Goal: Ask a question

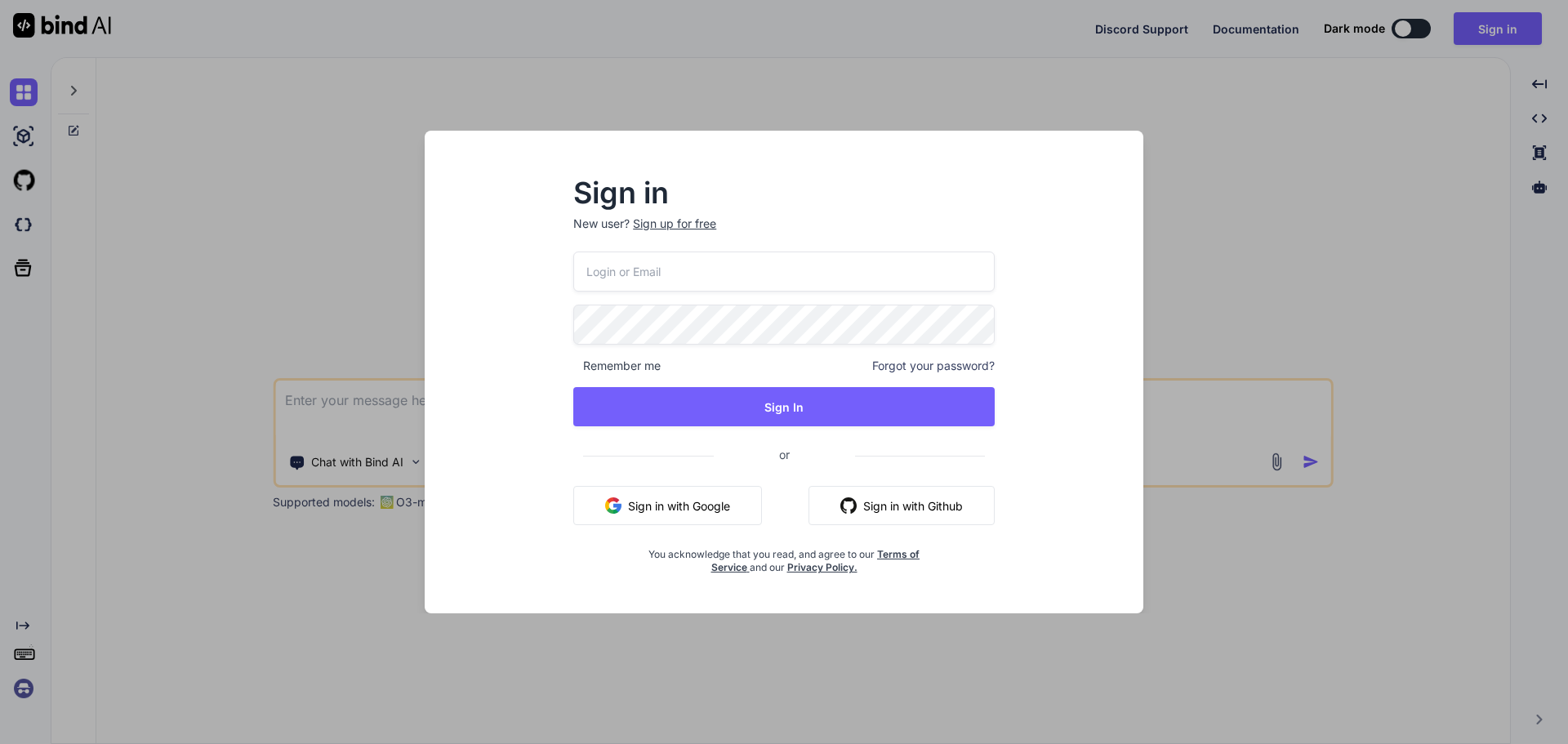
click at [627, 261] on input "email" at bounding box center [784, 271] width 422 height 40
paste input "[EMAIL_ADDRESS][DOMAIN_NAME]"
type input "[EMAIL_ADDRESS][DOMAIN_NAME]"
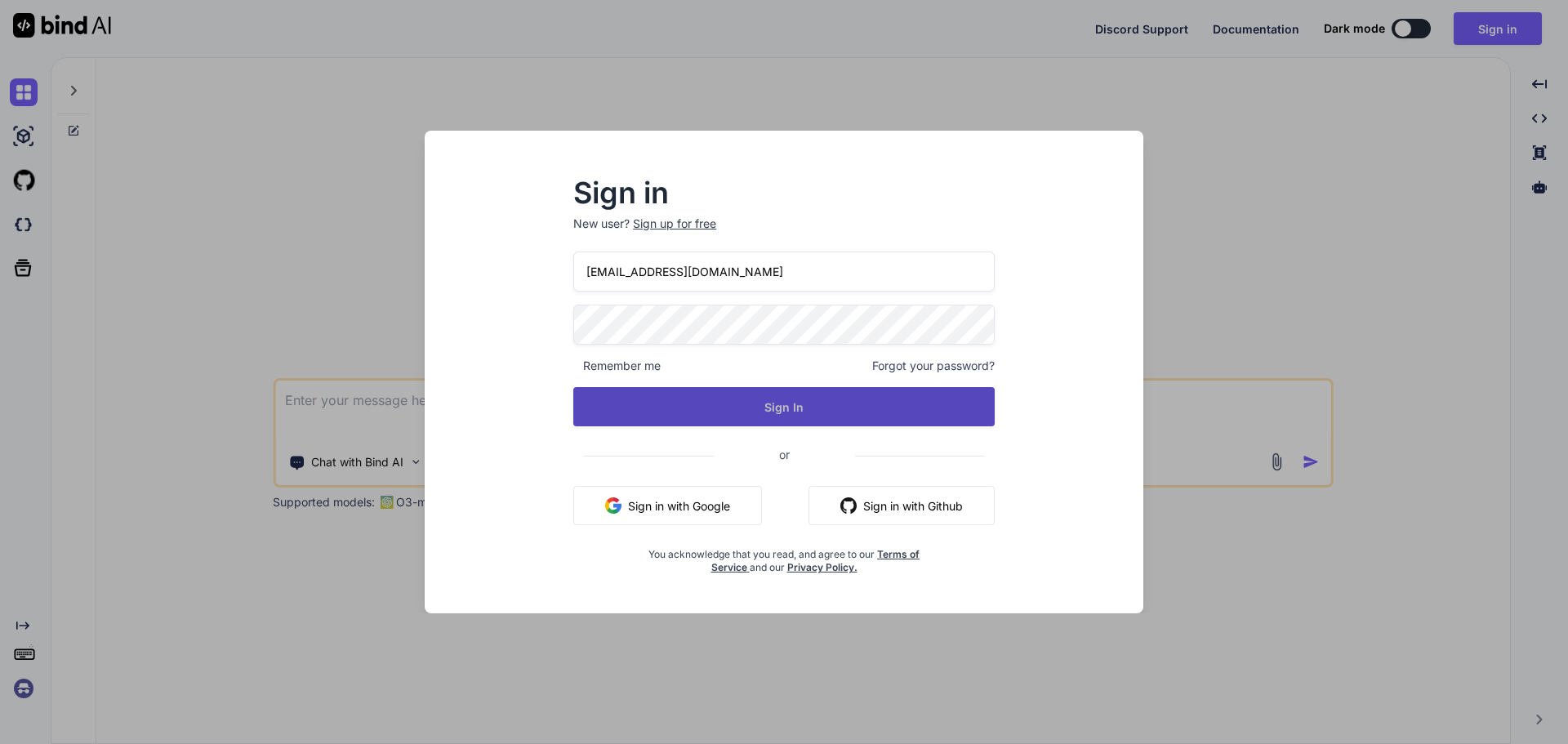
click at [751, 395] on button "Sign In" at bounding box center [784, 407] width 422 height 39
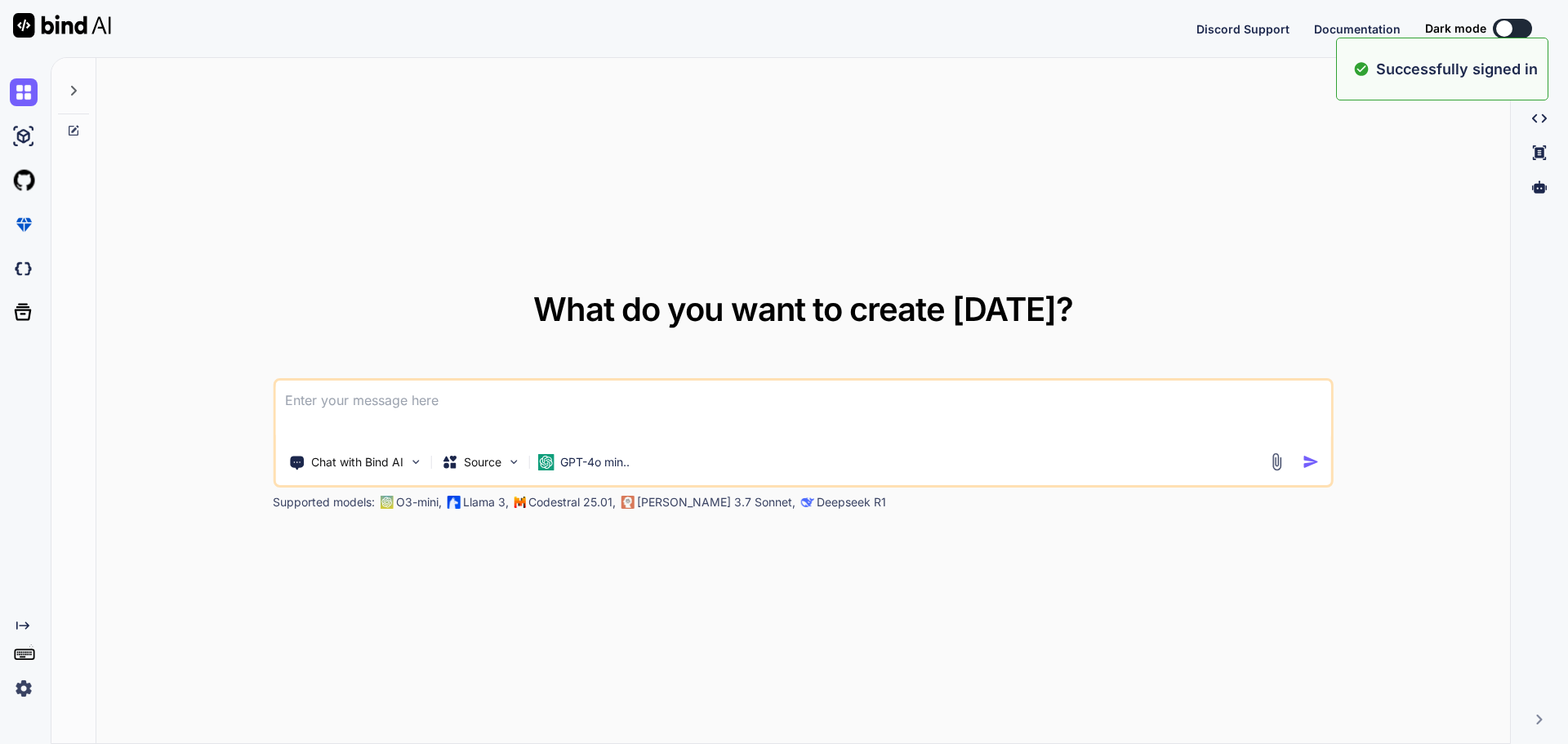
type textarea "x"
click at [497, 404] on textarea at bounding box center [803, 410] width 1056 height 60
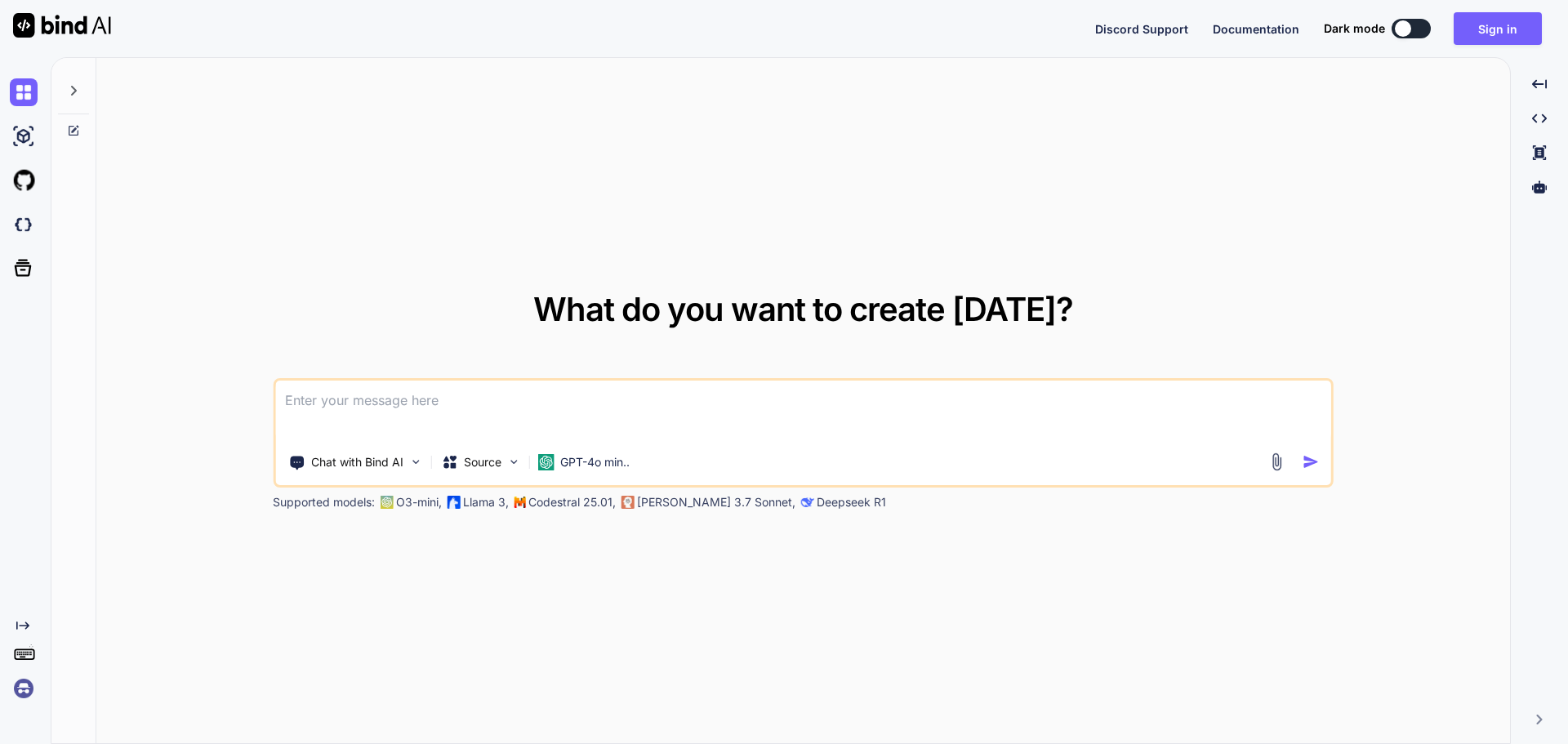
paste textarea
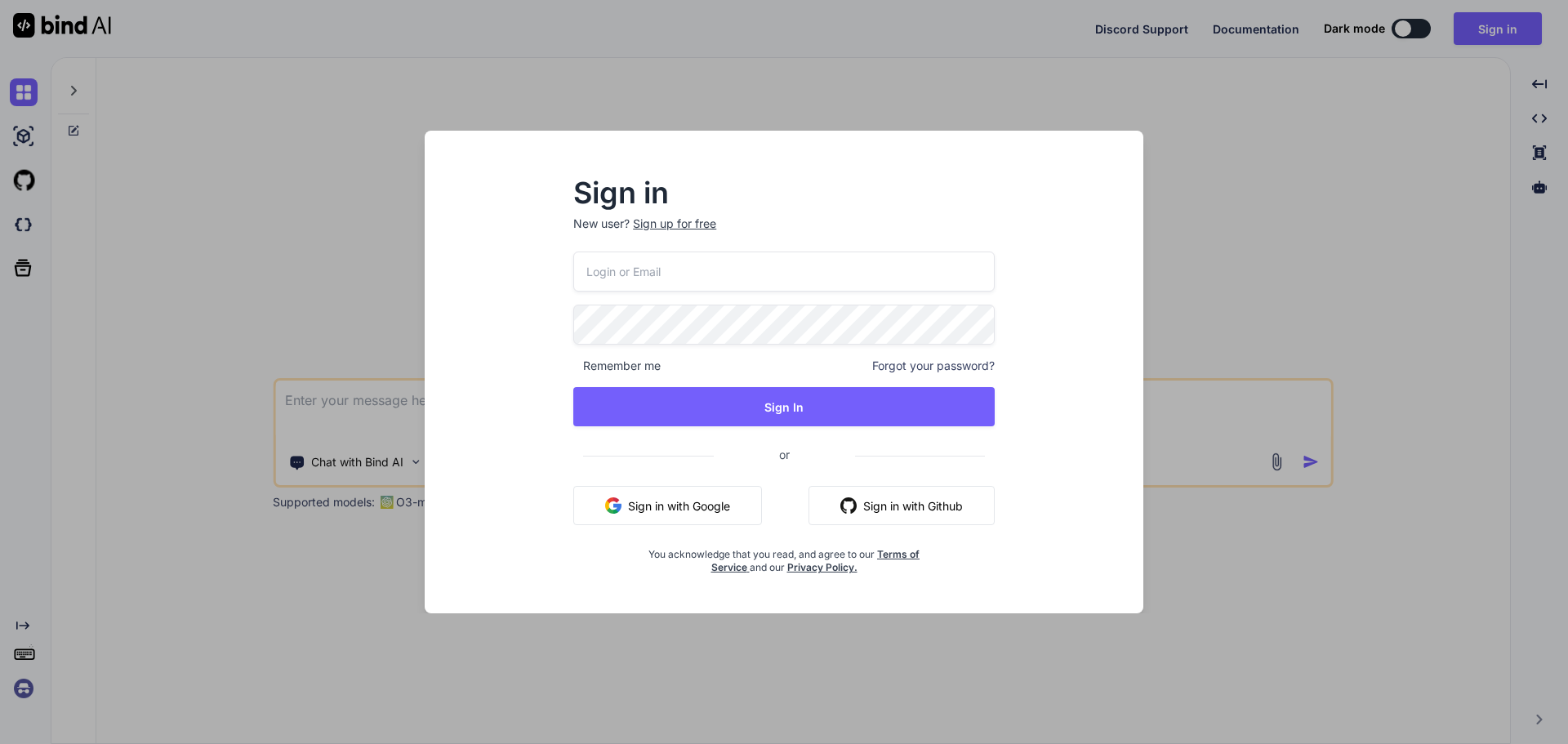
click at [615, 278] on input "email" at bounding box center [784, 271] width 422 height 40
paste input "[EMAIL_ADDRESS][DOMAIN_NAME]"
type input "[EMAIL_ADDRESS][DOMAIN_NAME]"
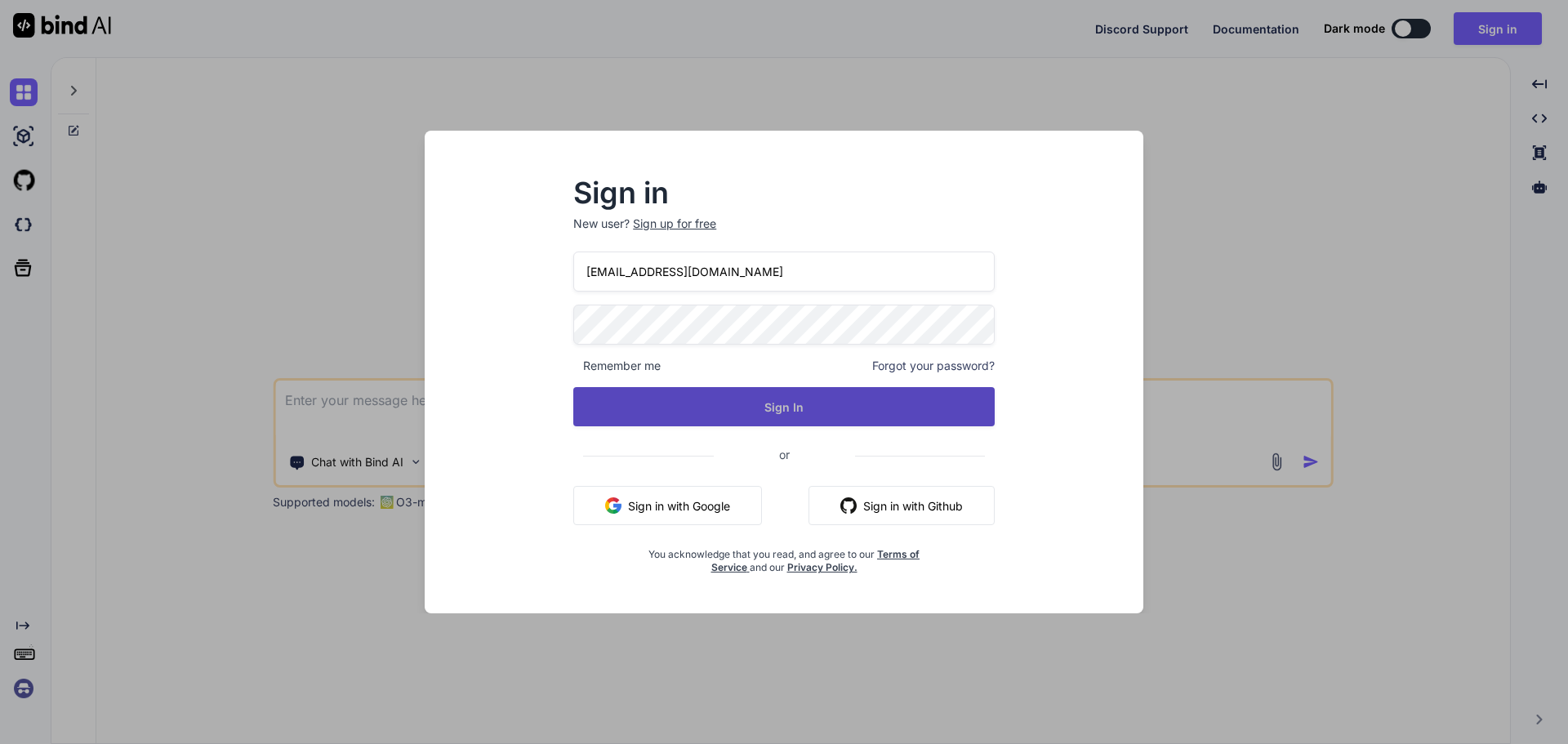
click at [633, 397] on button "Sign In" at bounding box center [784, 407] width 422 height 39
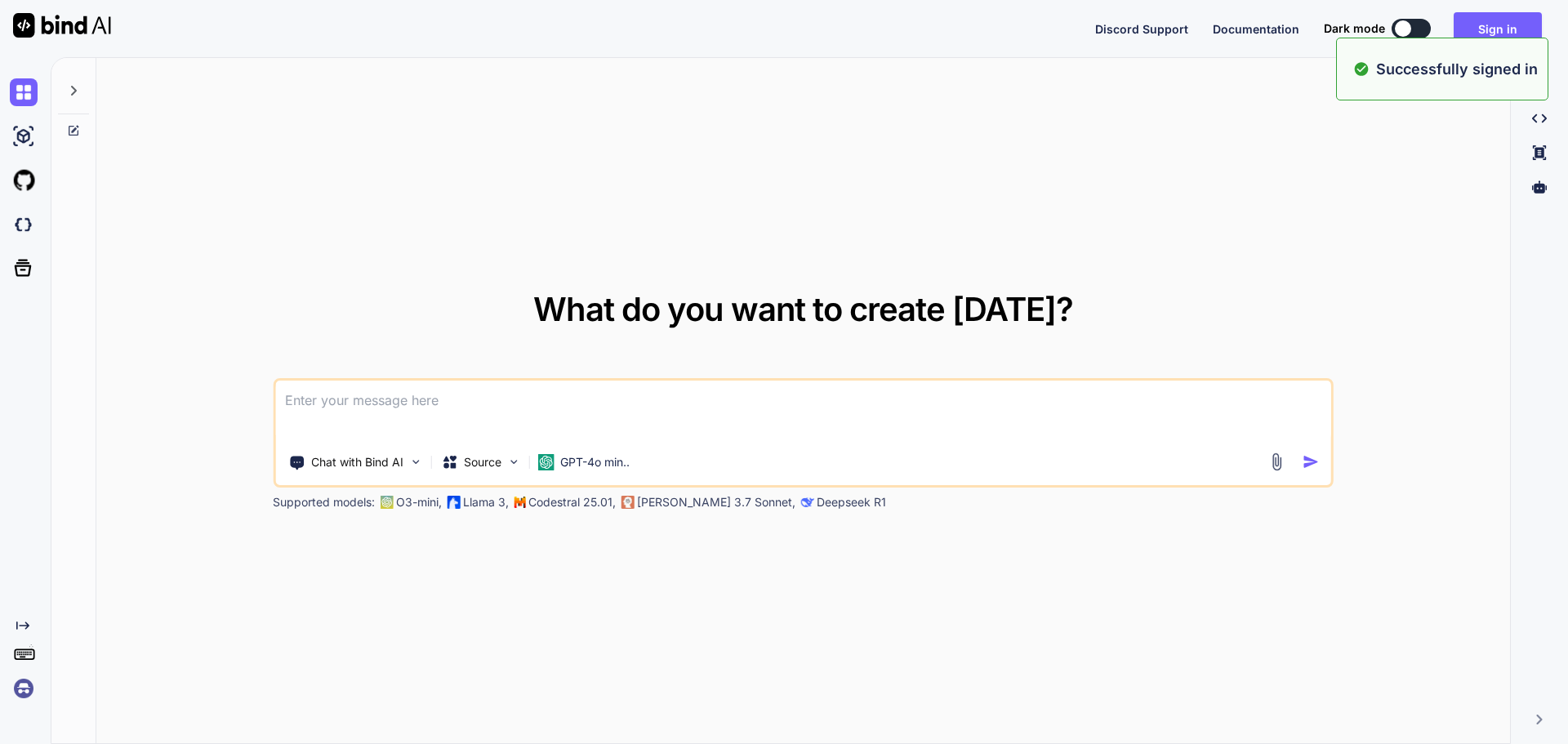
click at [633, 397] on textarea at bounding box center [803, 410] width 1056 height 60
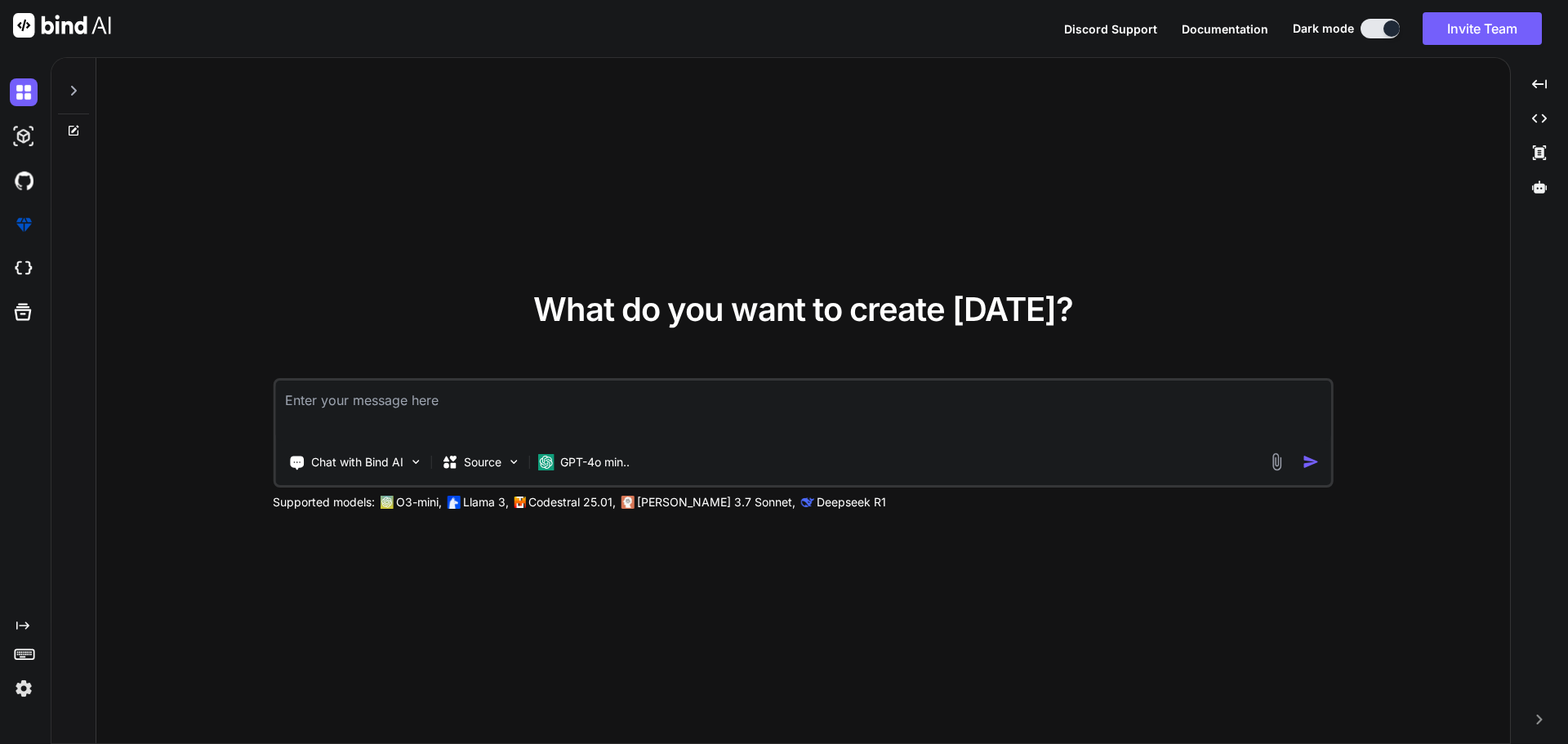
type textarea "x"
paste textarea "<MudText Align="Align.Left"> <b> Location of patient [DATE] :</b> <span>[GEOGRA…"
type textarea "<MudText Align="Align.Left"> <b> Location of patient [DATE] :</b> <span>[GEOGRA…"
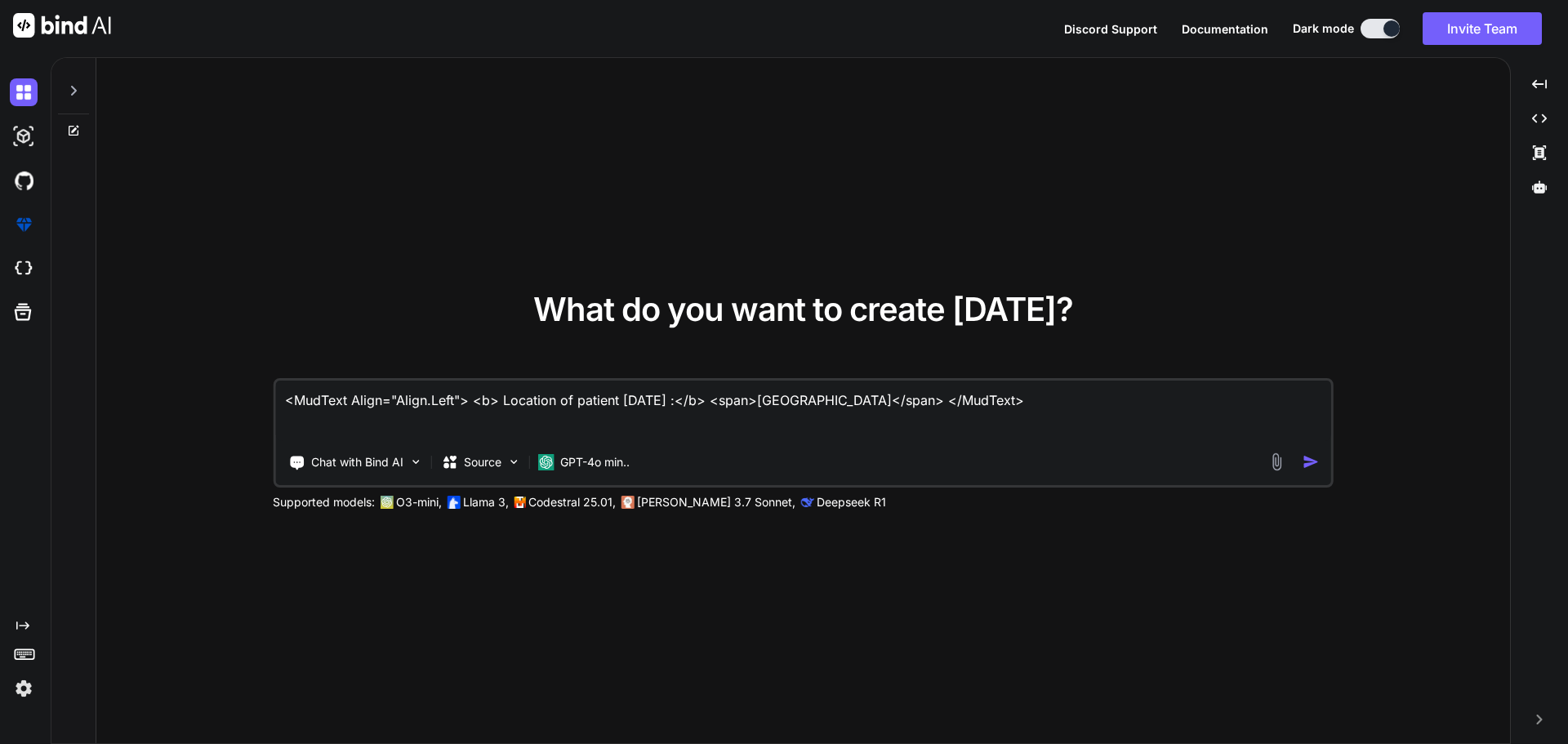
type textarea "x"
drag, startPoint x: 1026, startPoint y: 401, endPoint x: 176, endPoint y: 400, distance: 850.0
click at [176, 400] on div "What do you want to create [DATE]? <MudText Align="Align.Left"> <b> Location of…" at bounding box center [803, 402] width 1414 height 687
paste textarea "I want to this code <MudText Align="Align.Left"> <b> Location of patient [DATE]…"
type textarea "I want to this code <MudText Align="Align.Left"> <b> Location of patient [DATE]…"
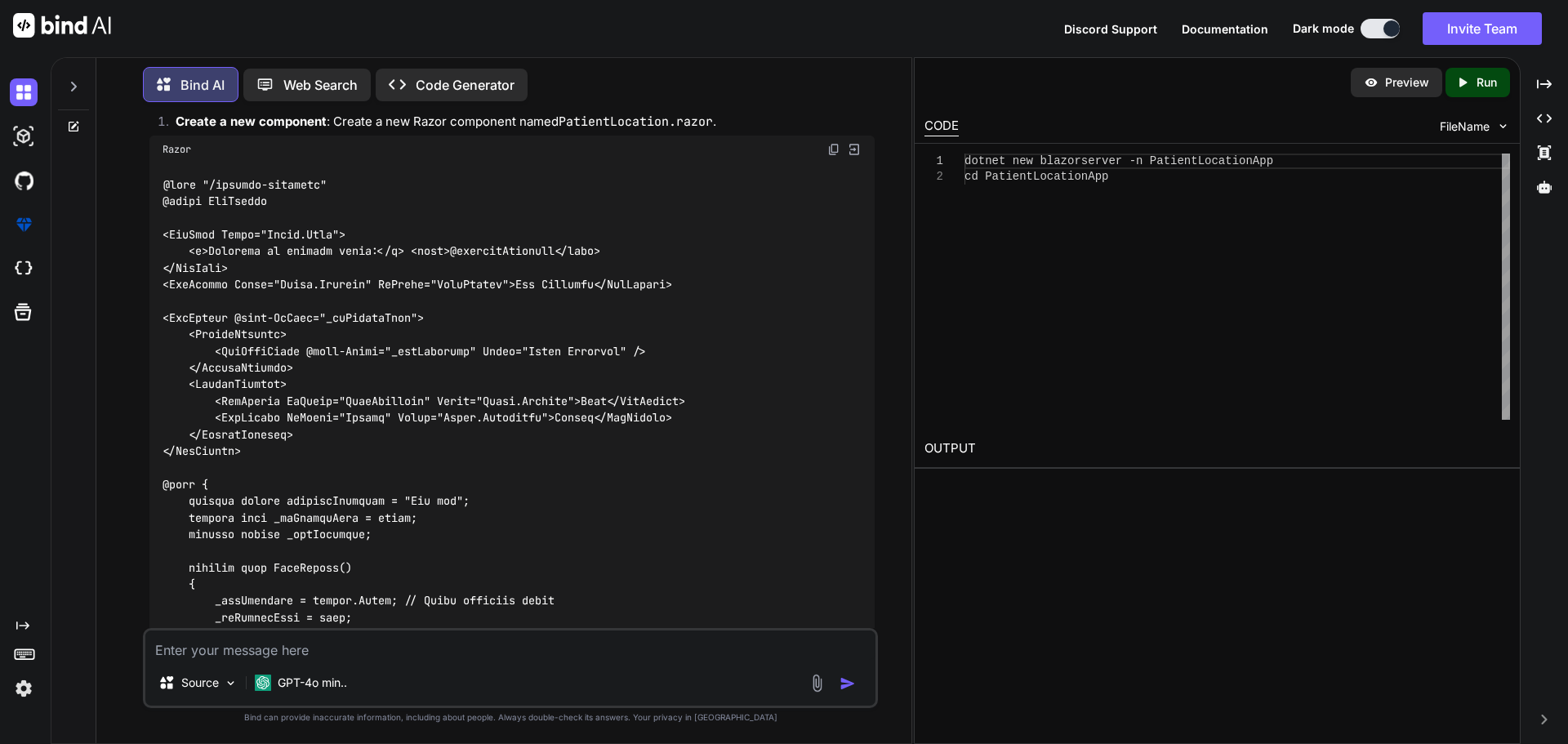
scroll to position [678, 0]
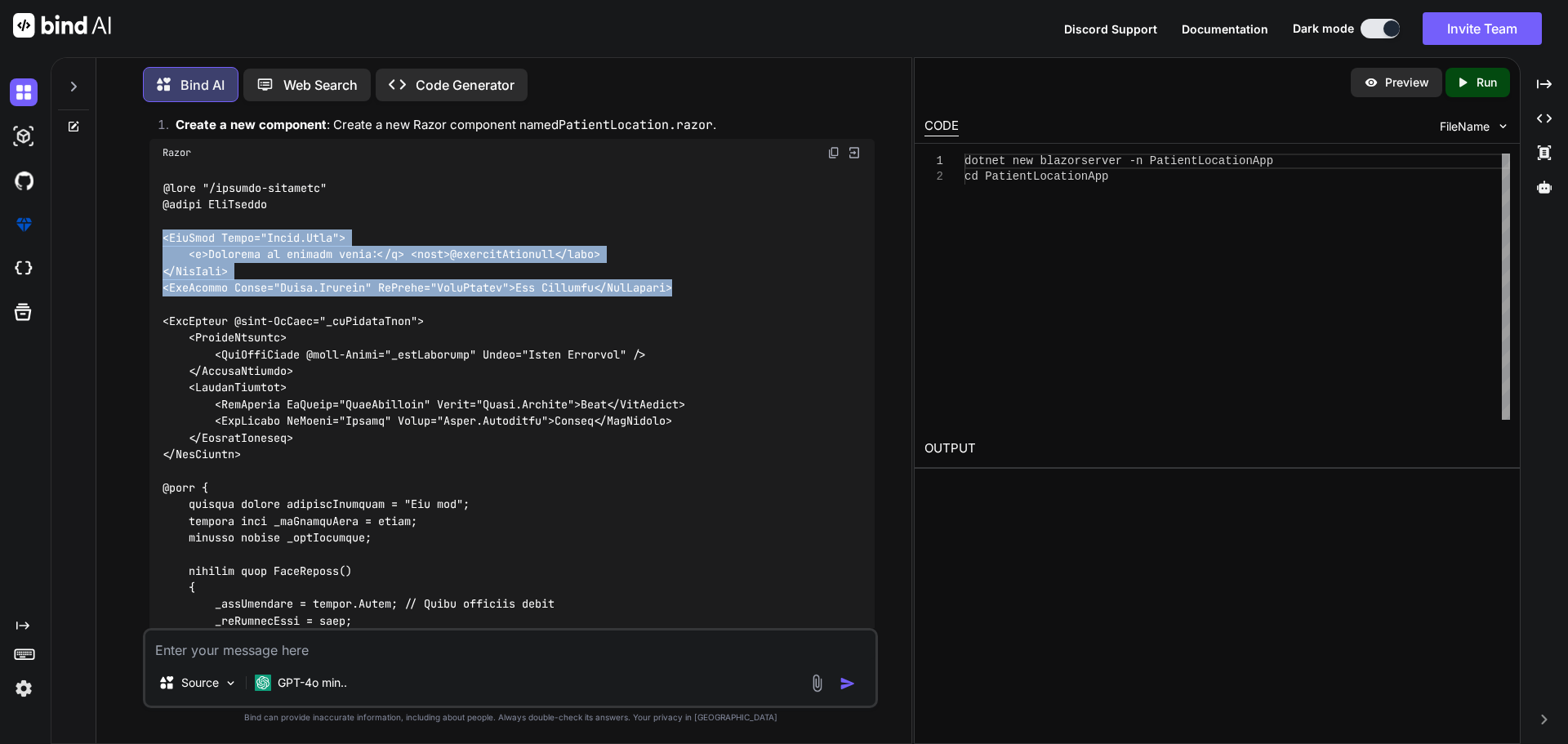
drag, startPoint x: 701, startPoint y: 302, endPoint x: 123, endPoint y: 261, distance: 579.5
click at [123, 261] on div "You I want to this code <MudText Align="Align.Left"> <b> Location of patient [D…" at bounding box center [510, 429] width 802 height 628
copy code "<MudText Align="Align.Left"> <b>Location of patient [DATE]:</b> <span>@patientL…"
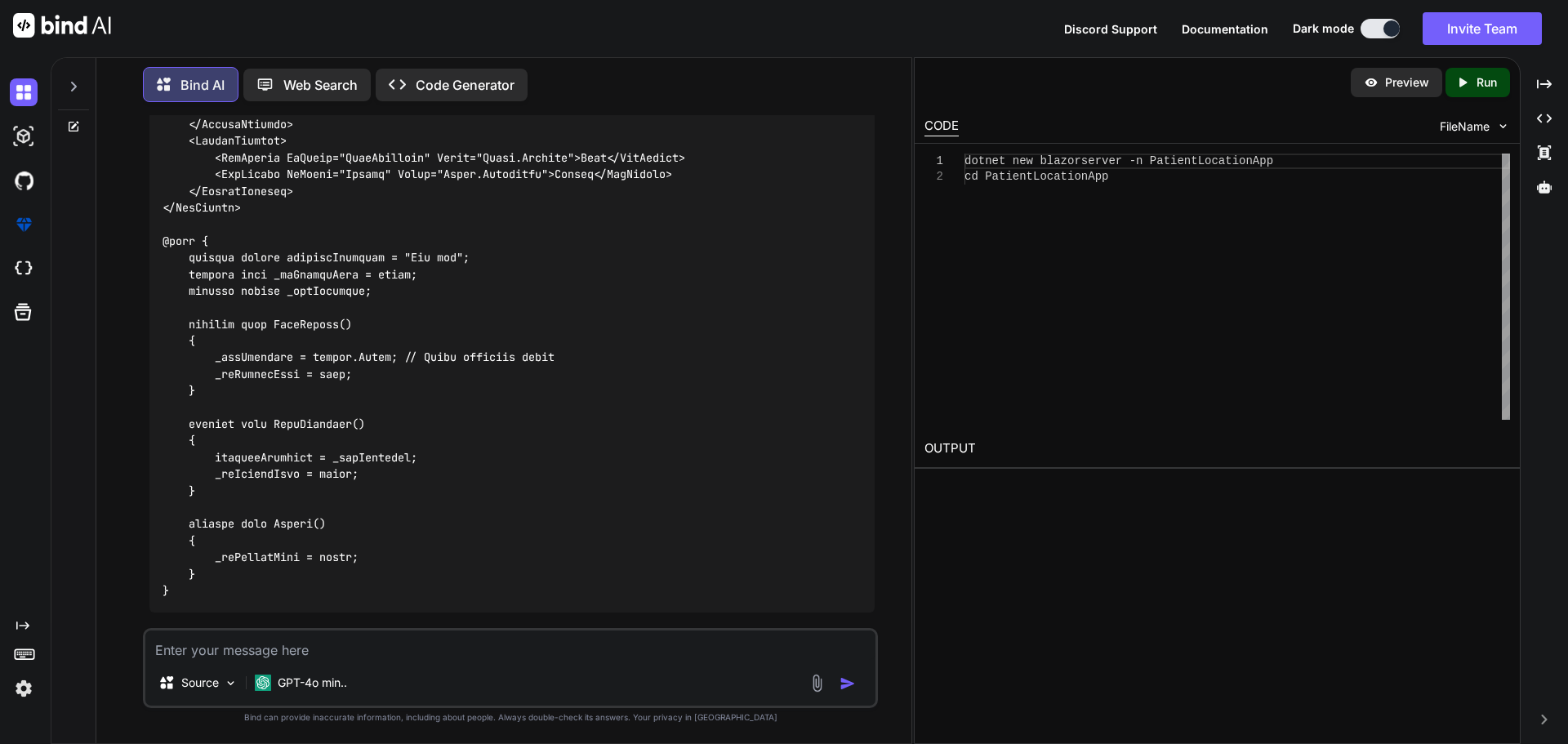
scroll to position [923, 0]
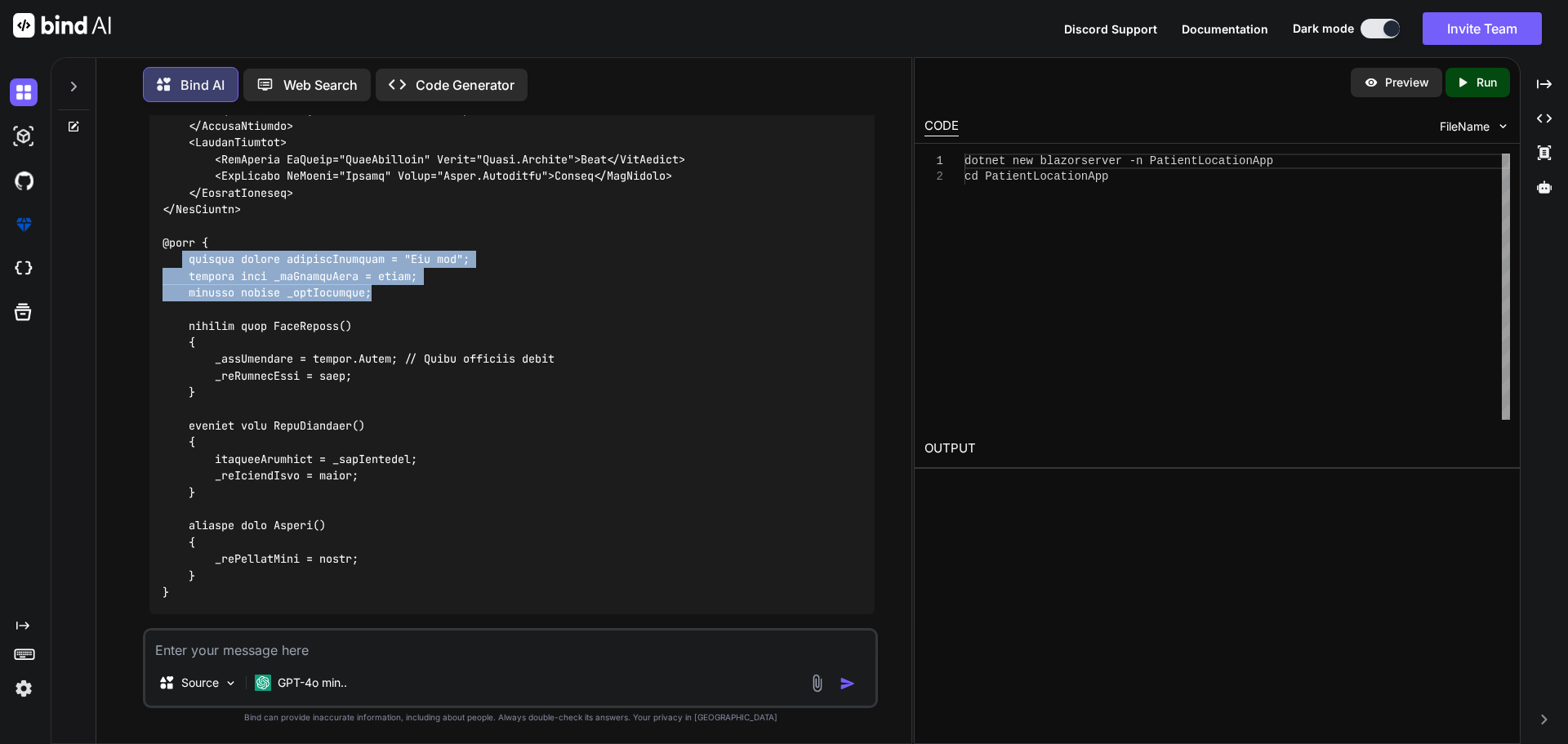
drag, startPoint x: 377, startPoint y: 315, endPoint x: 179, endPoint y: 283, distance: 200.6
click at [179, 283] on div at bounding box center [512, 268] width 725 height 693
copy code "private string patientLocation = "Not set"; private bool _isDialogOpen = false;…"
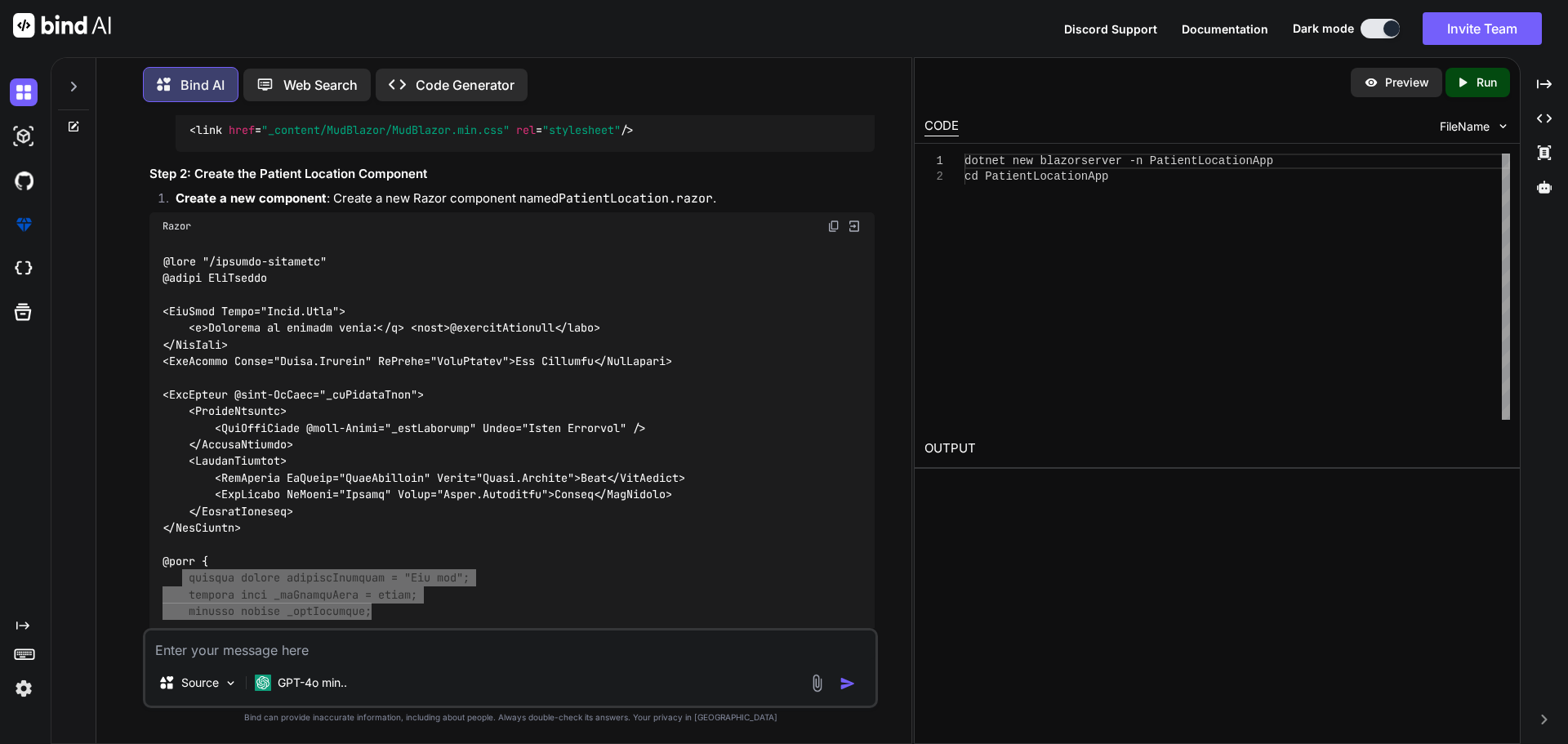
scroll to position [596, 0]
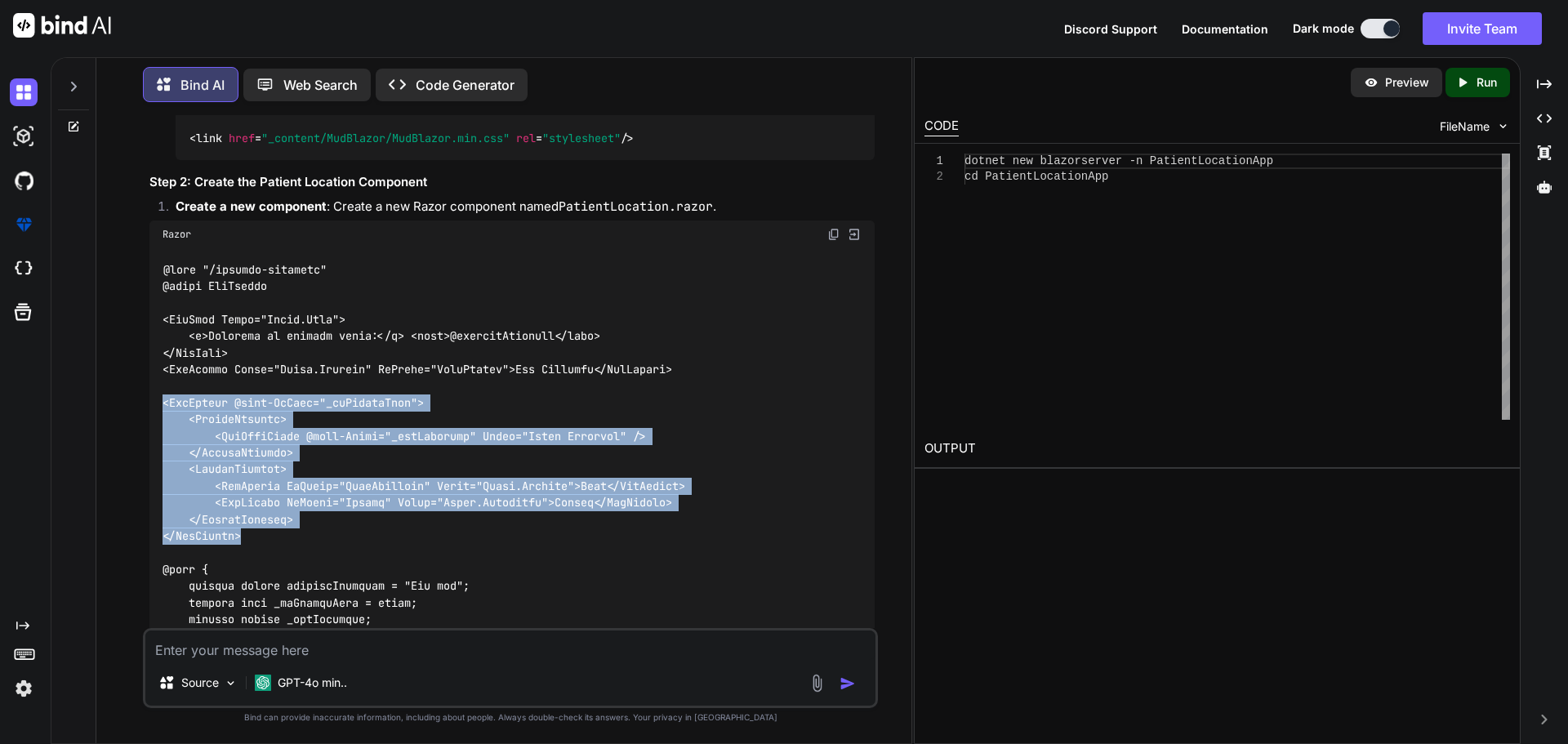
drag, startPoint x: 272, startPoint y: 549, endPoint x: 166, endPoint y: 425, distance: 163.1
click at [166, 425] on div at bounding box center [512, 595] width 725 height 693
copy code "<MudDialog @bind-IsOpen="_isDialogOpen"> <DialogContent> <MudTextField @bind-Va…"
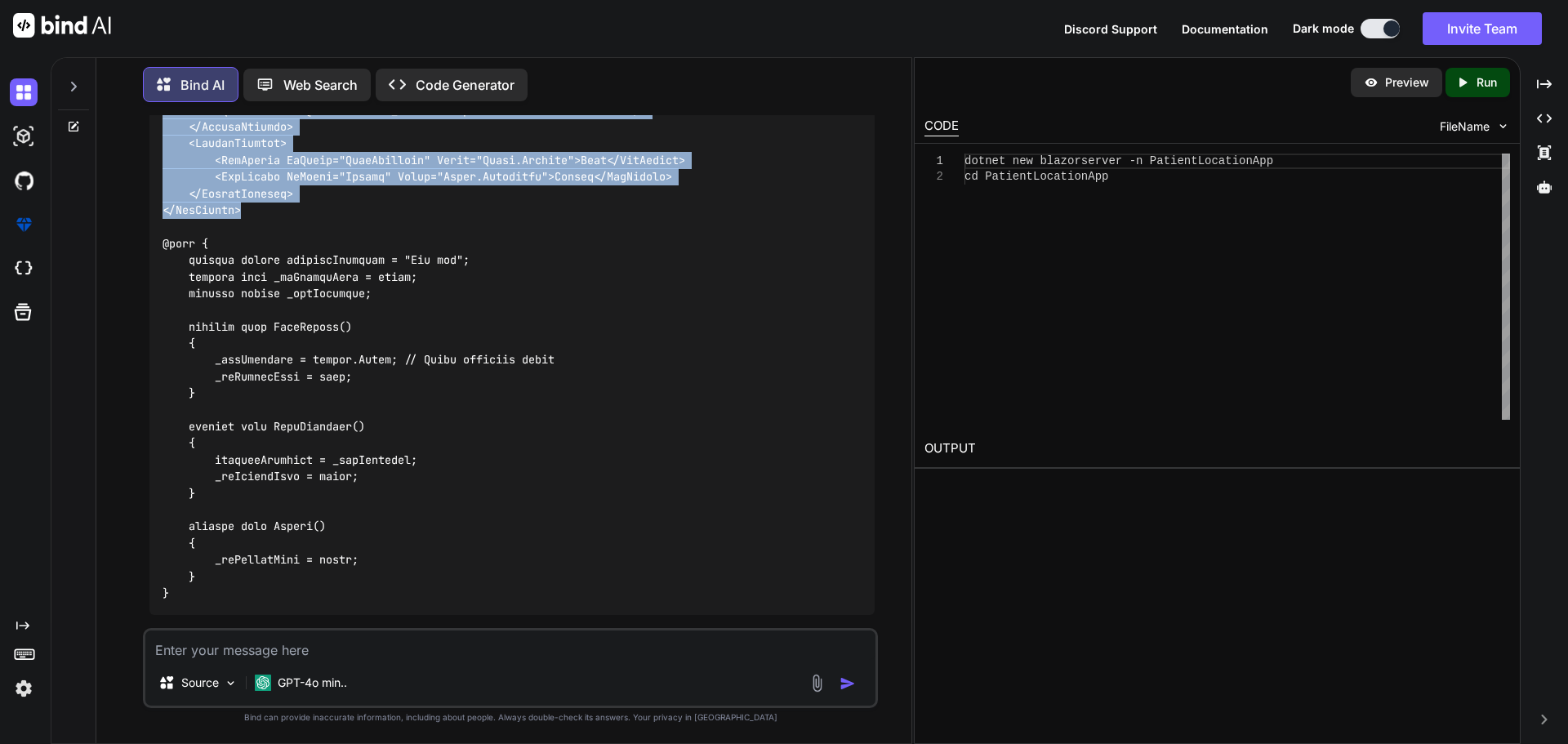
scroll to position [923, 0]
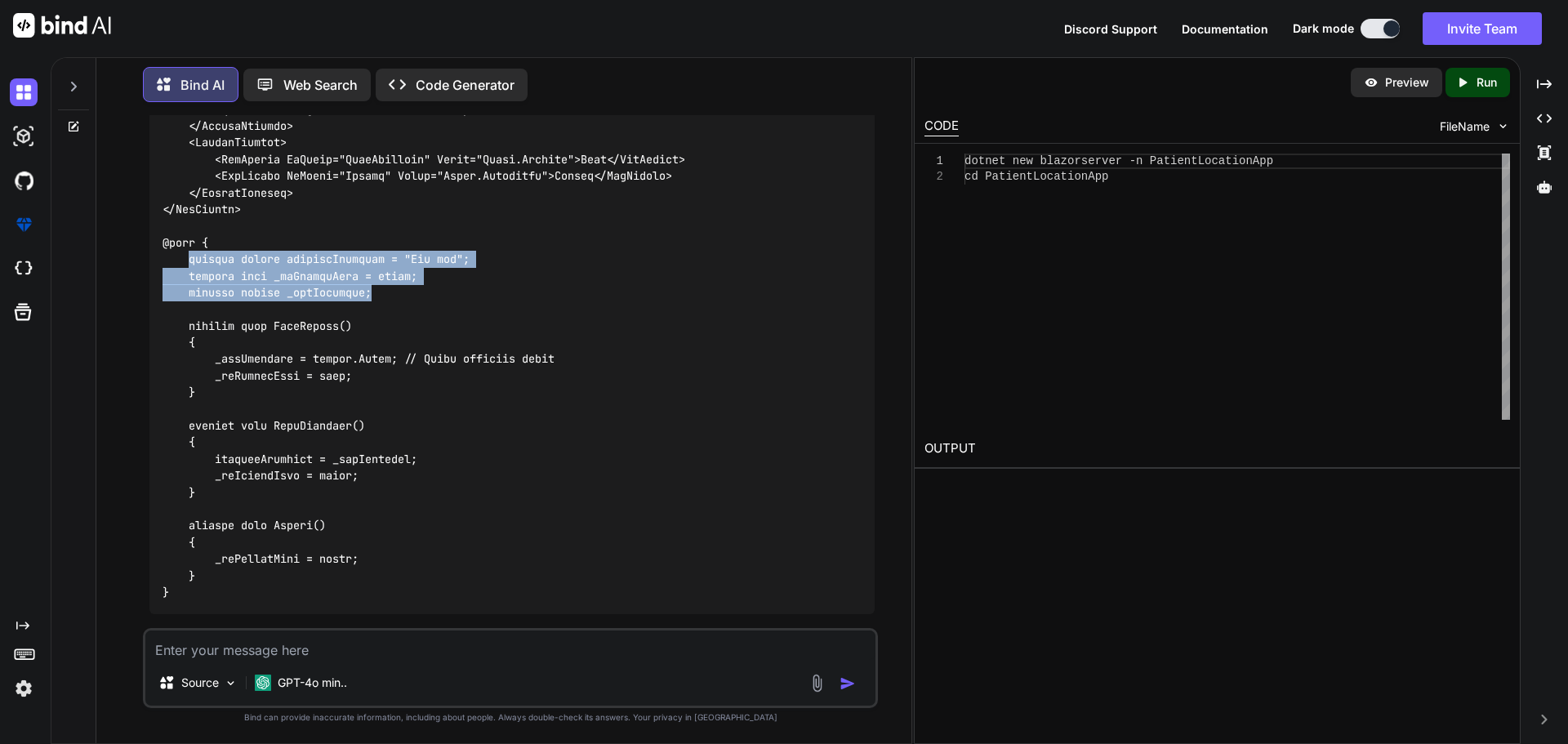
drag, startPoint x: 385, startPoint y: 311, endPoint x: 189, endPoint y: 283, distance: 198.0
click at [189, 283] on div at bounding box center [512, 268] width 725 height 693
copy code "private string patientLocation = "Not set"; private bool _isDialogOpen = false;…"
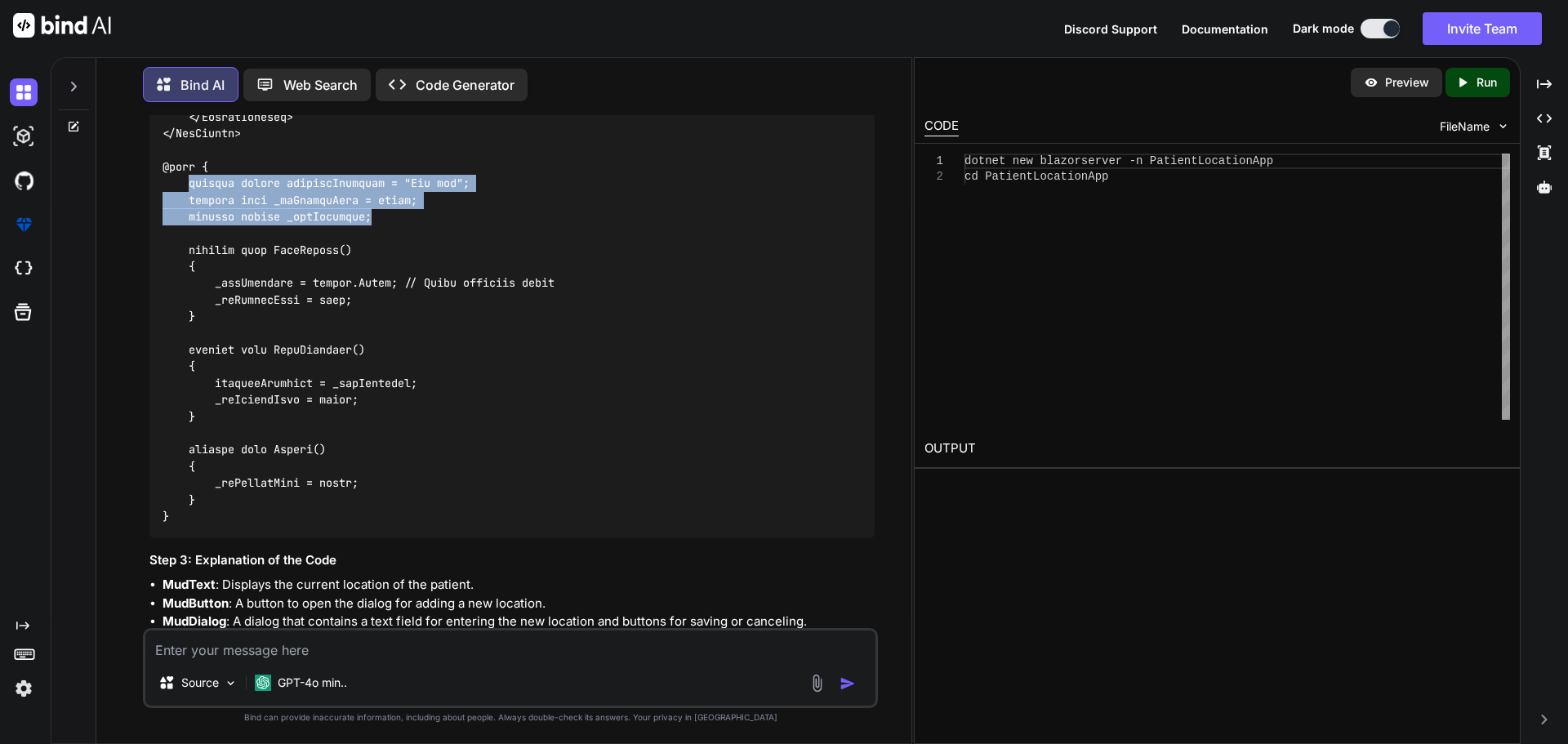
scroll to position [1086, 0]
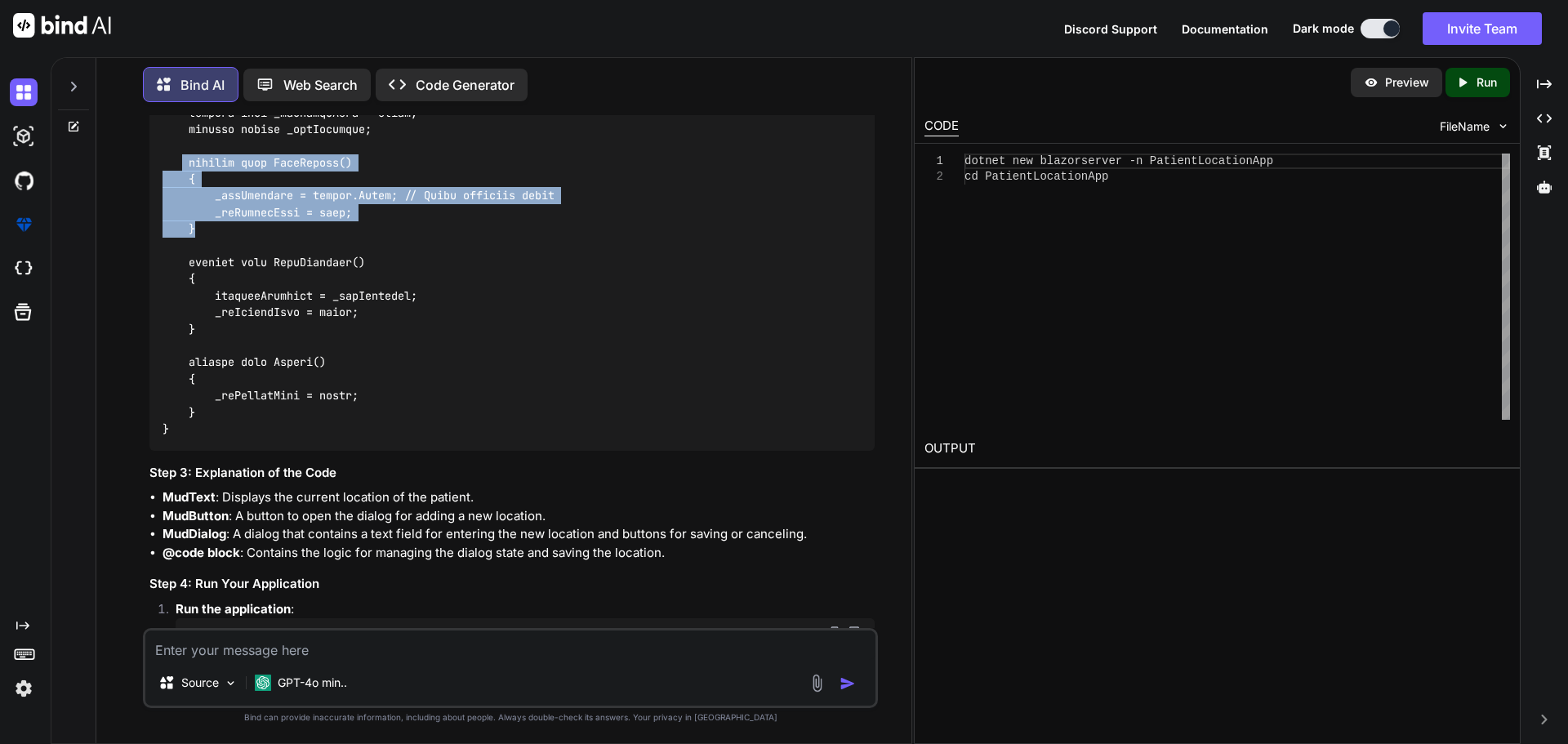
drag, startPoint x: 196, startPoint y: 249, endPoint x: 186, endPoint y: 187, distance: 62.8
click at [186, 187] on div at bounding box center [512, 105] width 725 height 693
copy code "private void OpenDialog() { _newLocation = string.Empty; // Clear previous inpu…"
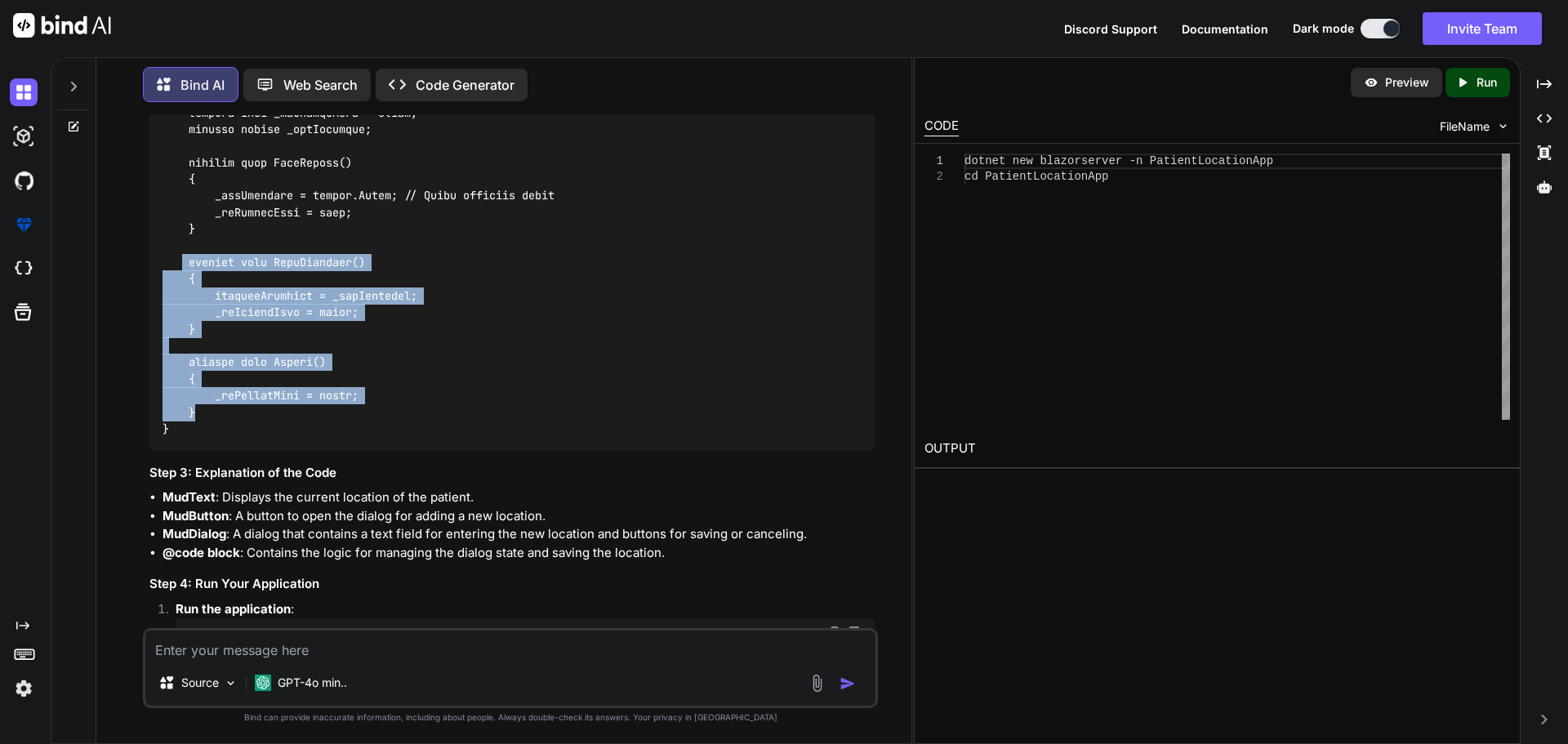
drag, startPoint x: 182, startPoint y: 280, endPoint x: 230, endPoint y: 426, distance: 153.7
click at [230, 426] on div at bounding box center [512, 105] width 725 height 693
copy code "private void SaveLocation() { patientLocation = _newLocation; _isDialogOpen = f…"
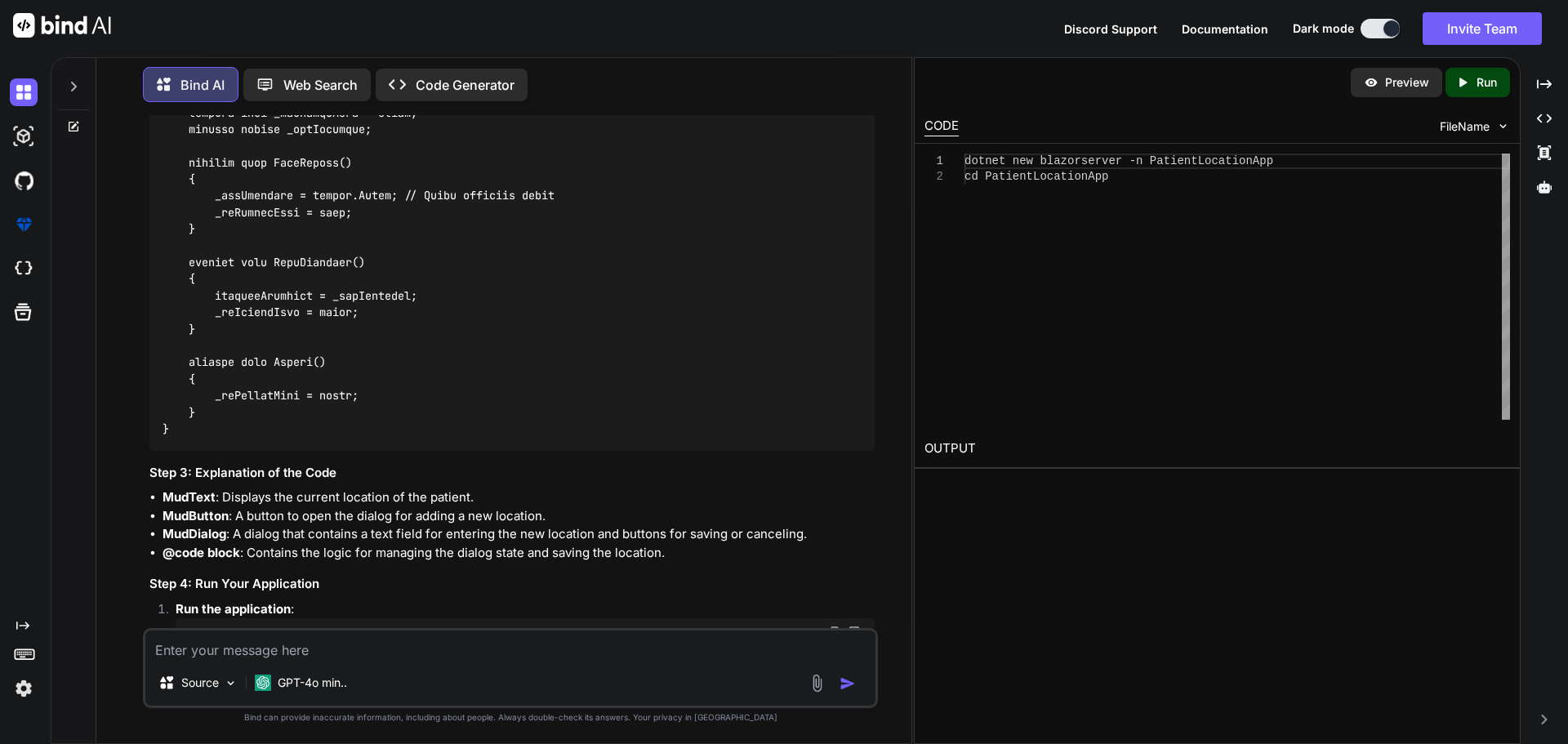
click at [312, 641] on textarea at bounding box center [510, 645] width 730 height 30
type textarea "x"
type textarea "a"
type textarea "x"
type textarea "ab"
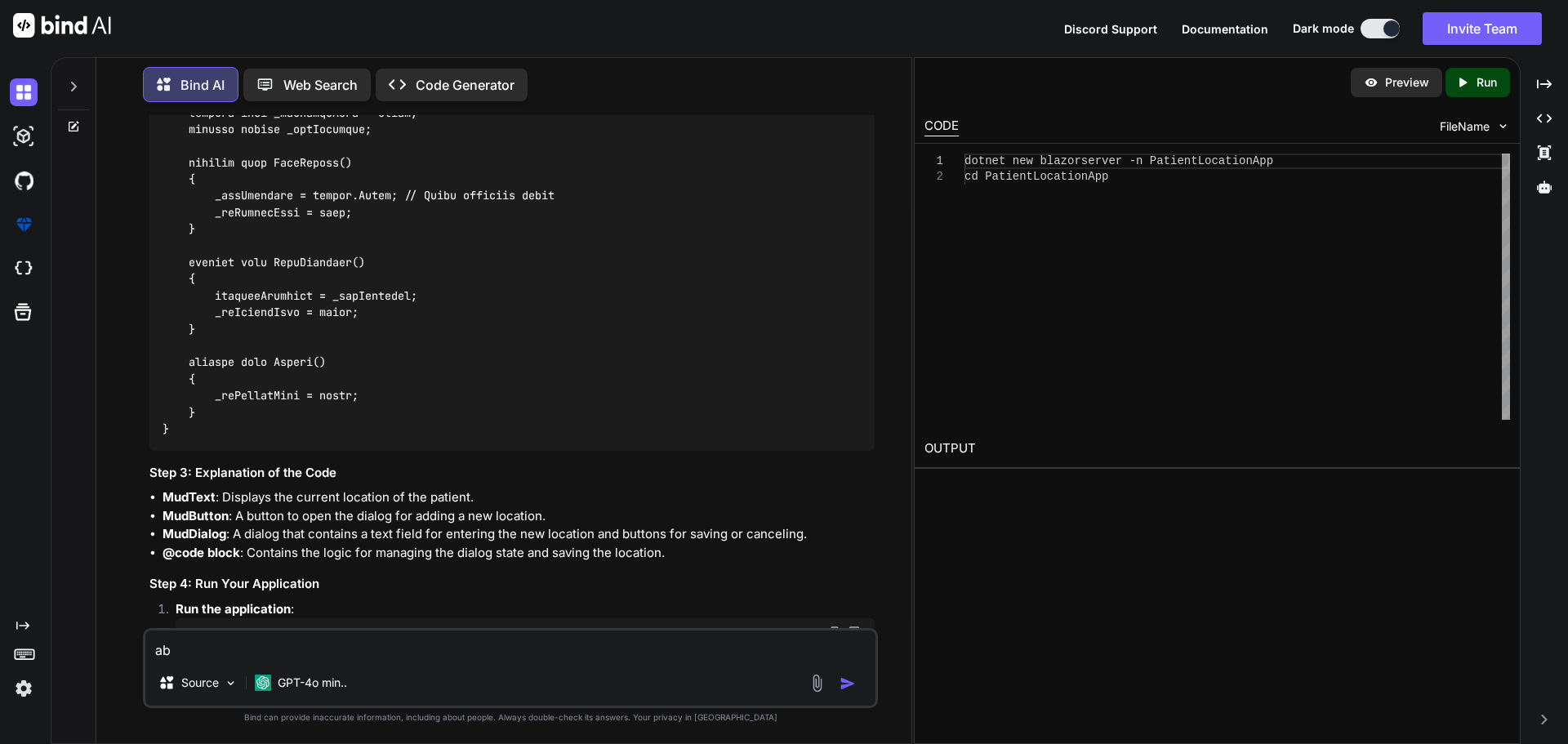
type textarea "x"
type textarea "abo"
type textarea "x"
type textarea "abov"
type textarea "x"
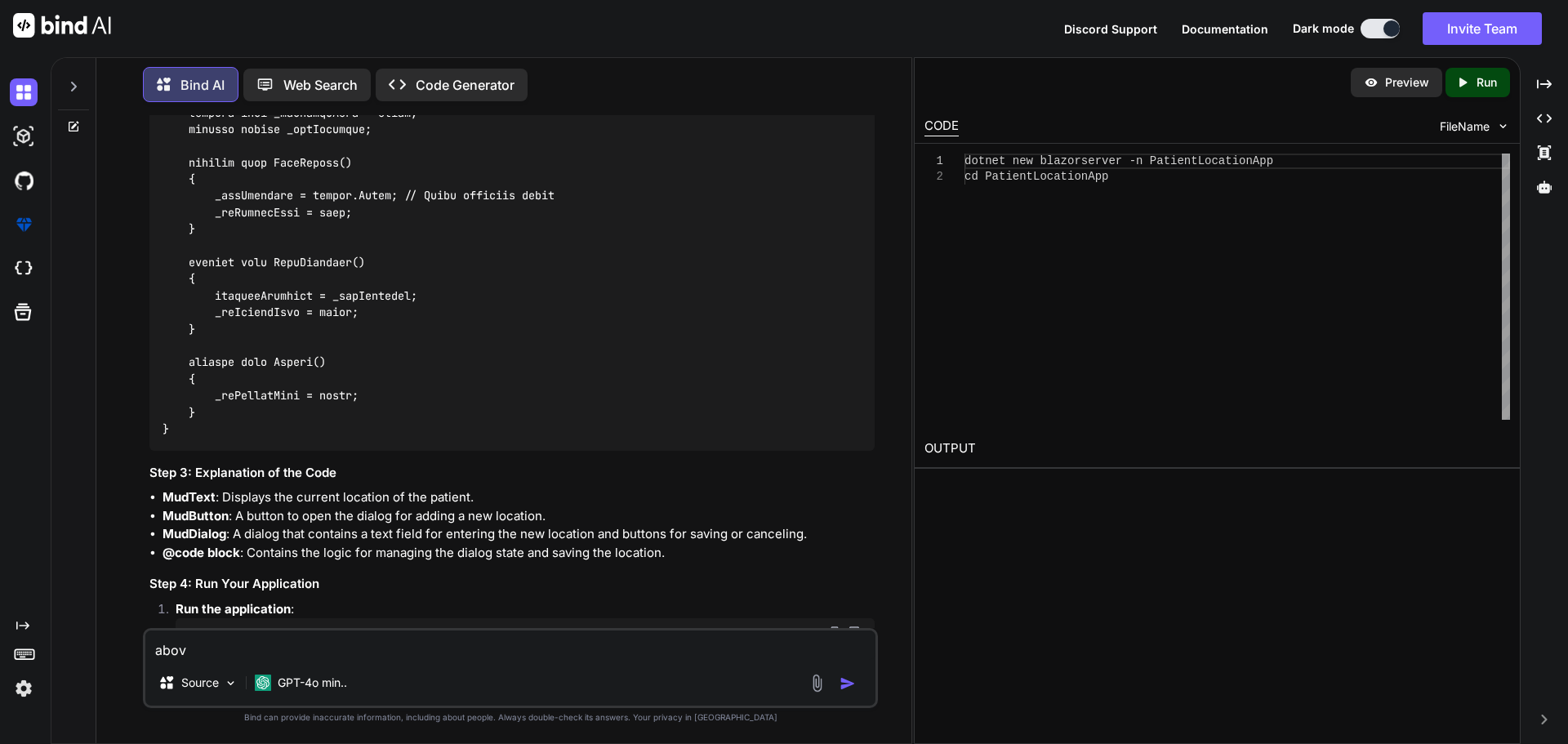
type textarea "above"
type textarea "x"
type textarea "above"
type textarea "x"
type textarea "above c"
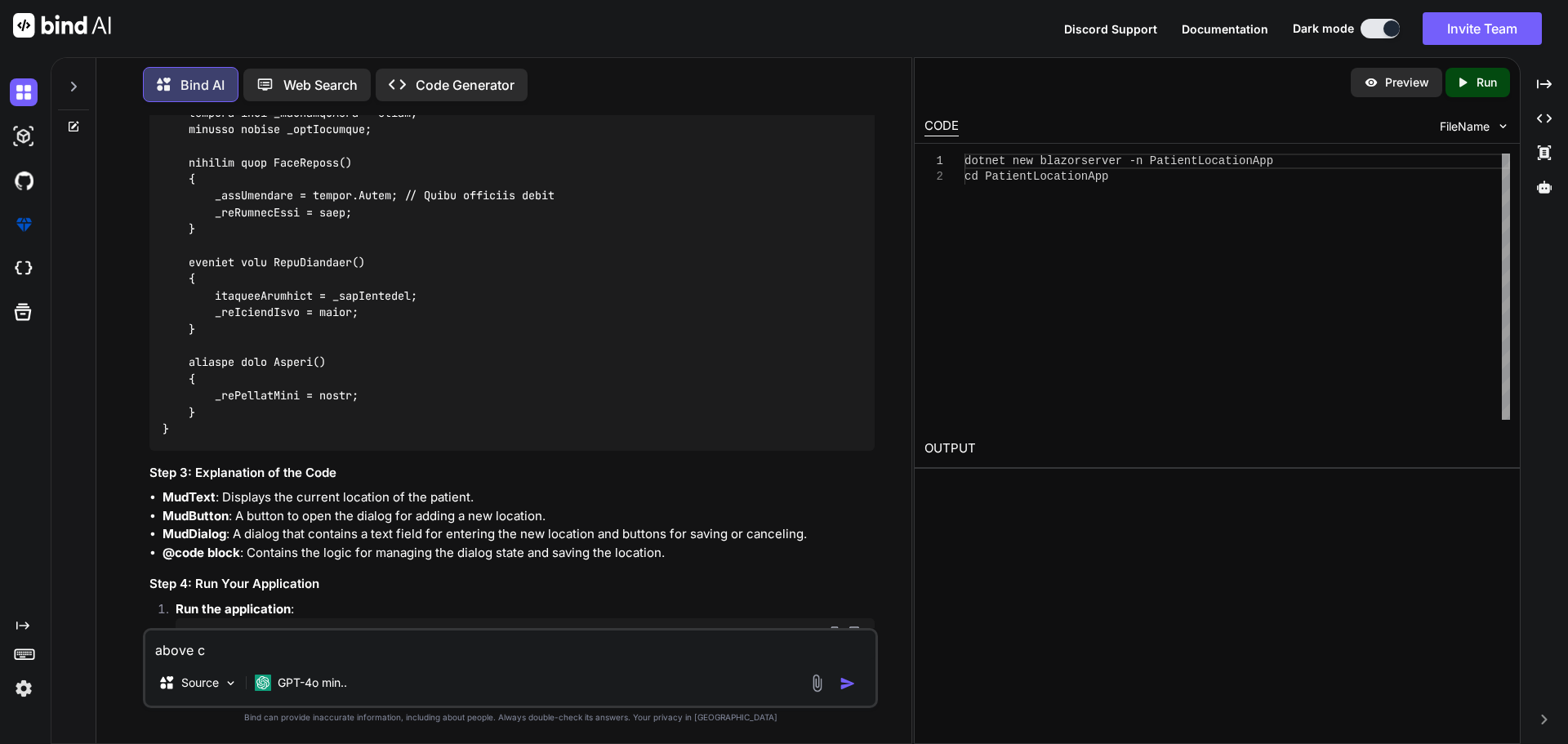
type textarea "x"
type textarea "above co"
type textarea "x"
type textarea "above cod"
type textarea "x"
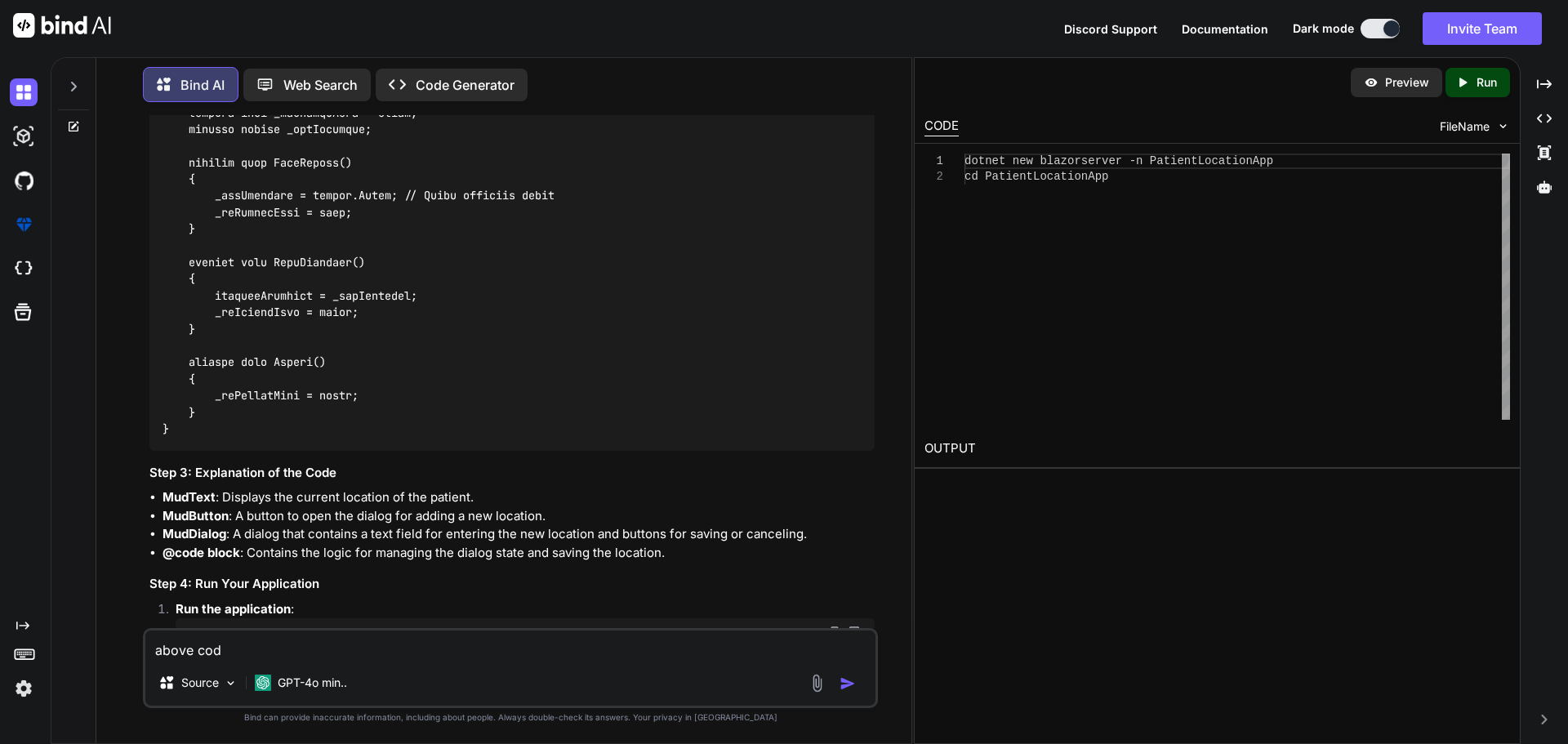
type textarea "above code"
type textarea "x"
type textarea "above code"
type textarea "x"
type textarea "above code u"
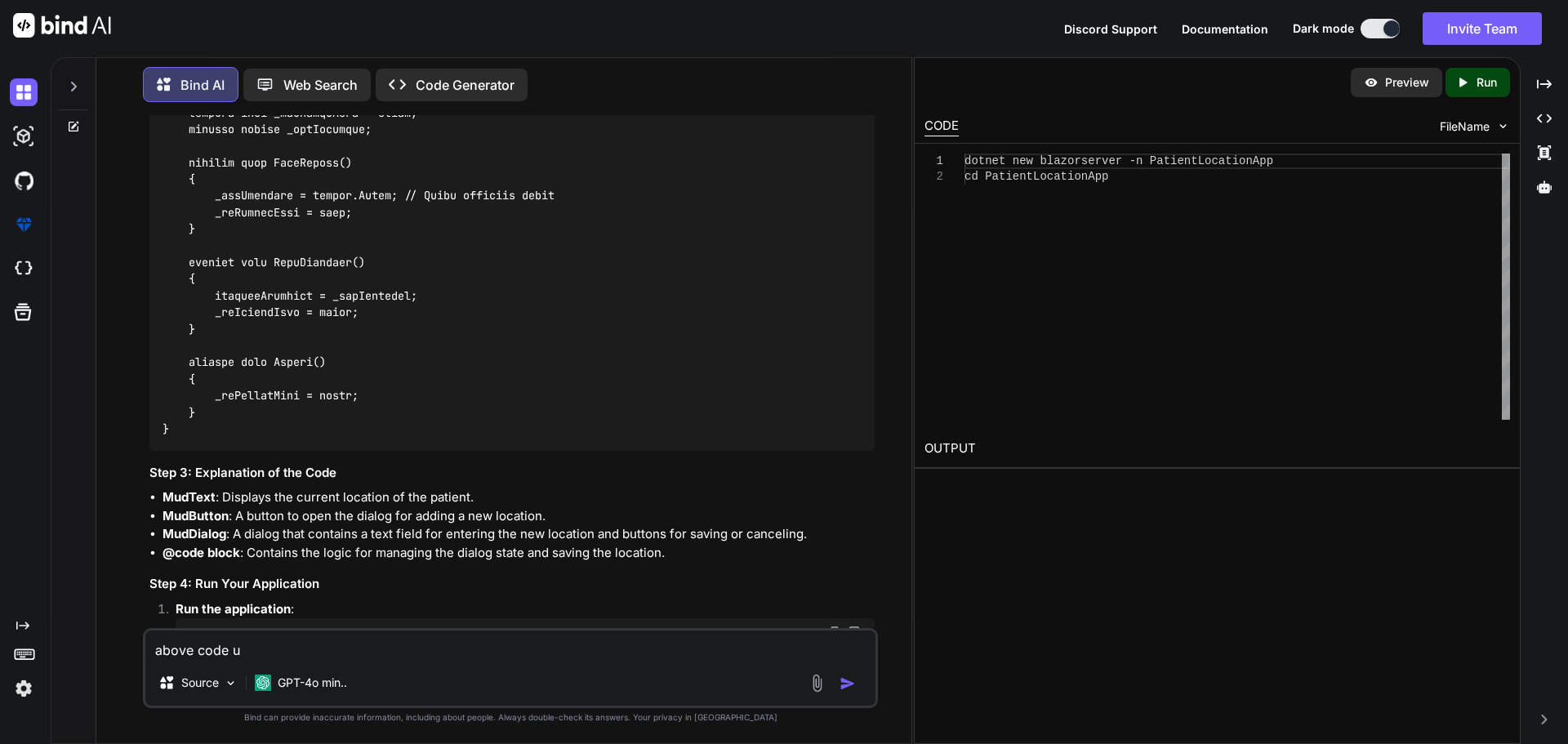
type textarea "x"
type textarea "above code us"
type textarea "x"
type textarea "above code use"
type textarea "x"
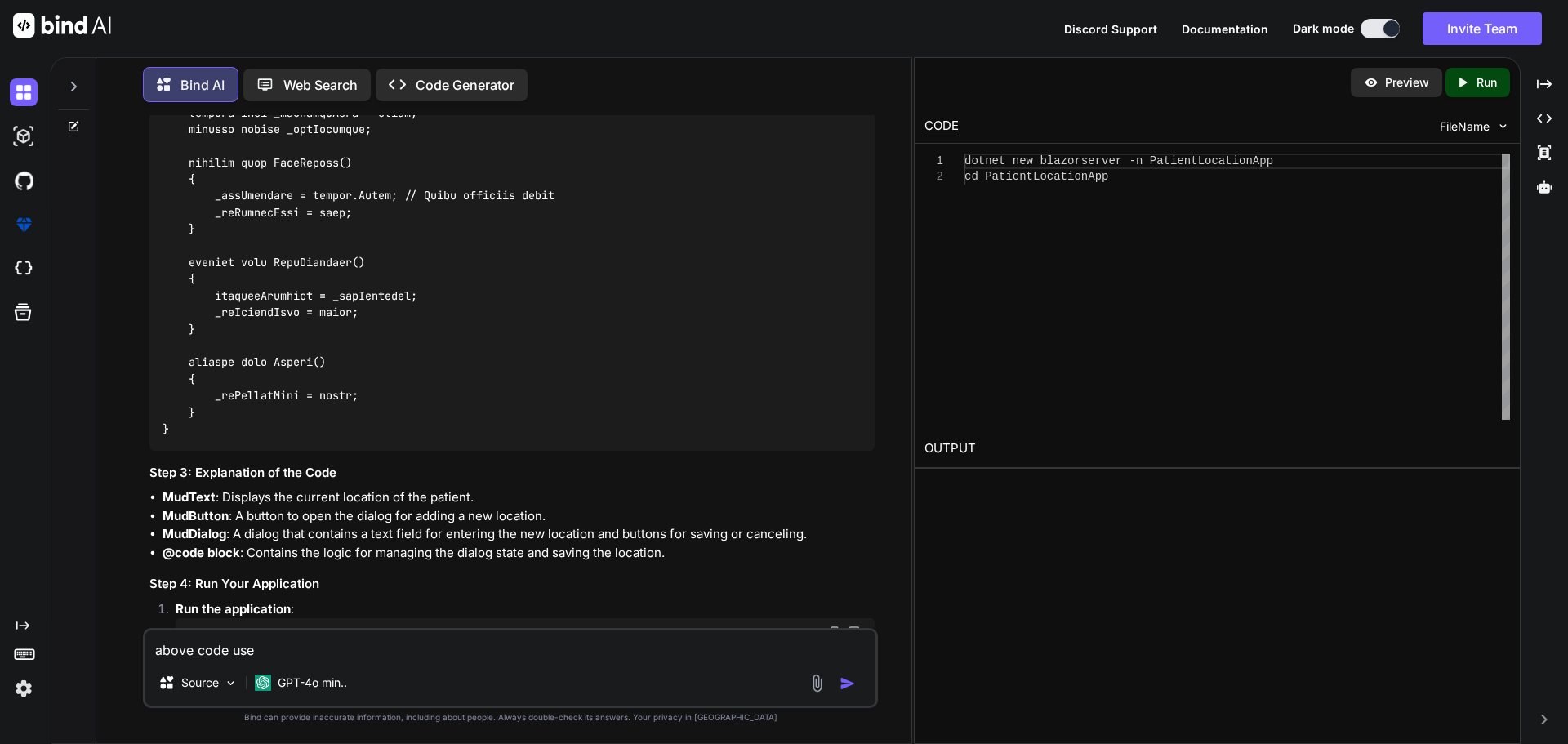
type textarea "above code use"
type textarea "x"
type textarea "above code use L"
type textarea "x"
type textarea "above code use Lo"
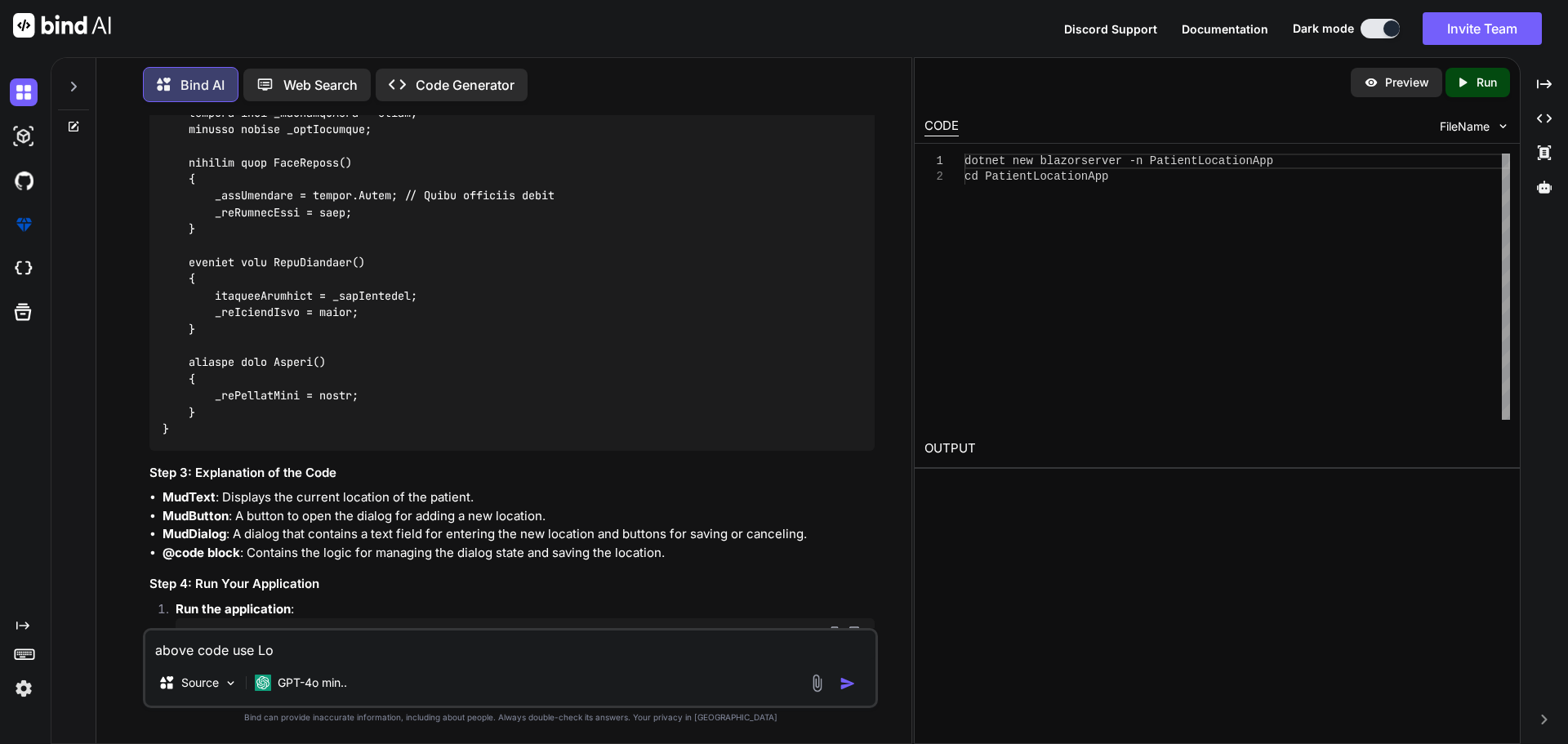
type textarea "x"
type textarea "above code use Loc"
type textarea "x"
type textarea "above code use Loca"
type textarea "x"
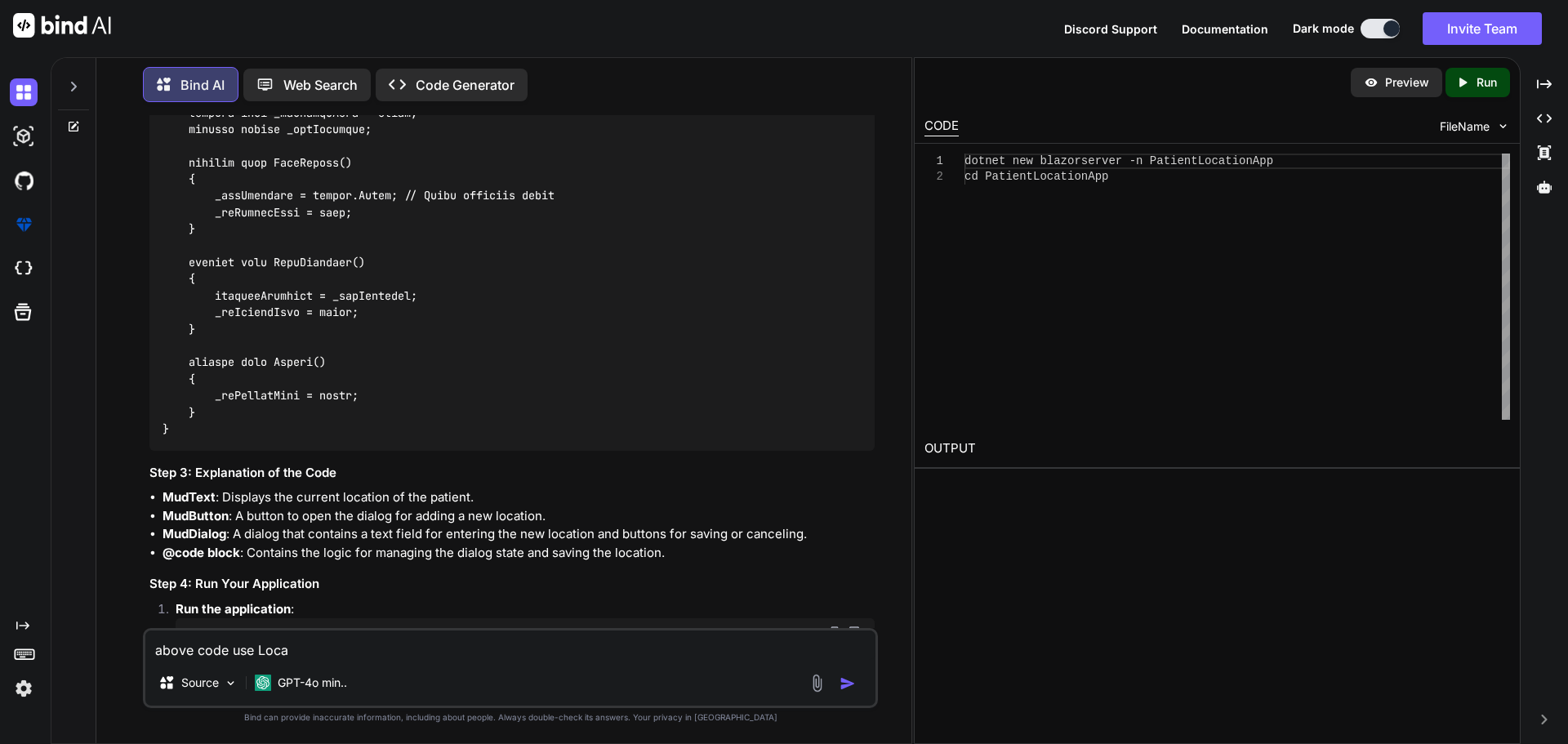
type textarea "above code use Locat"
type textarea "x"
type textarea "above code use Locati"
type textarea "x"
type textarea "above code use Locatio"
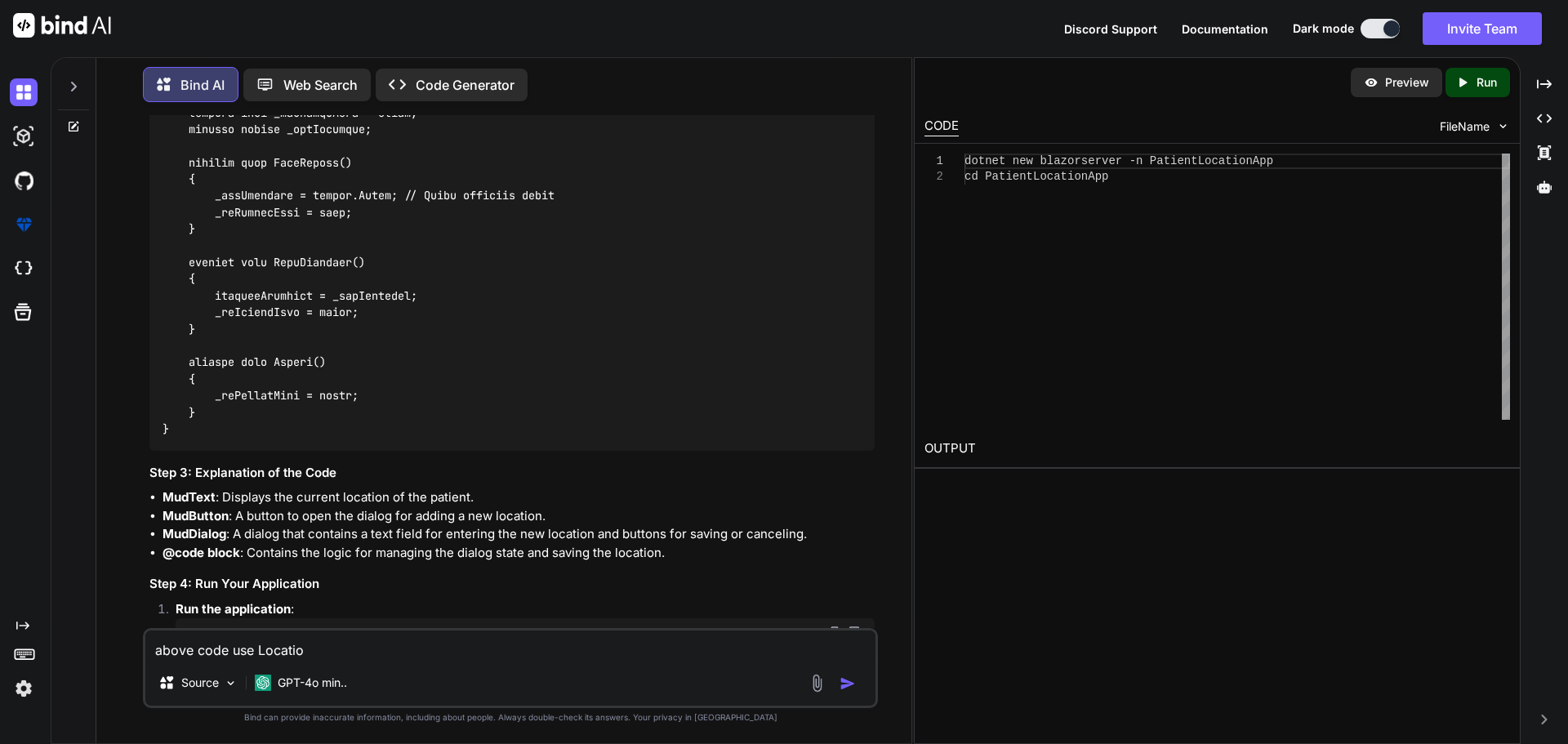
type textarea "x"
type textarea "above code use Location"
type textarea "x"
type textarea "above code use Location"
type textarea "x"
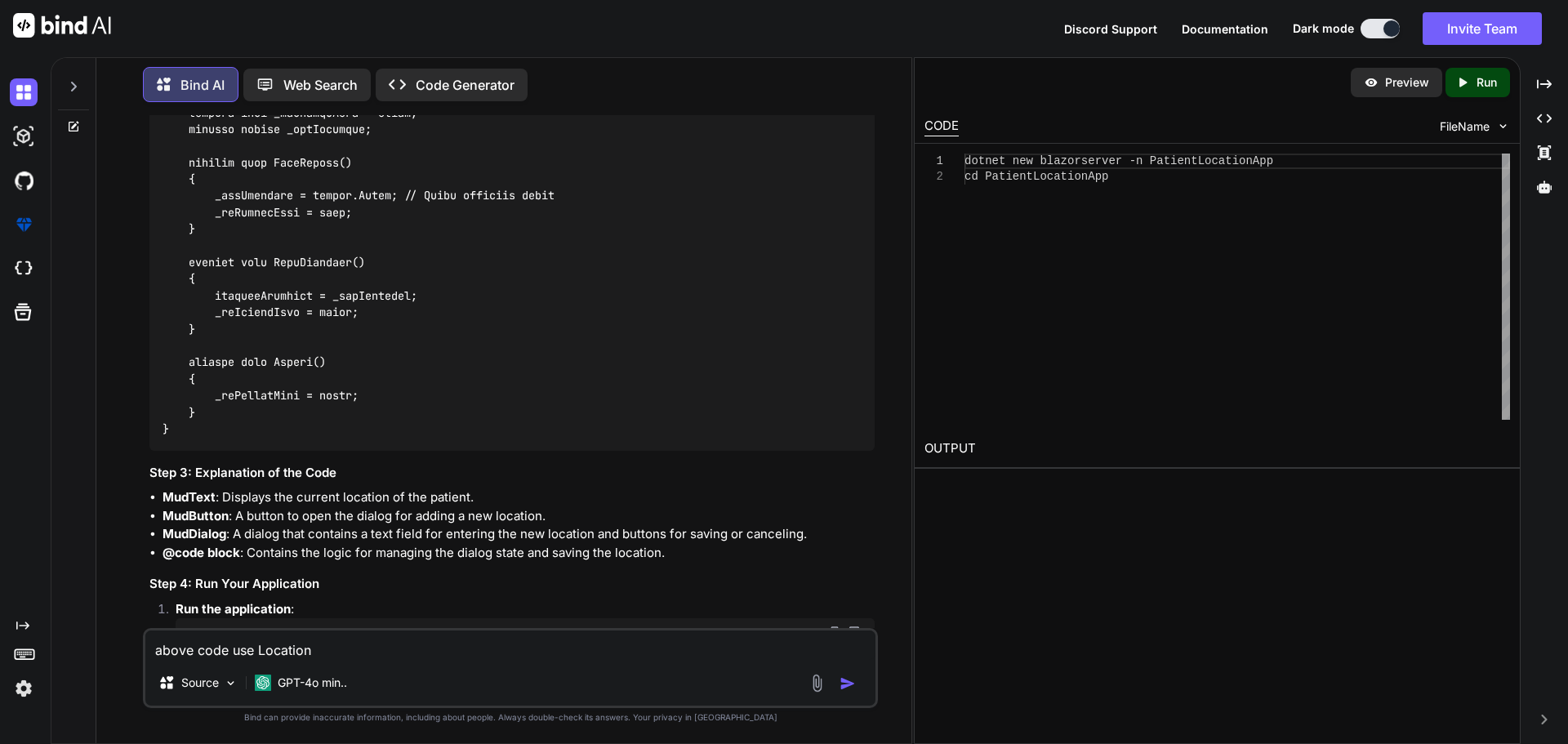
type textarea "above code use Location v"
type textarea "x"
type textarea "above code use Location va"
type textarea "x"
type textarea "above code use Location val"
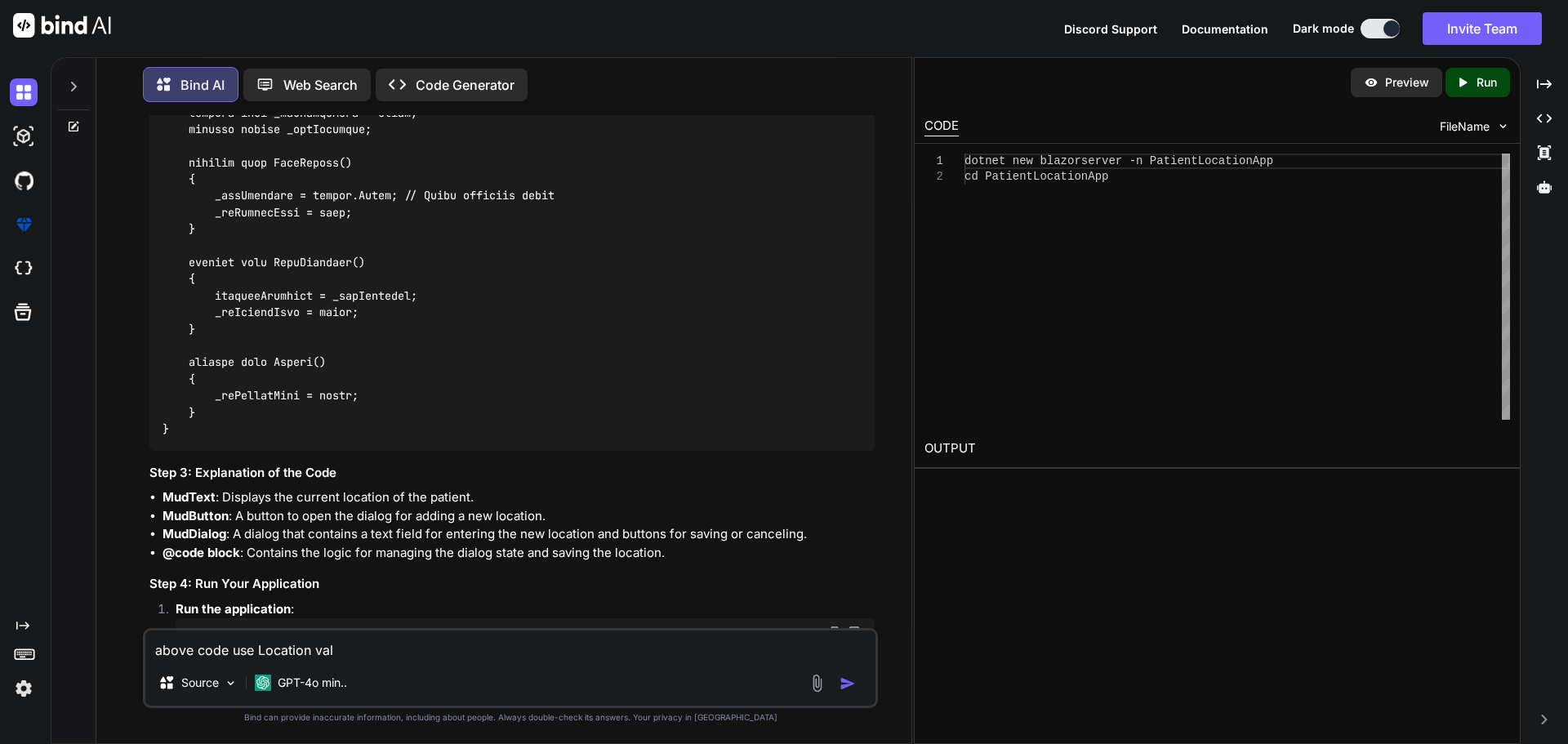
type textarea "x"
type textarea "above code use Location valu"
type textarea "x"
type textarea "above code use Location value"
type textarea "x"
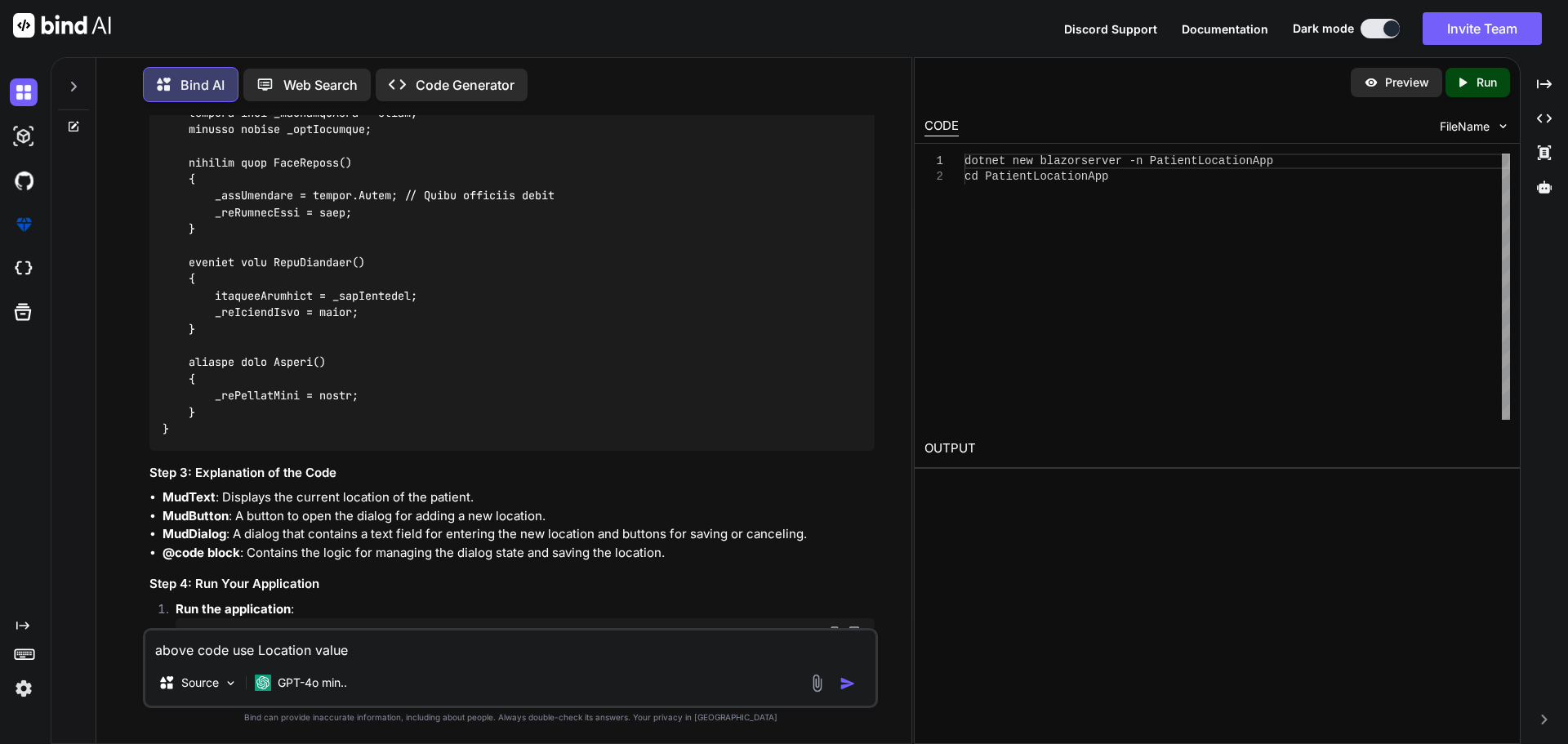
type textarea "above code use Location value"
type textarea "x"
type textarea "above code use Location value"
type textarea "x"
type textarea "above code use Location value s"
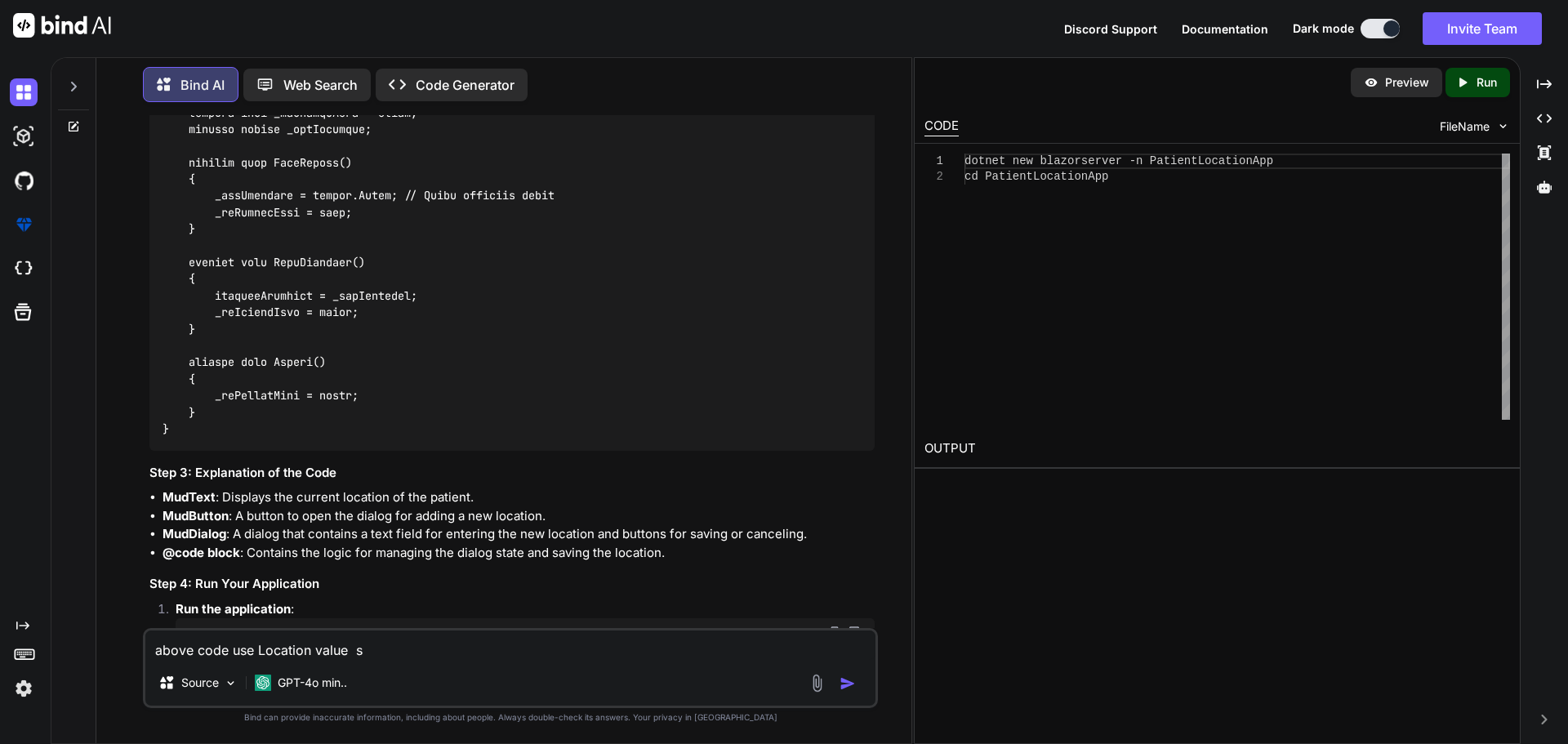
type textarea "x"
type textarea "above code use Location value sa"
type textarea "x"
type textarea "above code use Location value sav"
type textarea "x"
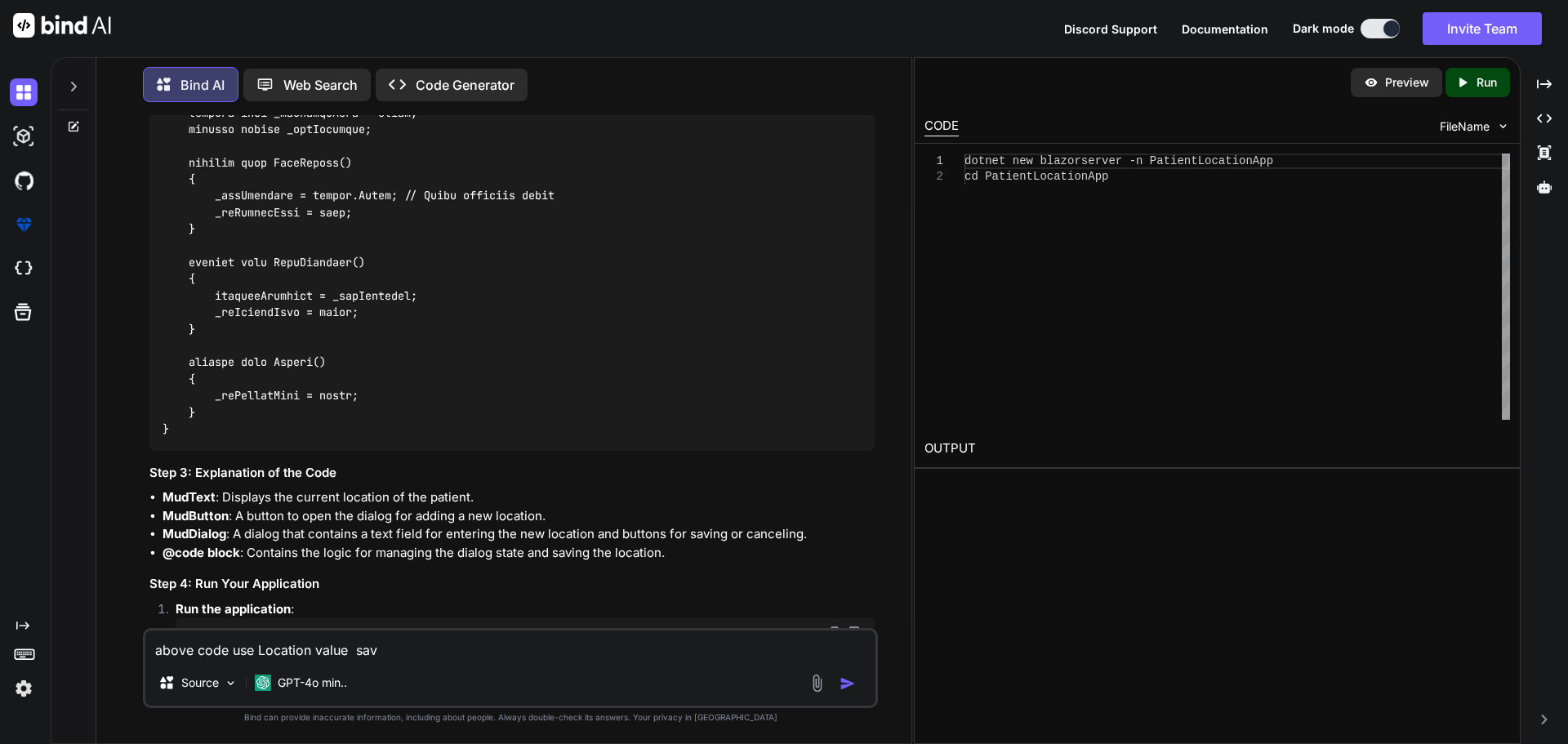
type textarea "above code use Location value save"
type textarea "x"
type textarea "above code use Location value save"
type textarea "x"
type textarea "above code use Location value save t"
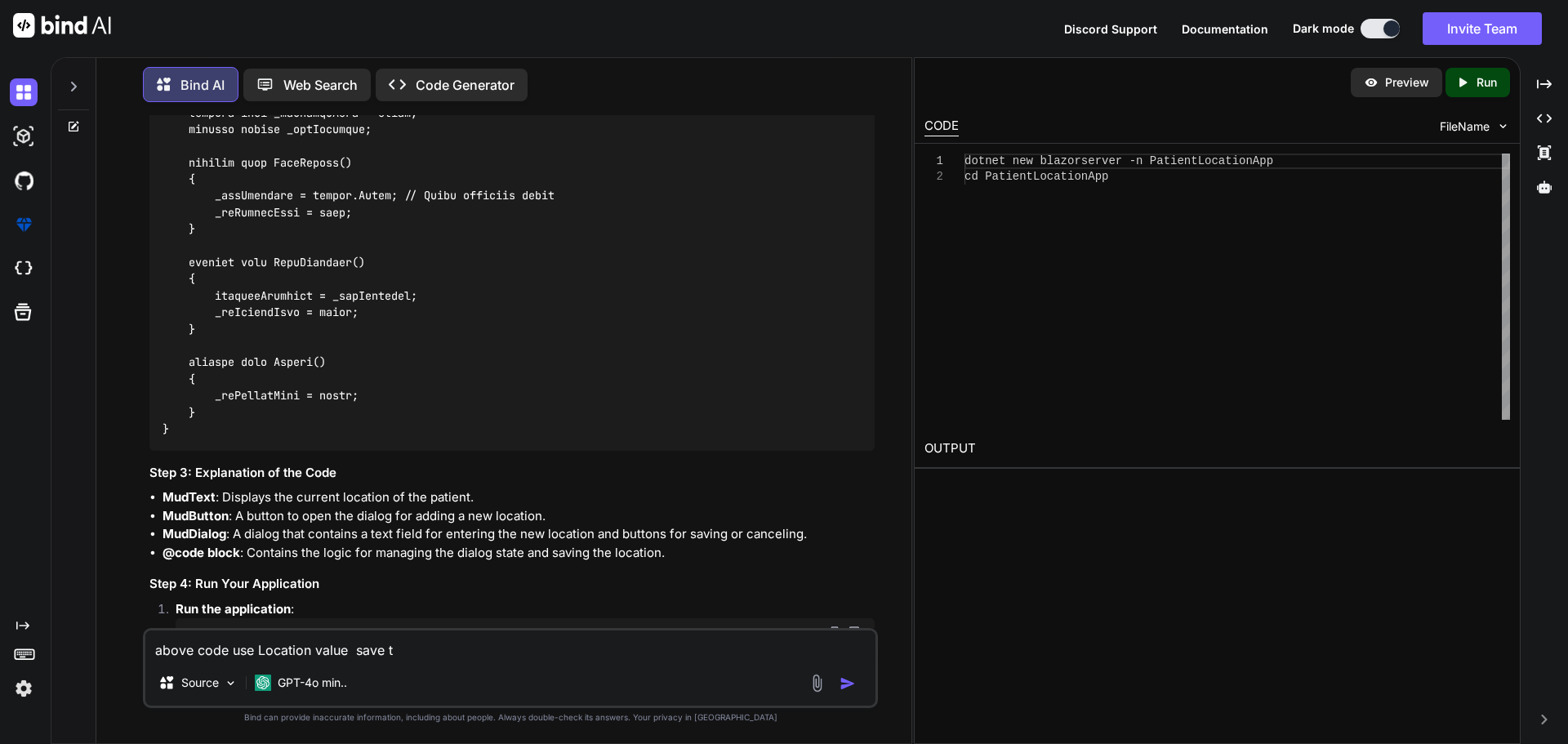
type textarea "x"
type textarea "above code use Location value save th"
type textarea "x"
type textarea "above code use Location value save thi"
type textarea "x"
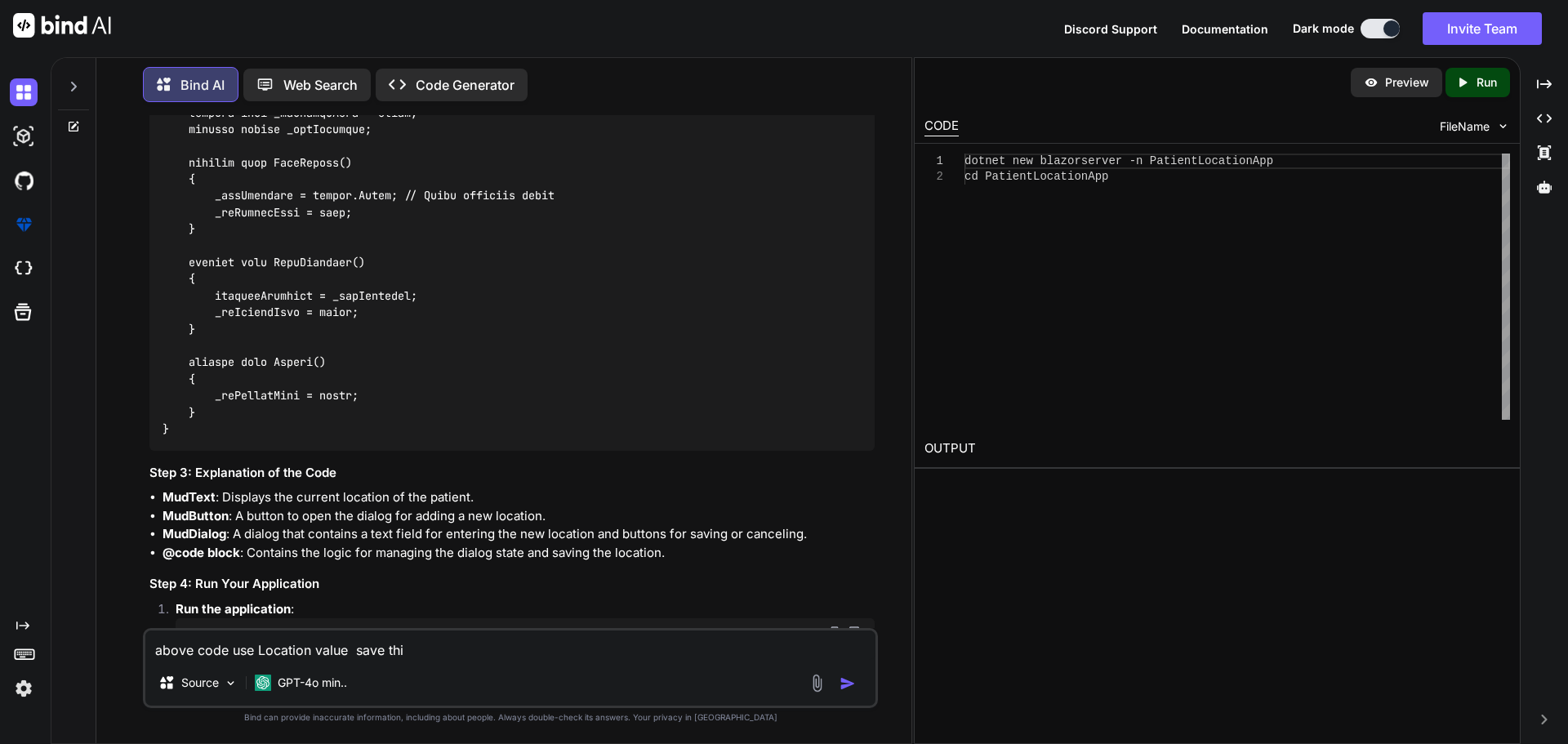
type textarea "above code use Location value save this"
type textarea "x"
type textarea "above code use Location value save this"
type textarea "x"
type textarea "above code use Location value save this t"
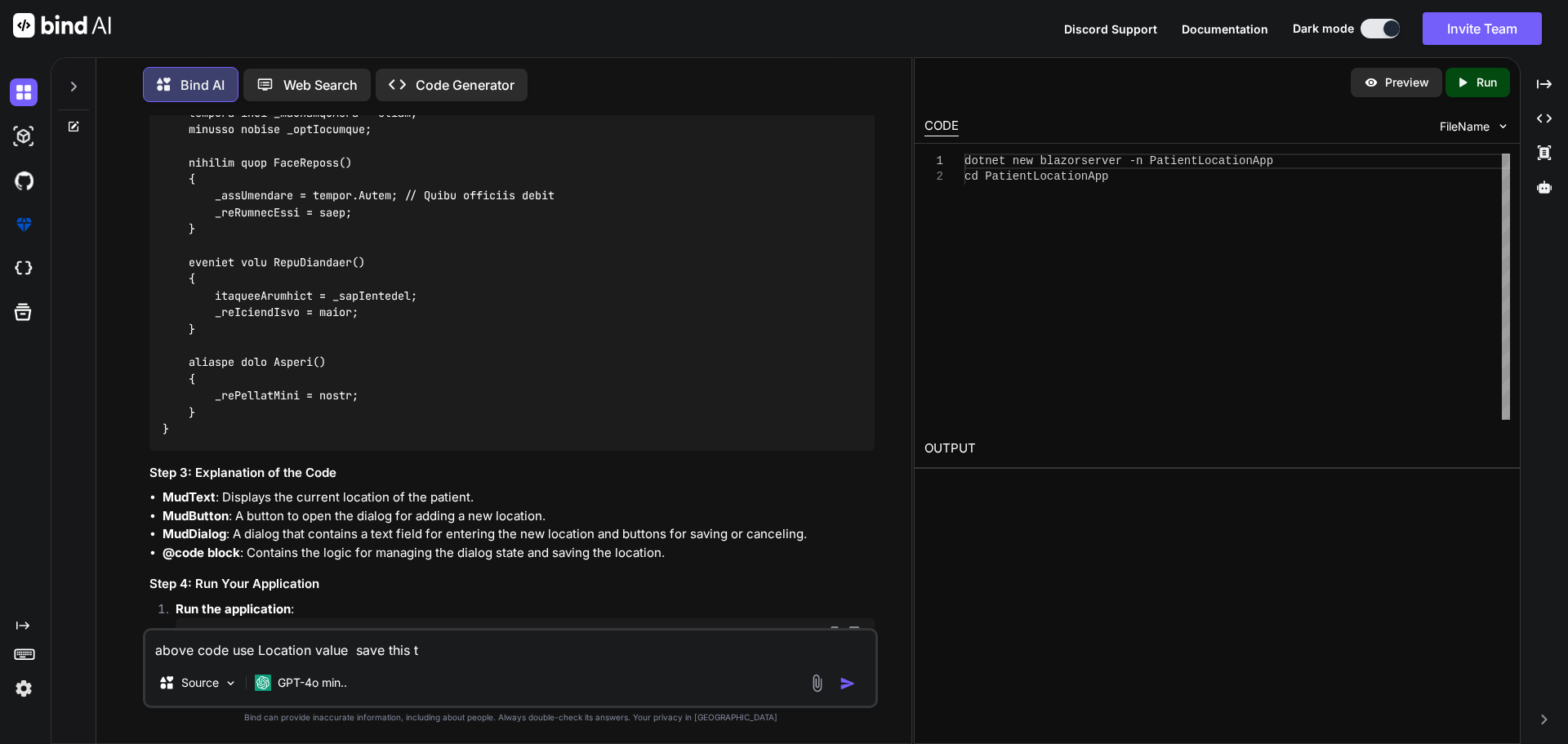
type textarea "x"
type textarea "above code use Location value save this ta"
type textarea "x"
type textarea "above code use Location value save this tab"
type textarea "x"
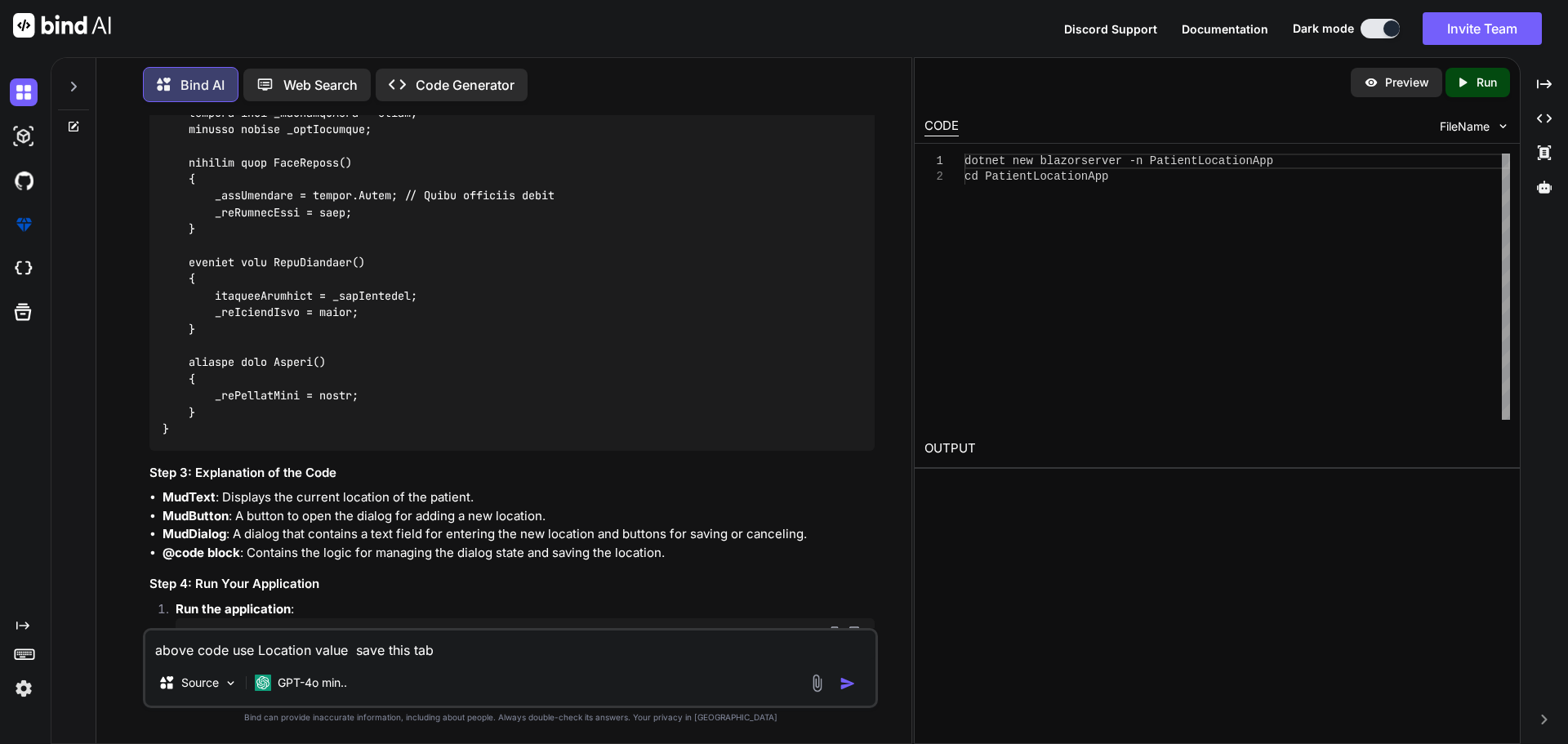
type textarea "above code use Location value save this tabl"
type textarea "x"
type textarea "above code use Location value save this table"
type textarea "x"
type textarea "above code use Location value save this table"
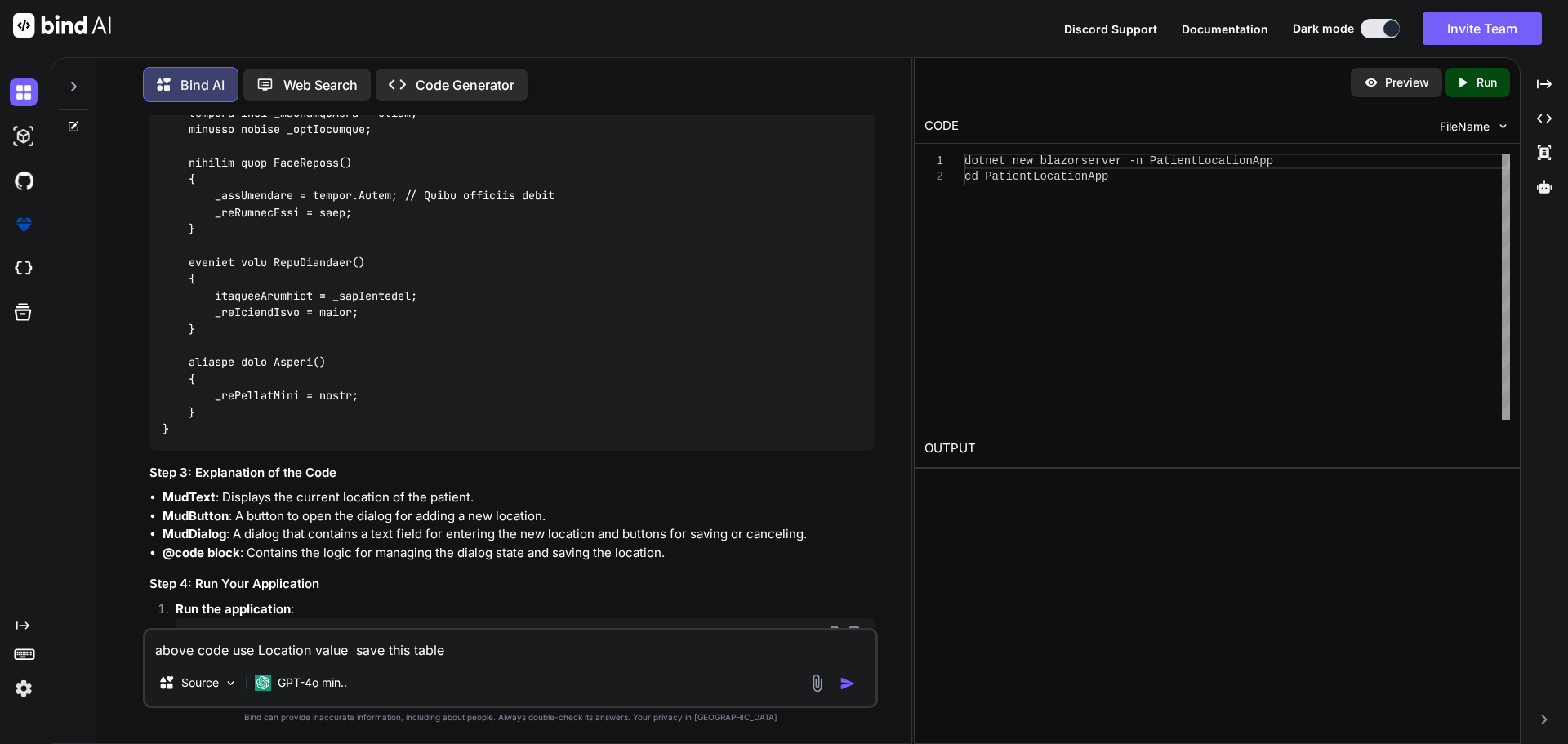
paste textarea "Patient"
type textarea "x"
type textarea "above code use Location value save this table Patient"
type textarea "x"
type textarea "above code use Location value save this table Patient"
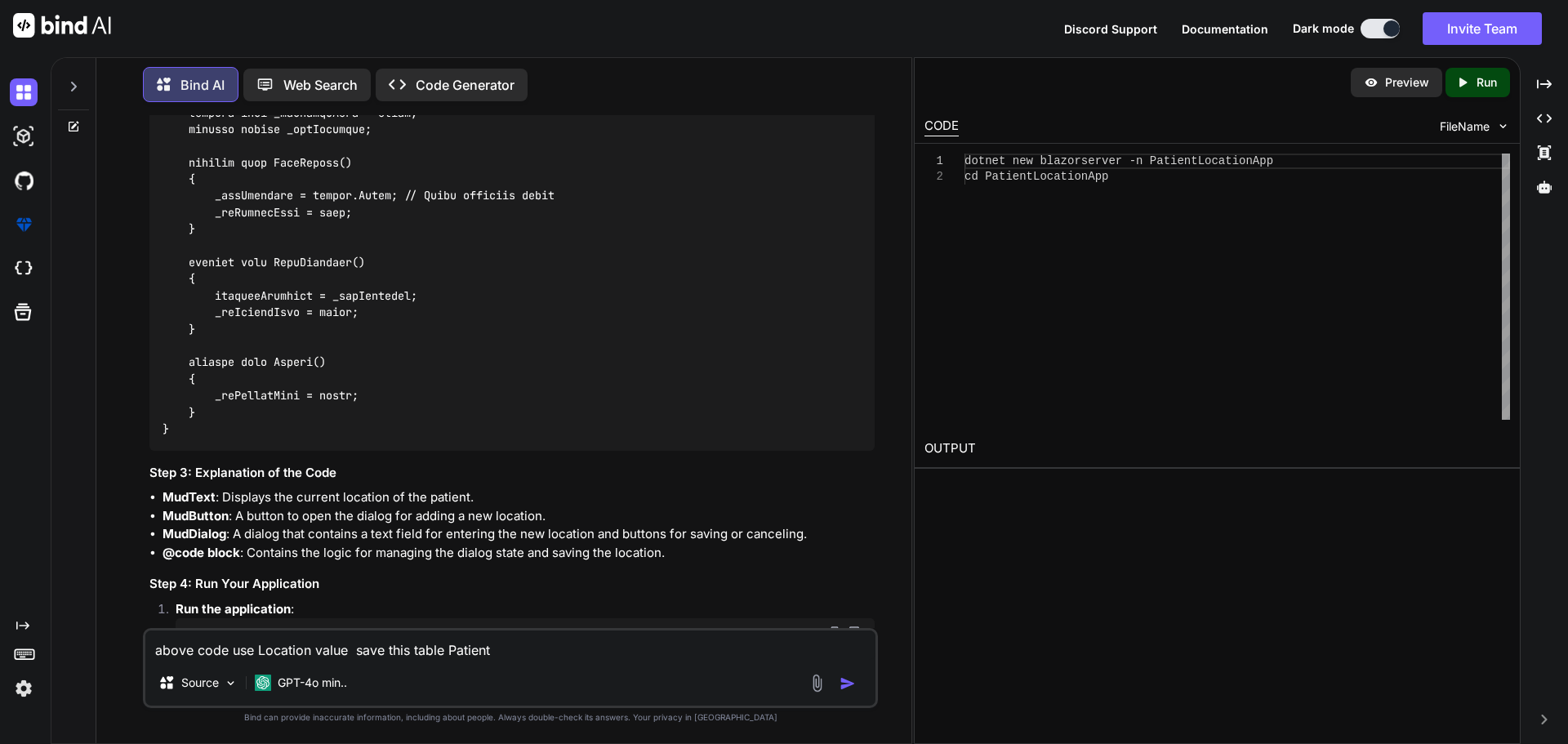
type textarea "x"
type textarea "above code use Location value save this table Patient t"
type textarea "x"
type textarea "above code use Location value save this table Patient th"
type textarea "x"
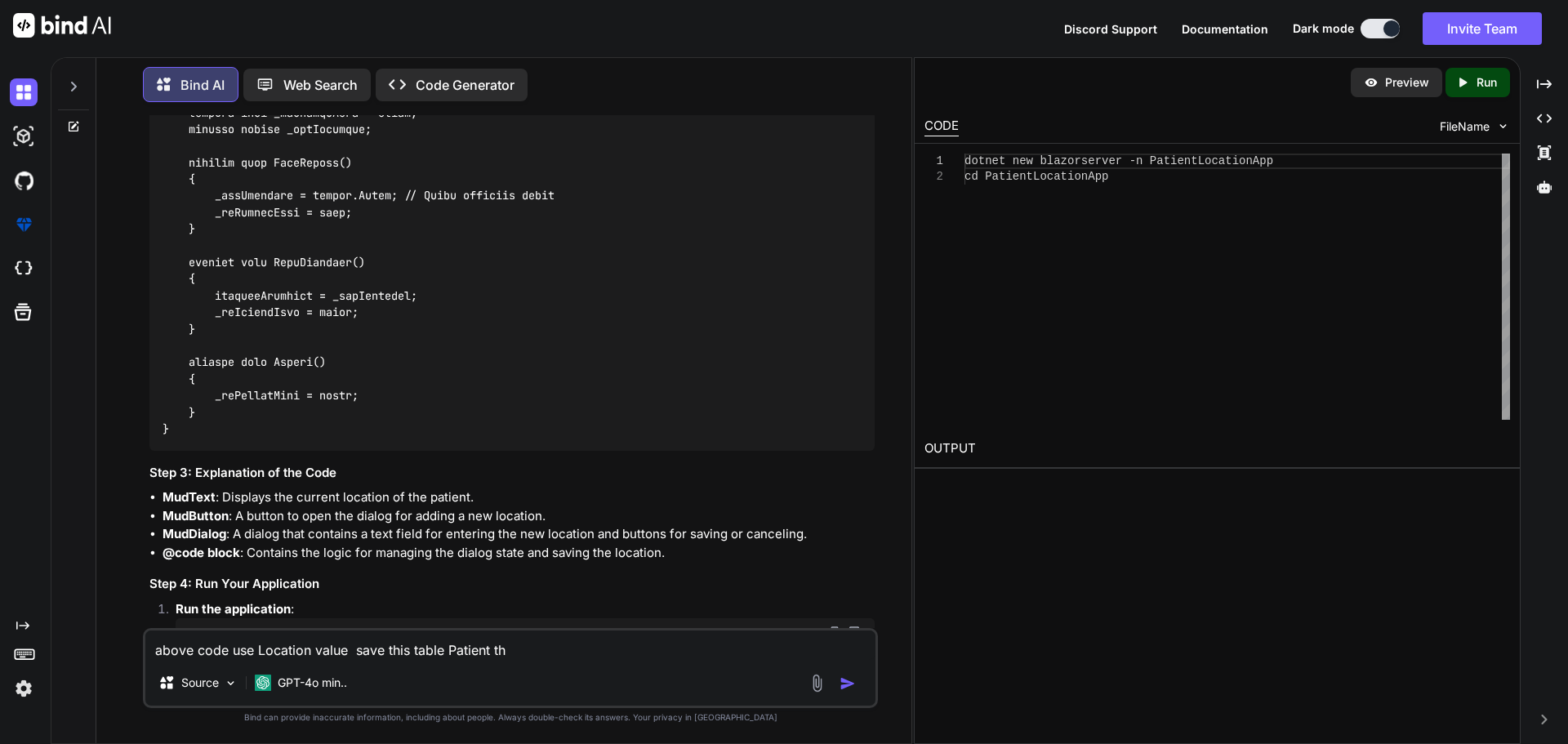
type textarea "above code use Location value save this table Patient thi"
type textarea "x"
type textarea "above code use Location value save this table Patient this"
type textarea "x"
type textarea "above code use Location value save this table Patient this"
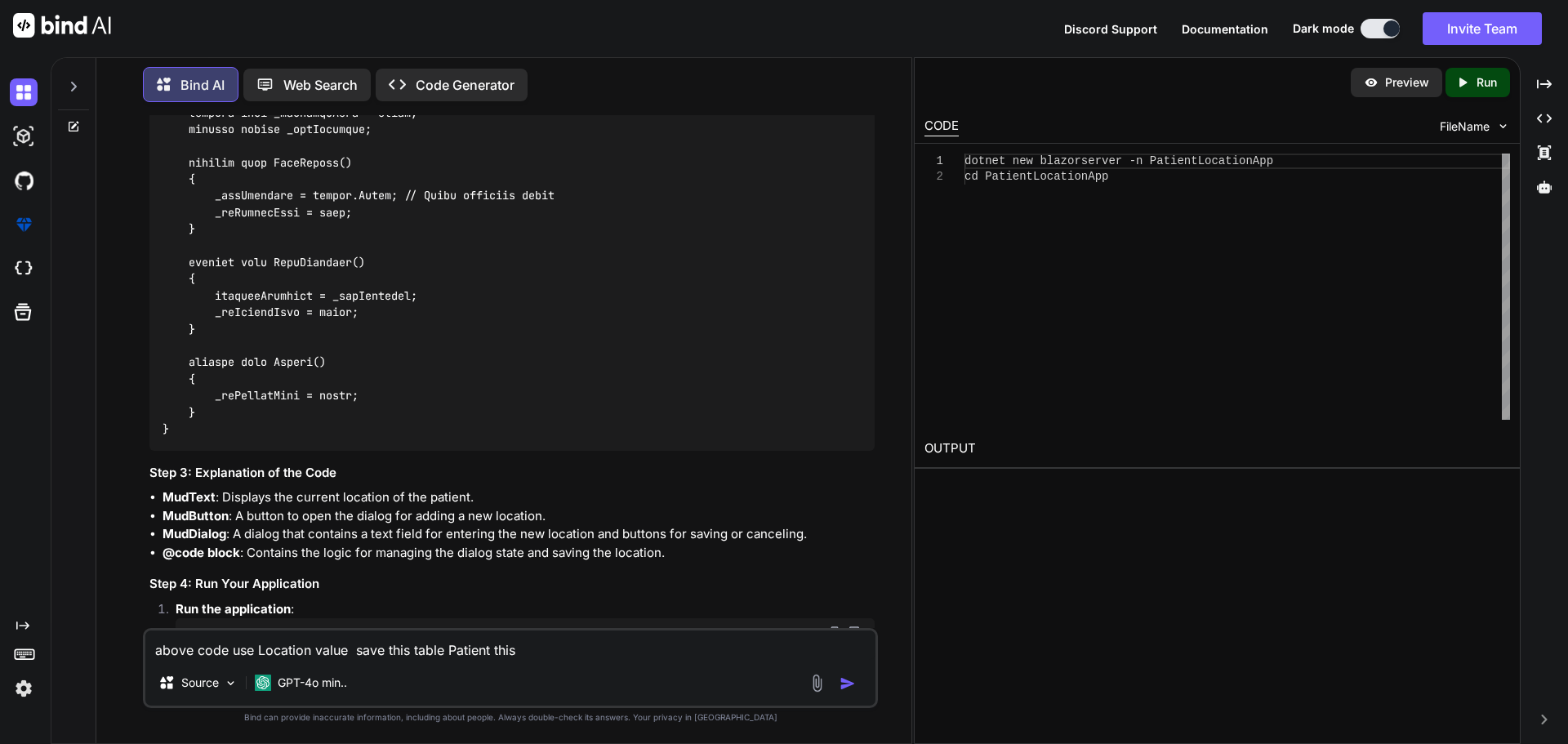
type textarea "x"
type textarea "above code use Location value save this table Patient this c"
type textarea "x"
type textarea "above code use Location value save this table Patient this co"
type textarea "x"
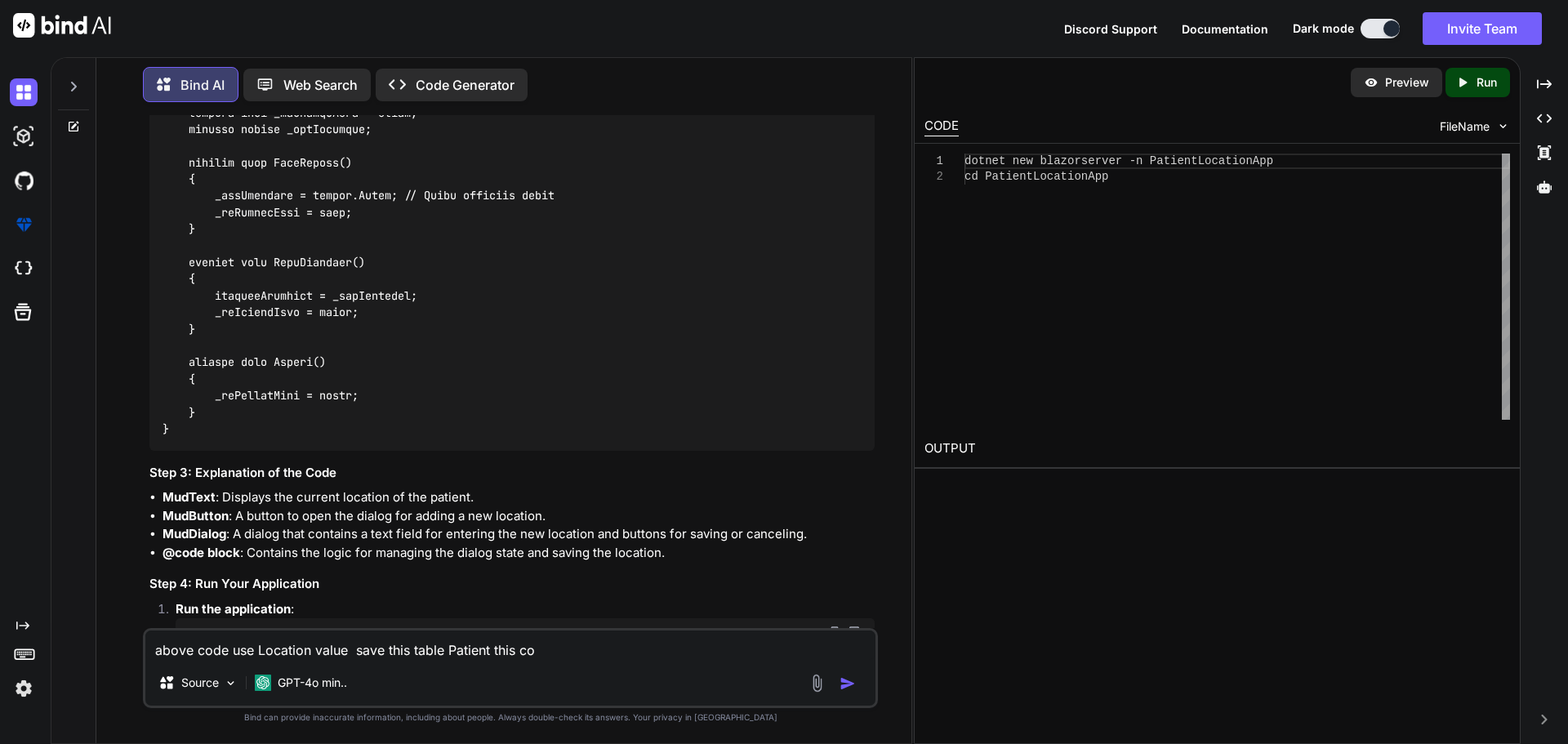
type textarea "above code use Location value save this table Patient this col"
type textarea "x"
type textarea "above code use Location value save this table Patient this colu"
type textarea "x"
type textarea "above code use Location value save this table Patient this colum"
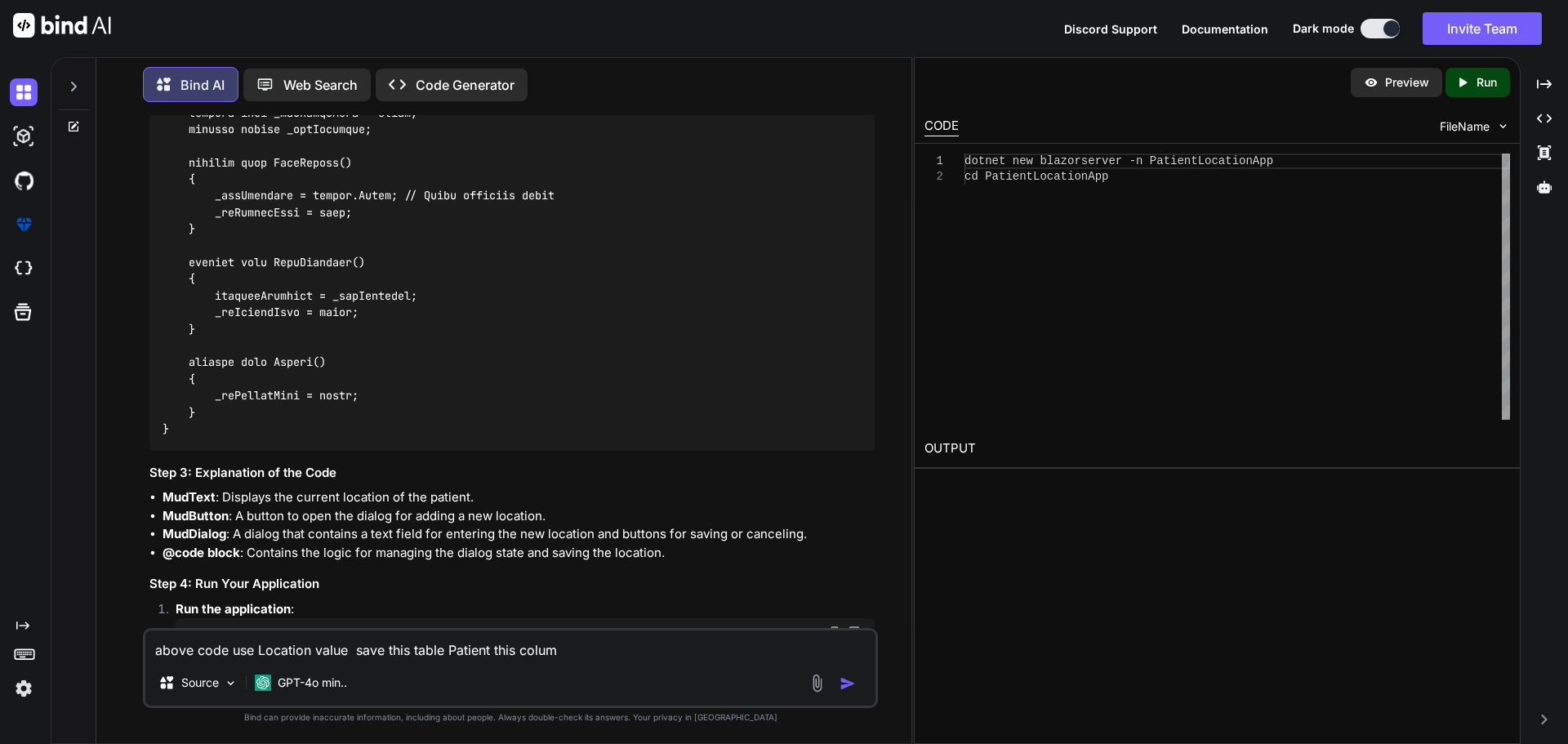
type textarea "x"
type textarea "above code use Location value save this table Patient this column"
type textarea "x"
type textarea "above code use Location value save this table Patient this column"
type textarea "x"
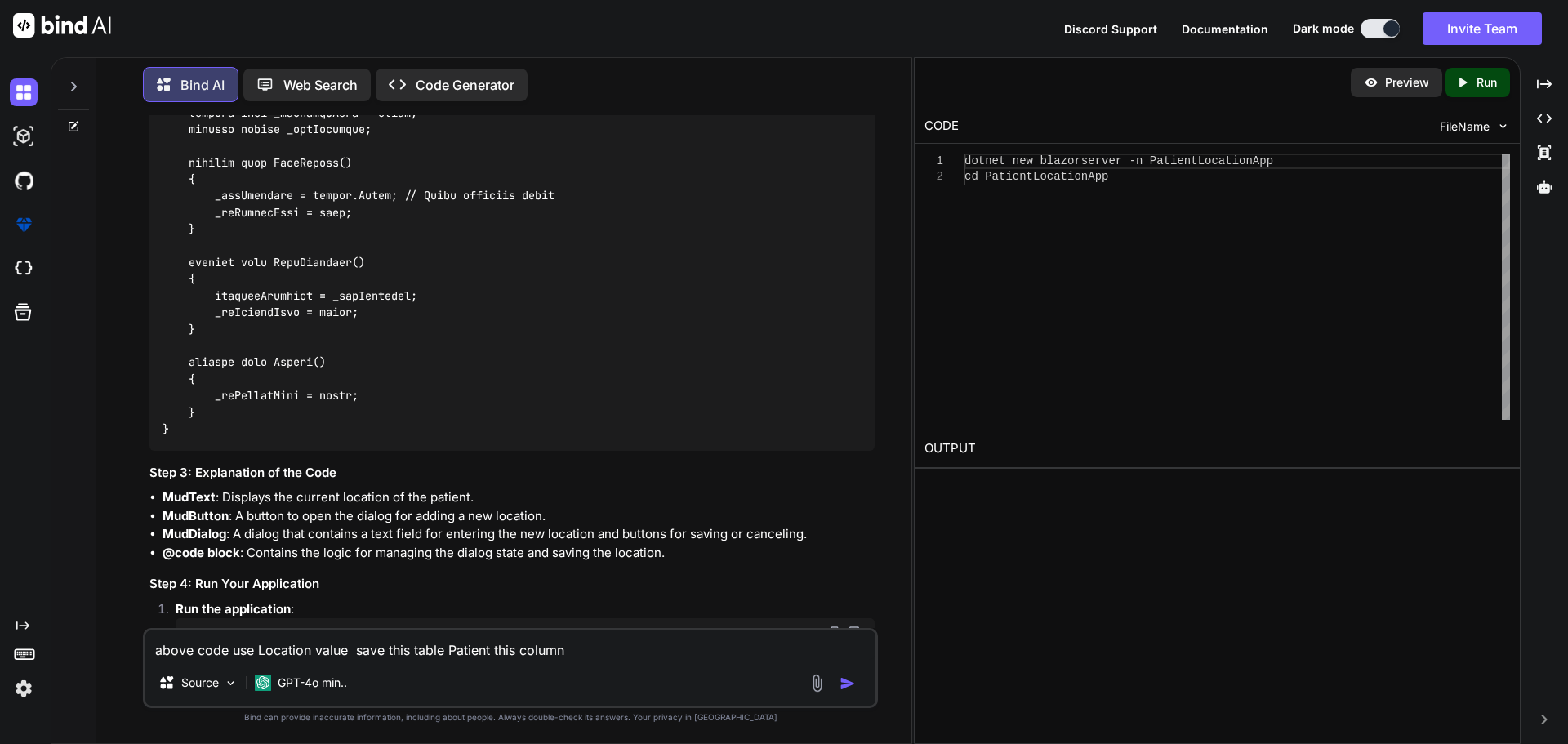
type textarea "above code use Location value save this table Patient this column L"
type textarea "x"
type textarea "above code use Location value save this table Patient this column Lo"
type textarea "x"
type textarea "above code use Location value save this table Patient this column Loc"
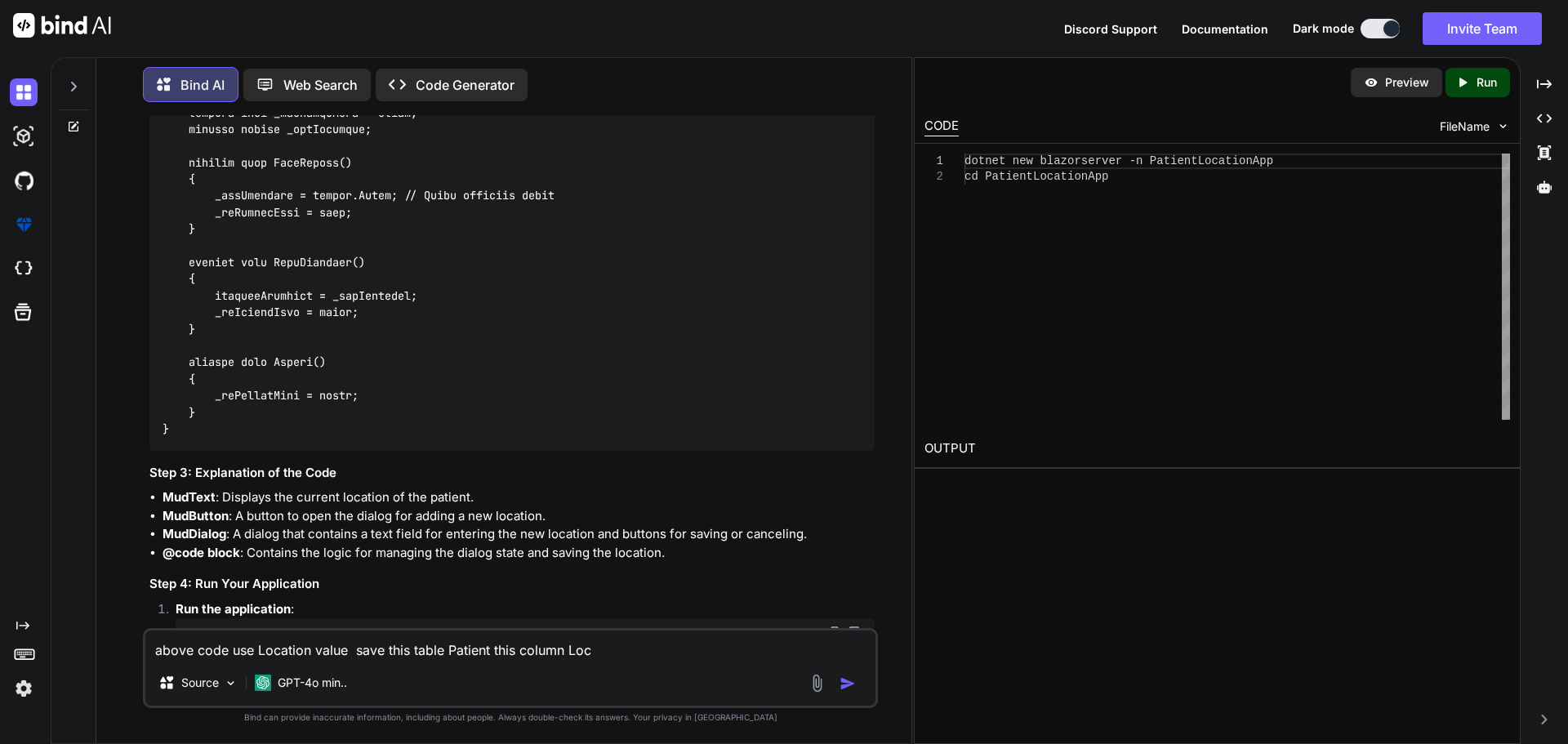
type textarea "x"
type textarea "above code use Location value save this table Patient this column Loca"
type textarea "x"
type textarea "above code use Location value save this table Patient this column Locat"
type textarea "x"
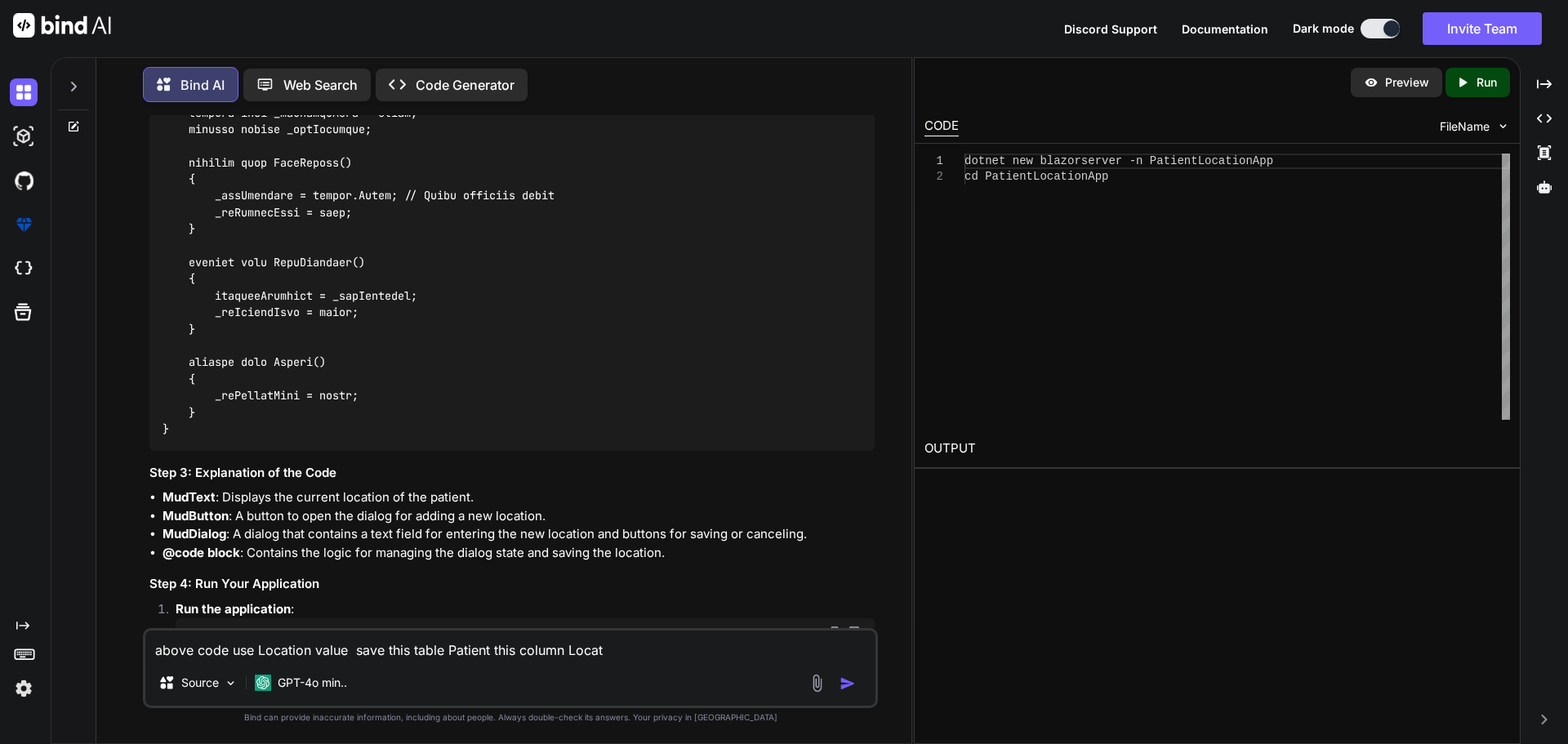
type textarea "above code use Location value save this table Patient this column Locati"
type textarea "x"
type textarea "above code use Location value save this table Patient this column Locatio"
type textarea "x"
type textarea "above code use Location value save this table Patient this column Location"
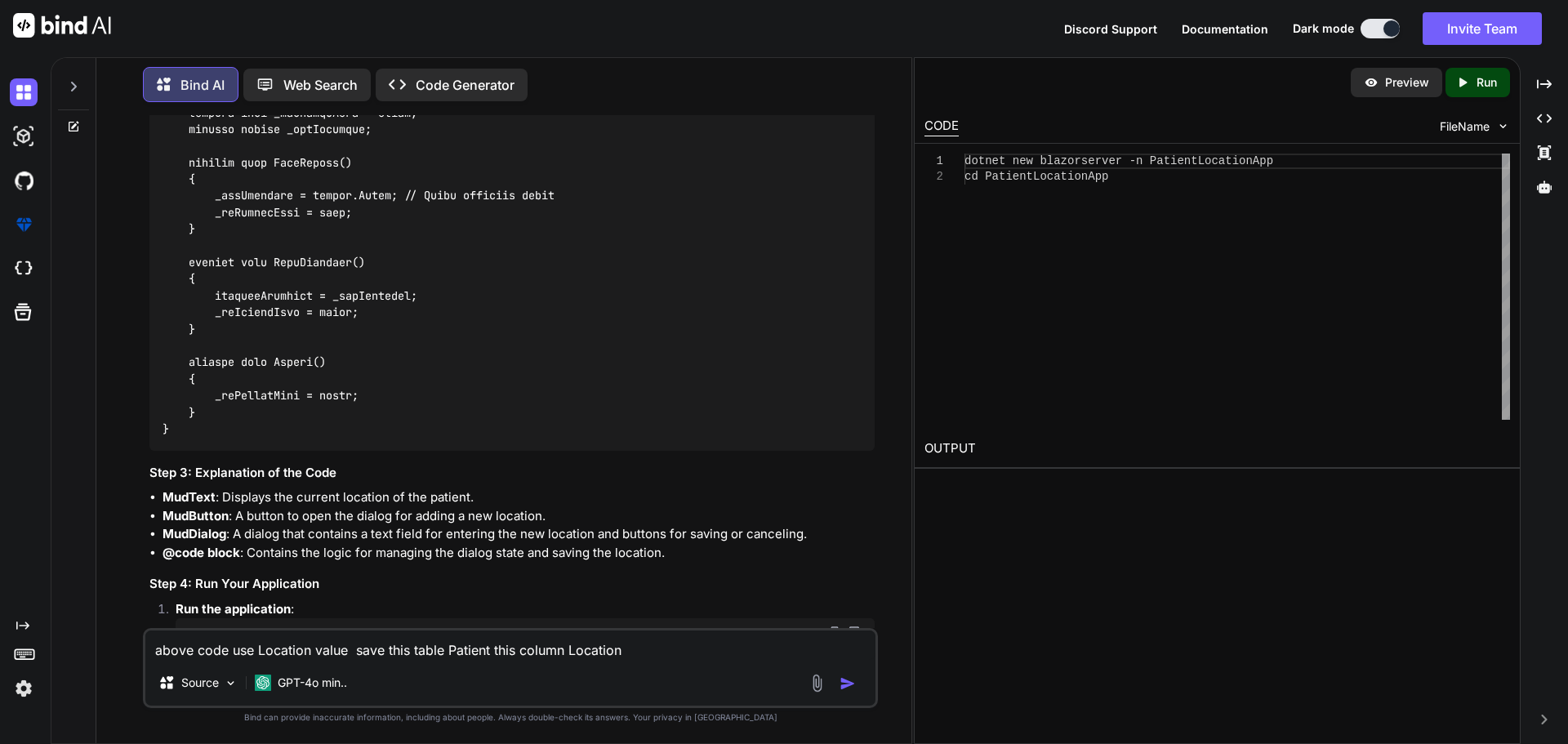
type textarea "x"
type textarea "above code use Location value save this table Patient this column Location"
type textarea "x"
type textarea "above code use Location value save this table Patient this column Location a"
type textarea "x"
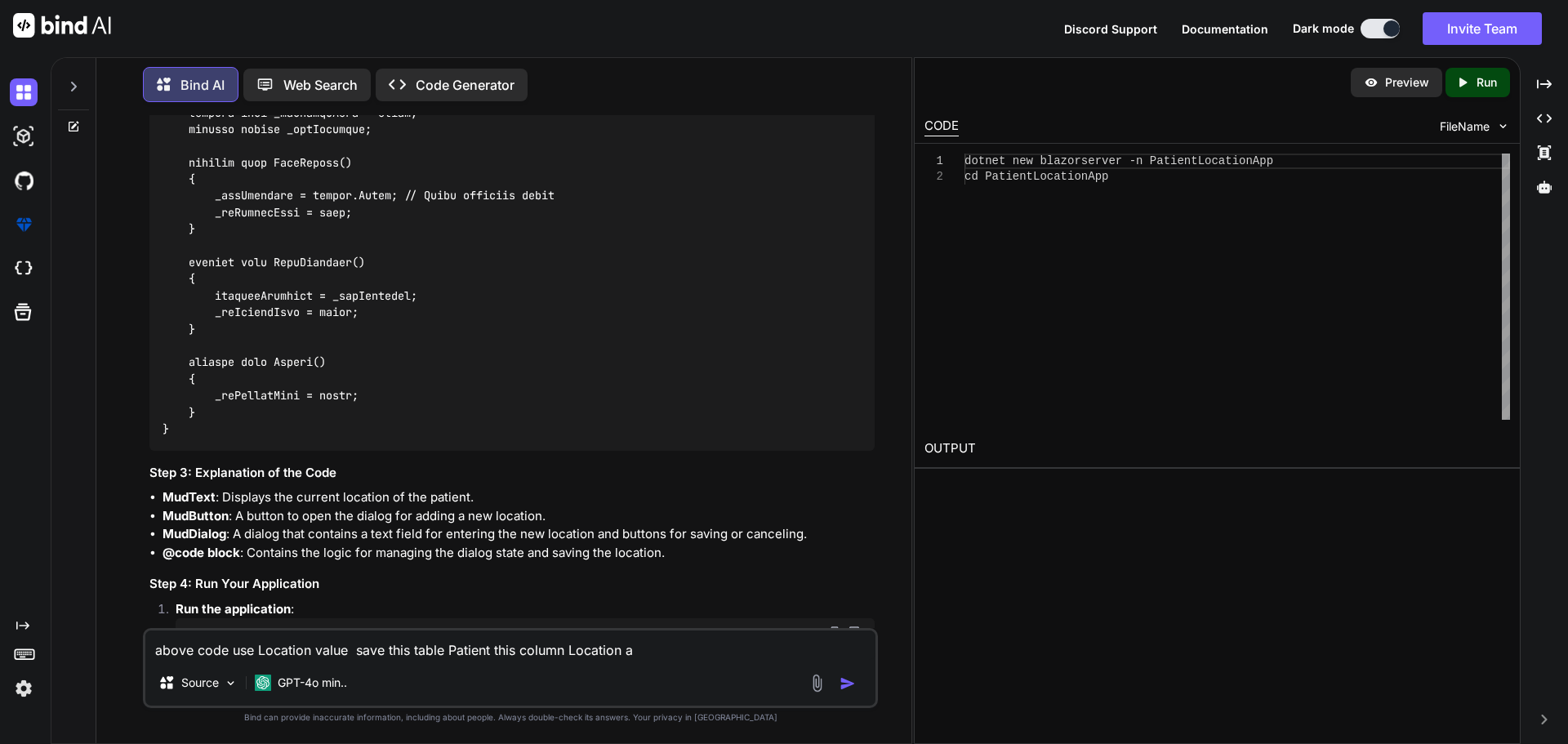
type textarea "above code use Location value save this table Patient this column Location an"
type textarea "x"
type textarea "above code use Location value save this table Patient this column Location and"
type textarea "x"
type textarea "above code use Location value save this table Patient this column Location and"
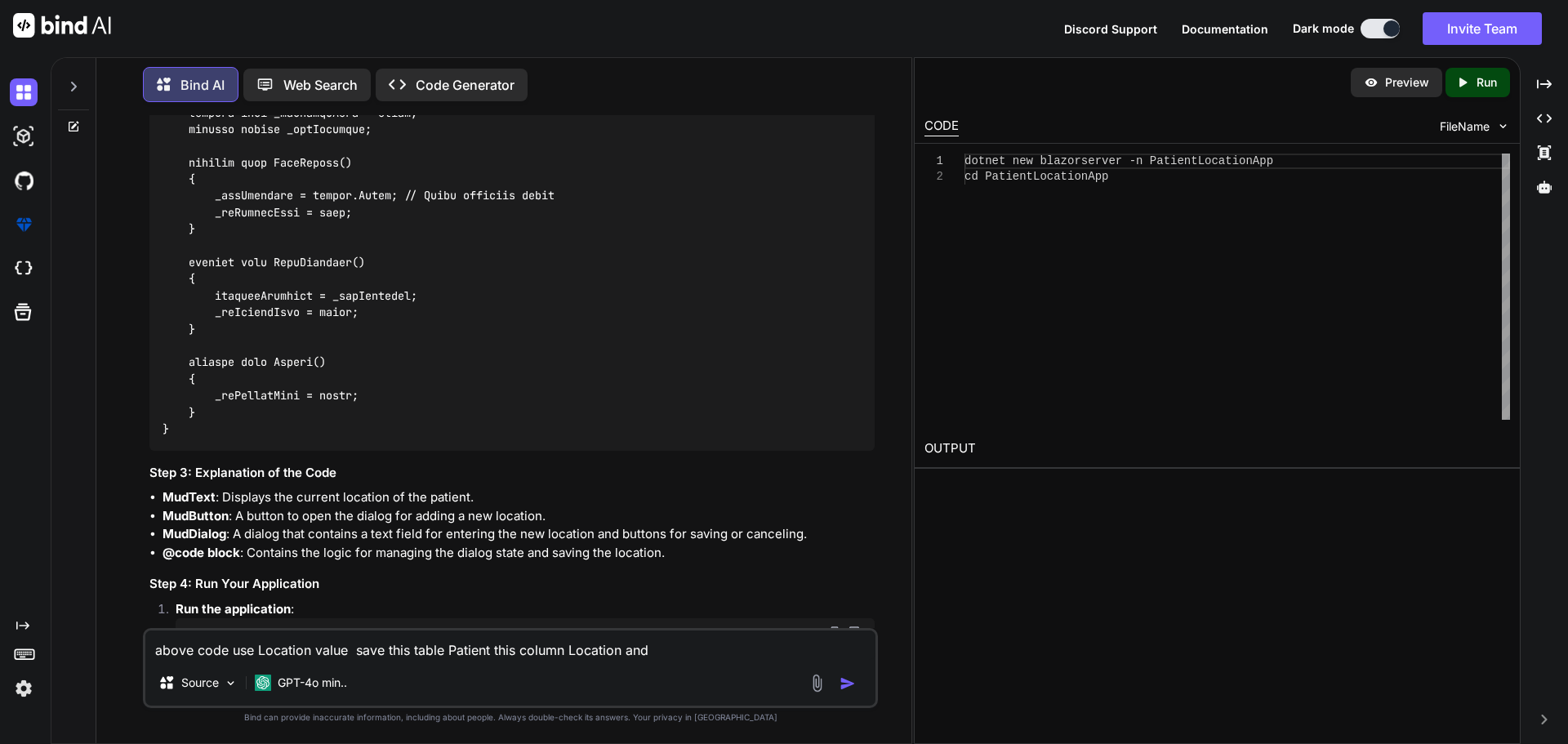
type textarea "x"
type textarea "above code use Location value save this table Patient this column Location and b"
type textarea "x"
type textarea "above code use Location value save this table Patient this column Location and …"
type textarea "x"
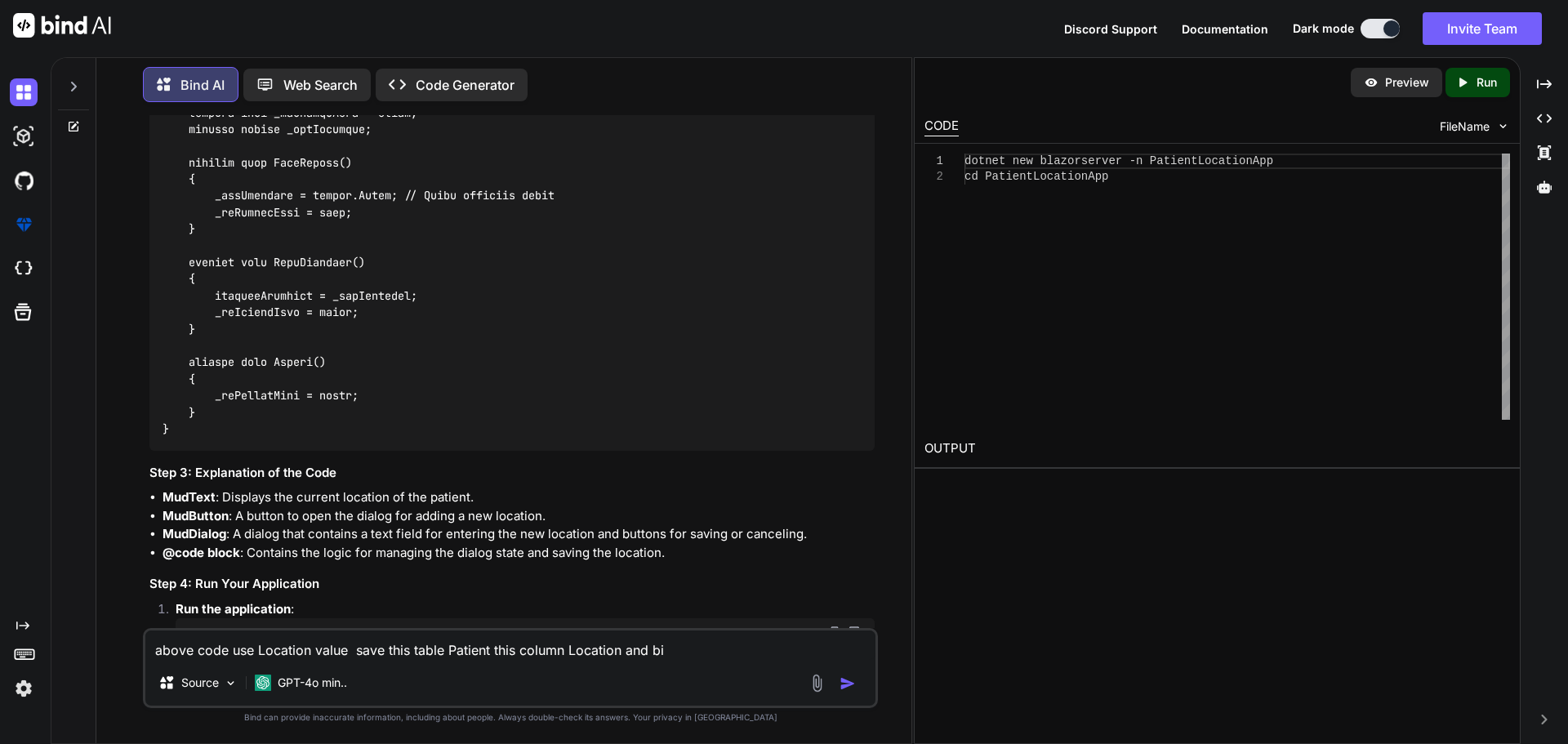
type textarea "above code use Location value save this table Patient this column Location and …"
type textarea "x"
type textarea "above code use Location value save this table Patient this column Location and …"
type textarea "x"
type textarea "above code use Location value save this table Patient this column Location and …"
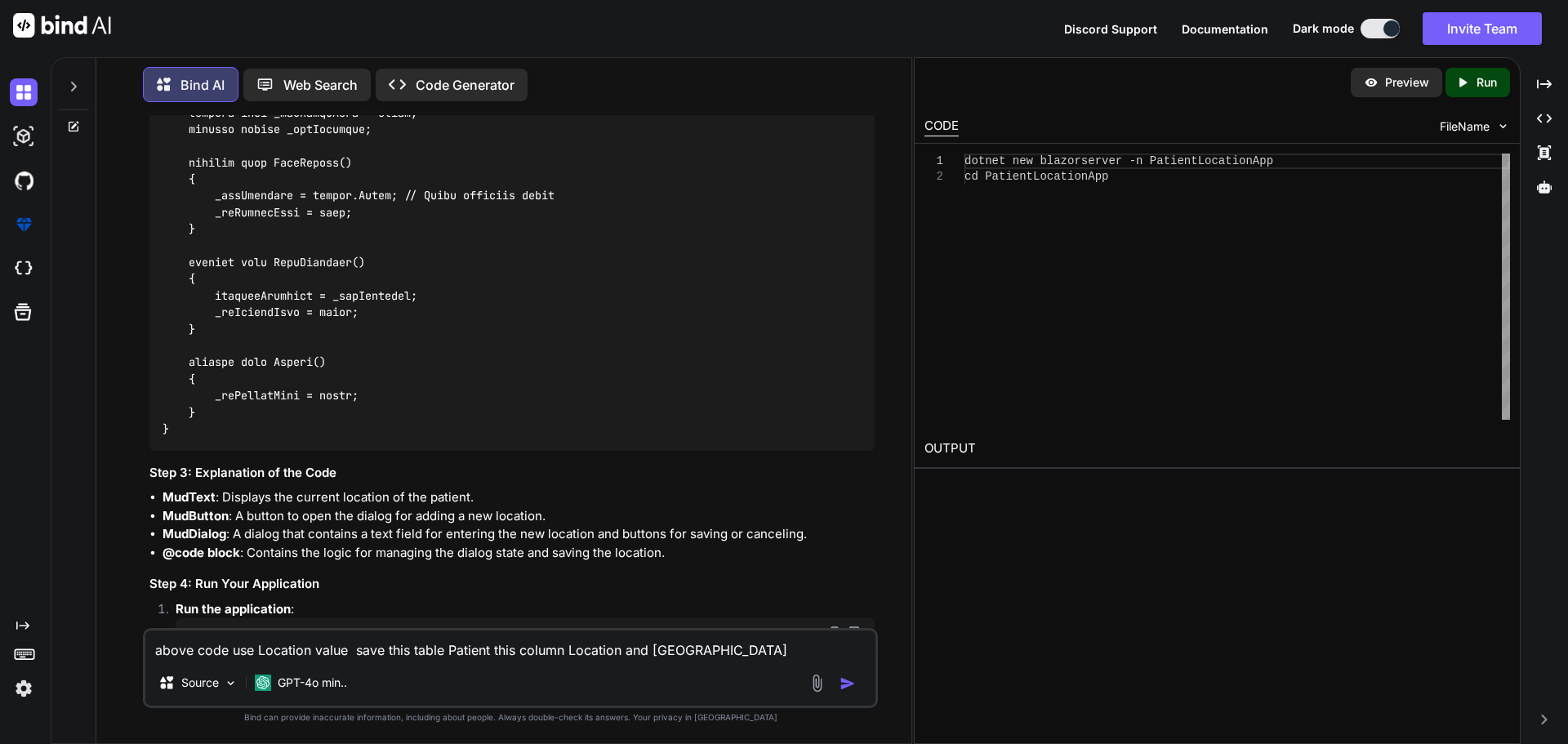
type textarea "x"
type textarea "above code use Location value save this table Patient this column Location and …"
type textarea "x"
type textarea "above code use Location value save this table Patient this column Location and …"
type textarea "x"
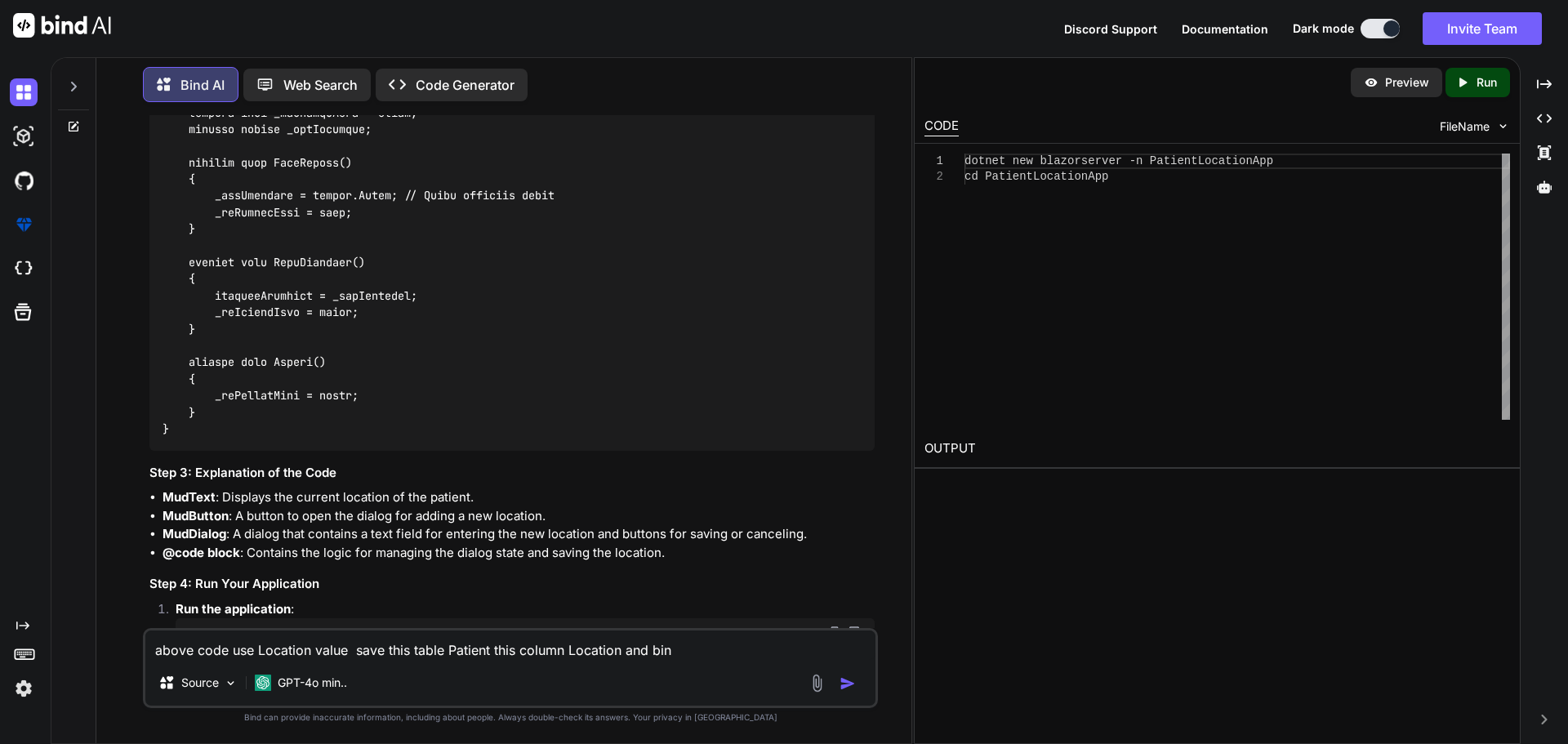
type textarea "above code use Location value save this table Patient this column Location and …"
type textarea "x"
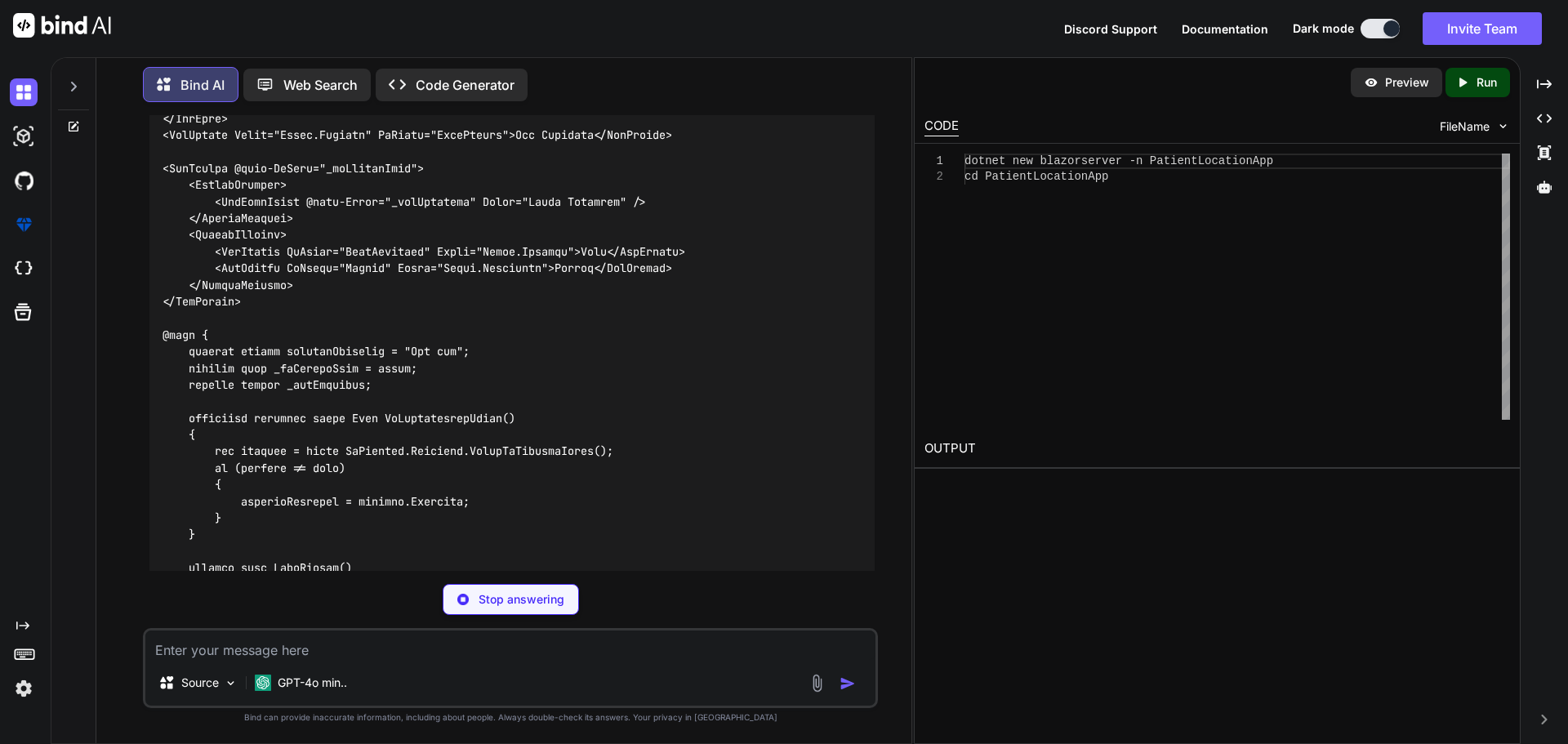
scroll to position [3409, 0]
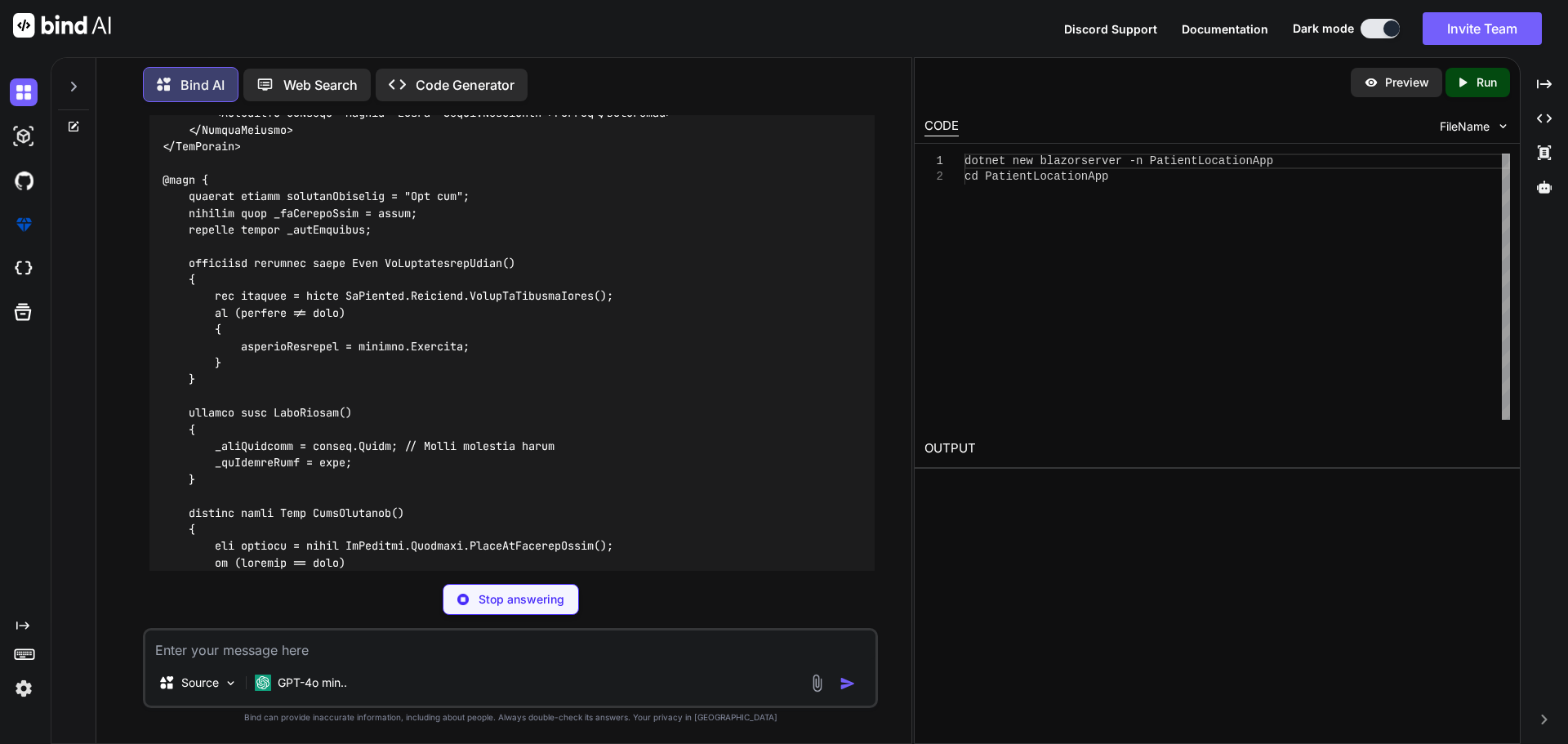
type textarea "x"
type textarea "dotnet add package Microsoft.EntityFrameworkCore.SqlServer dotnet add package […"
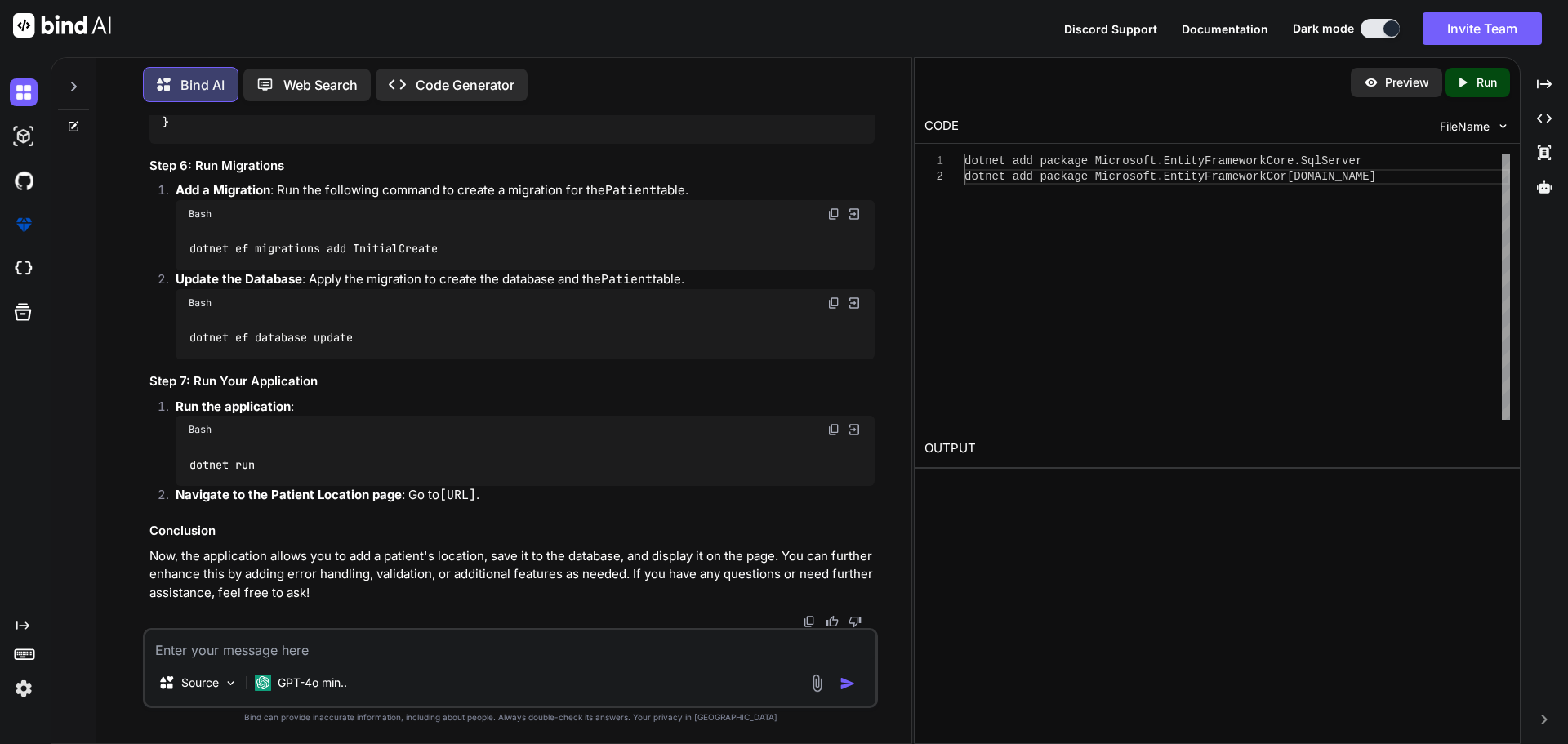
scroll to position [4481, 0]
click at [358, 654] on textarea at bounding box center [510, 645] width 730 height 30
type textarea "x"
type textarea "n"
type textarea "x"
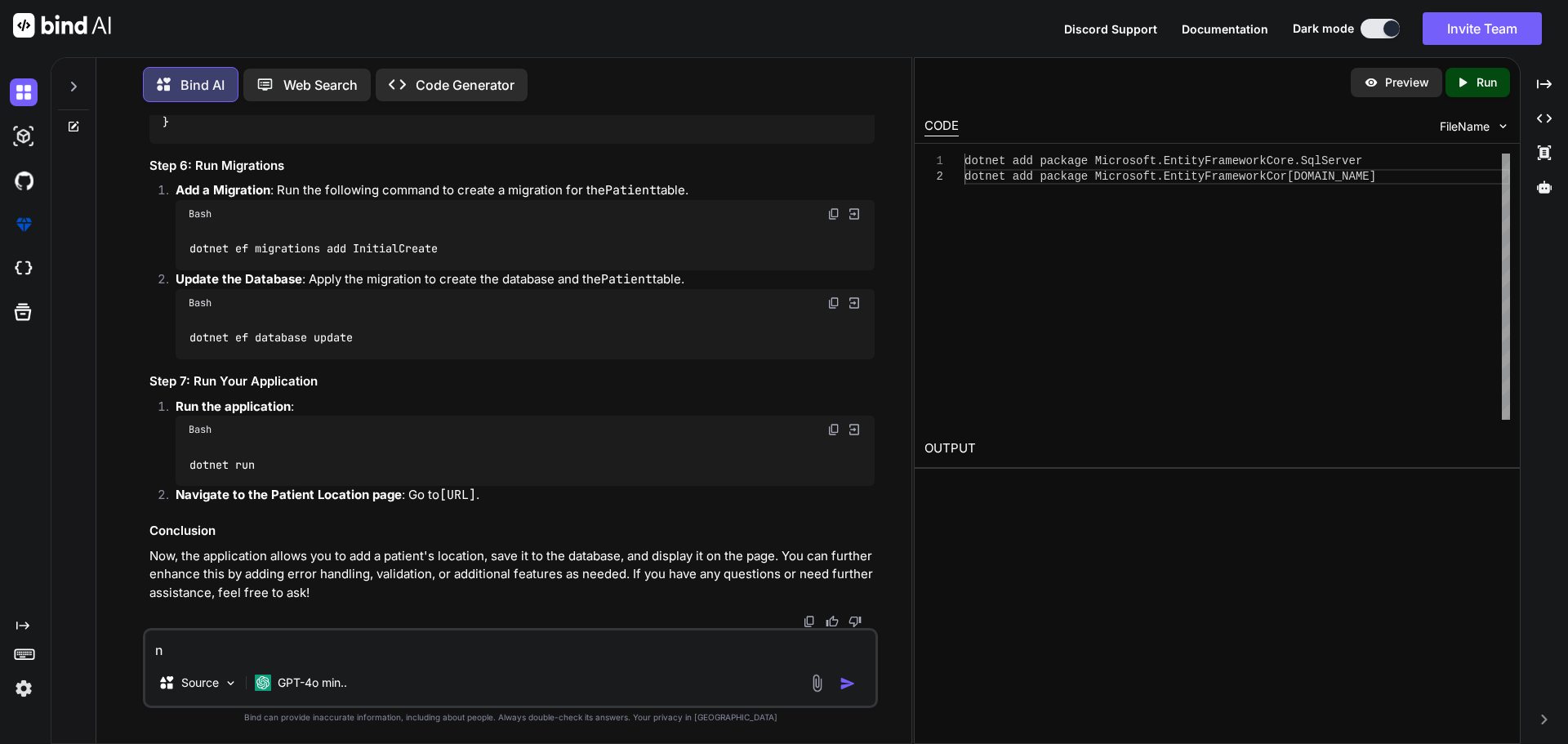
type textarea "no"
type textarea "x"
type textarea "not"
type textarea "x"
type textarea "not"
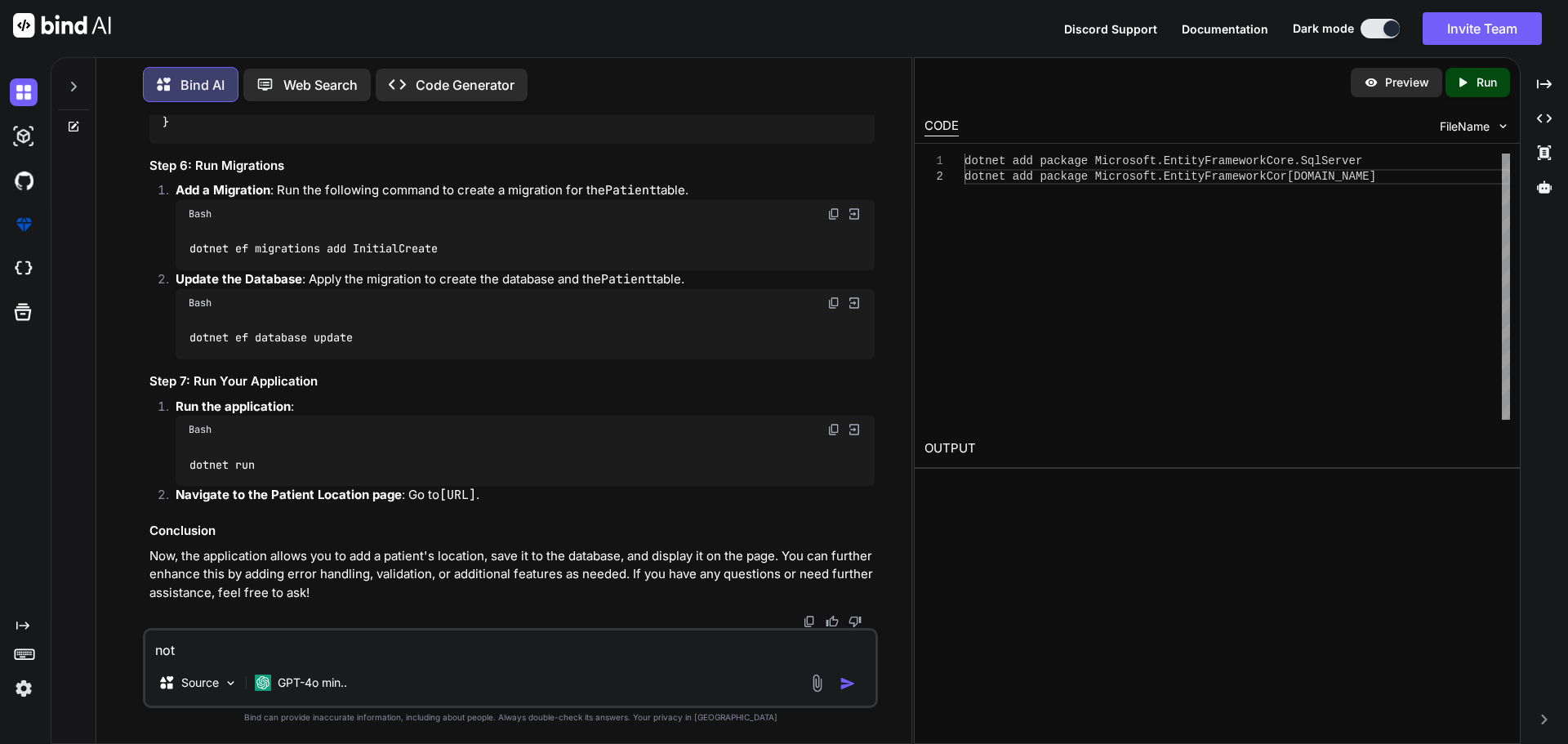
type textarea "x"
type textarea "not o"
type textarea "x"
type textarea "not op"
type textarea "x"
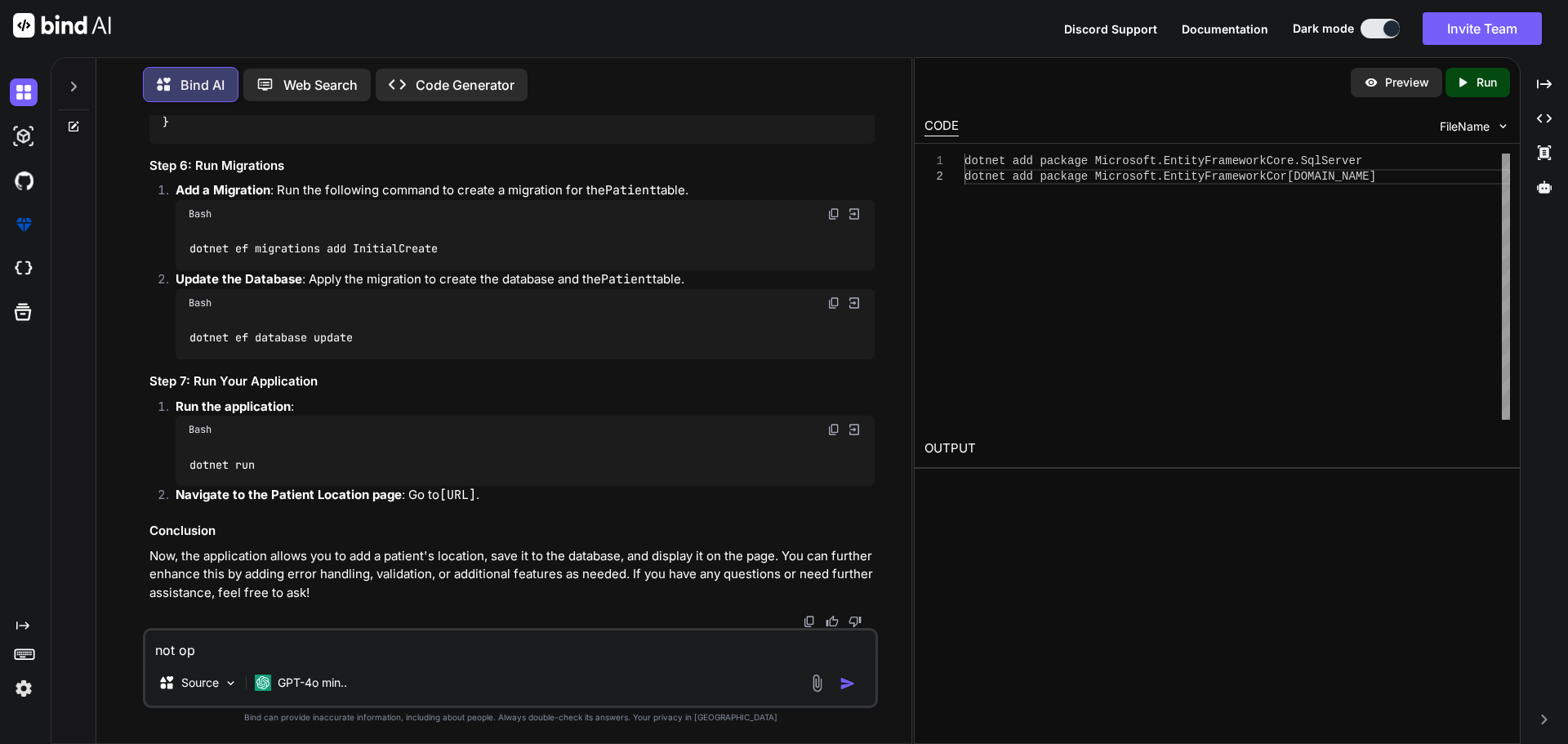
type textarea "not ope"
type textarea "x"
type textarea "not open"
type textarea "x"
type textarea "not open"
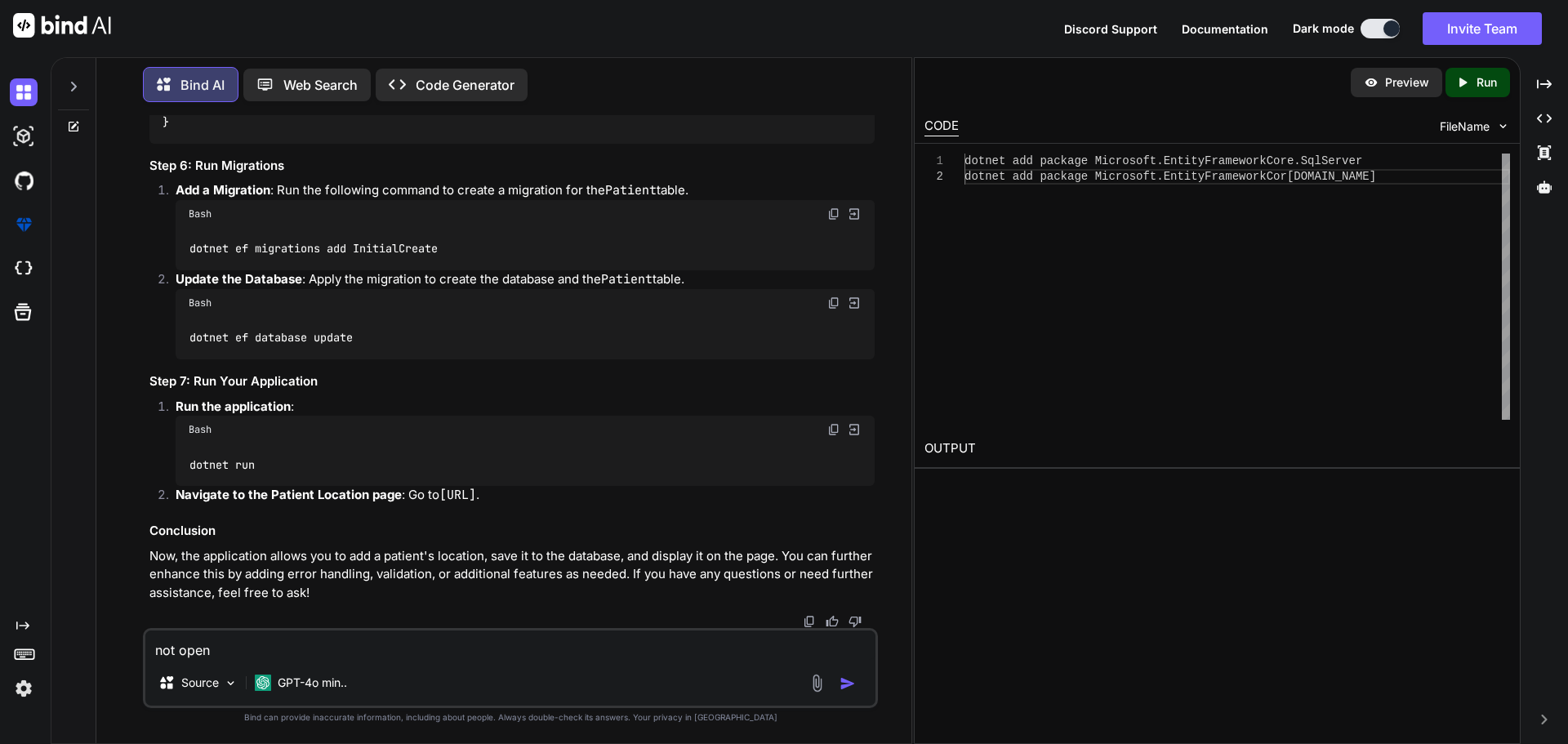
type textarea "x"
type textarea "not open p"
type textarea "x"
type textarea "not open po"
type textarea "x"
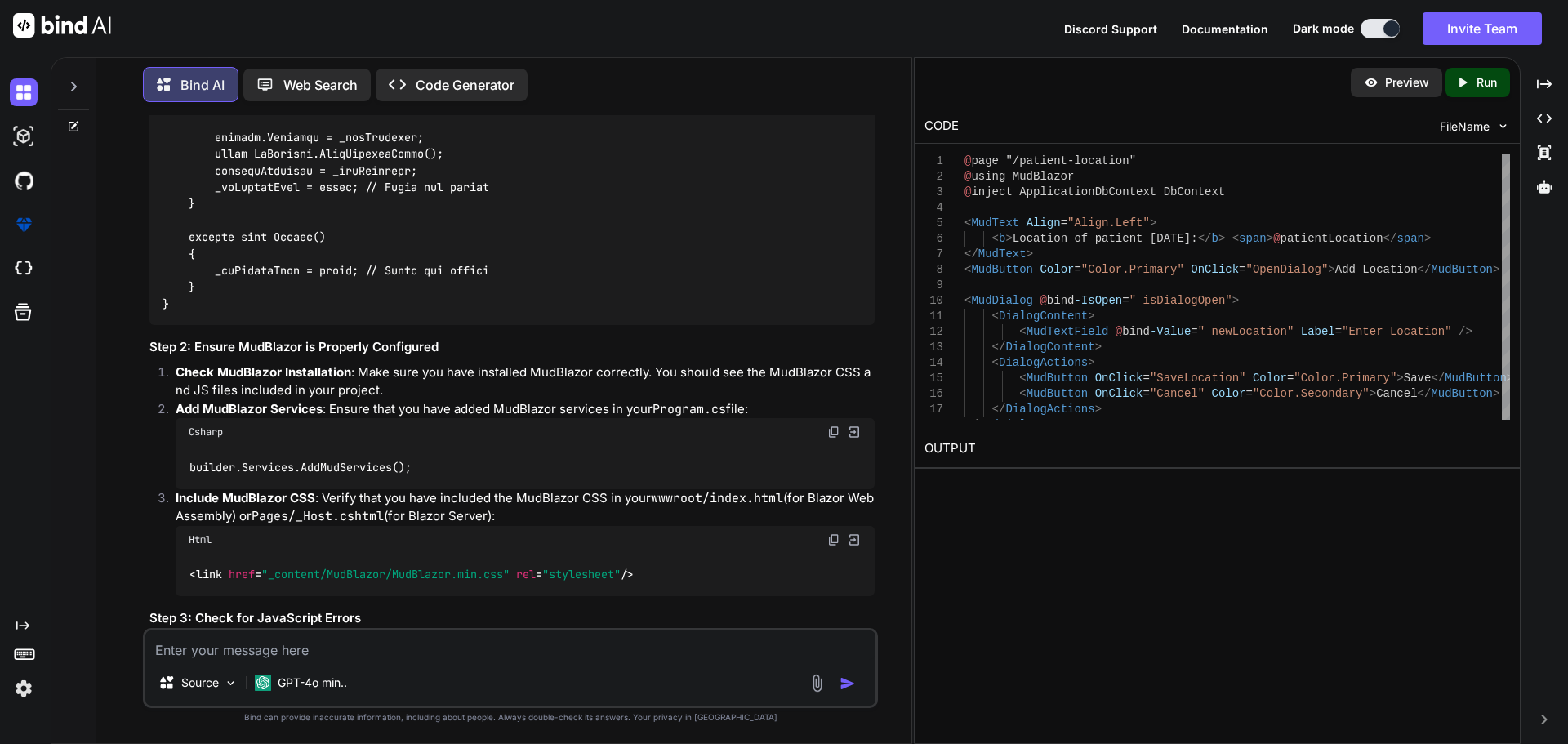
scroll to position [5678, 0]
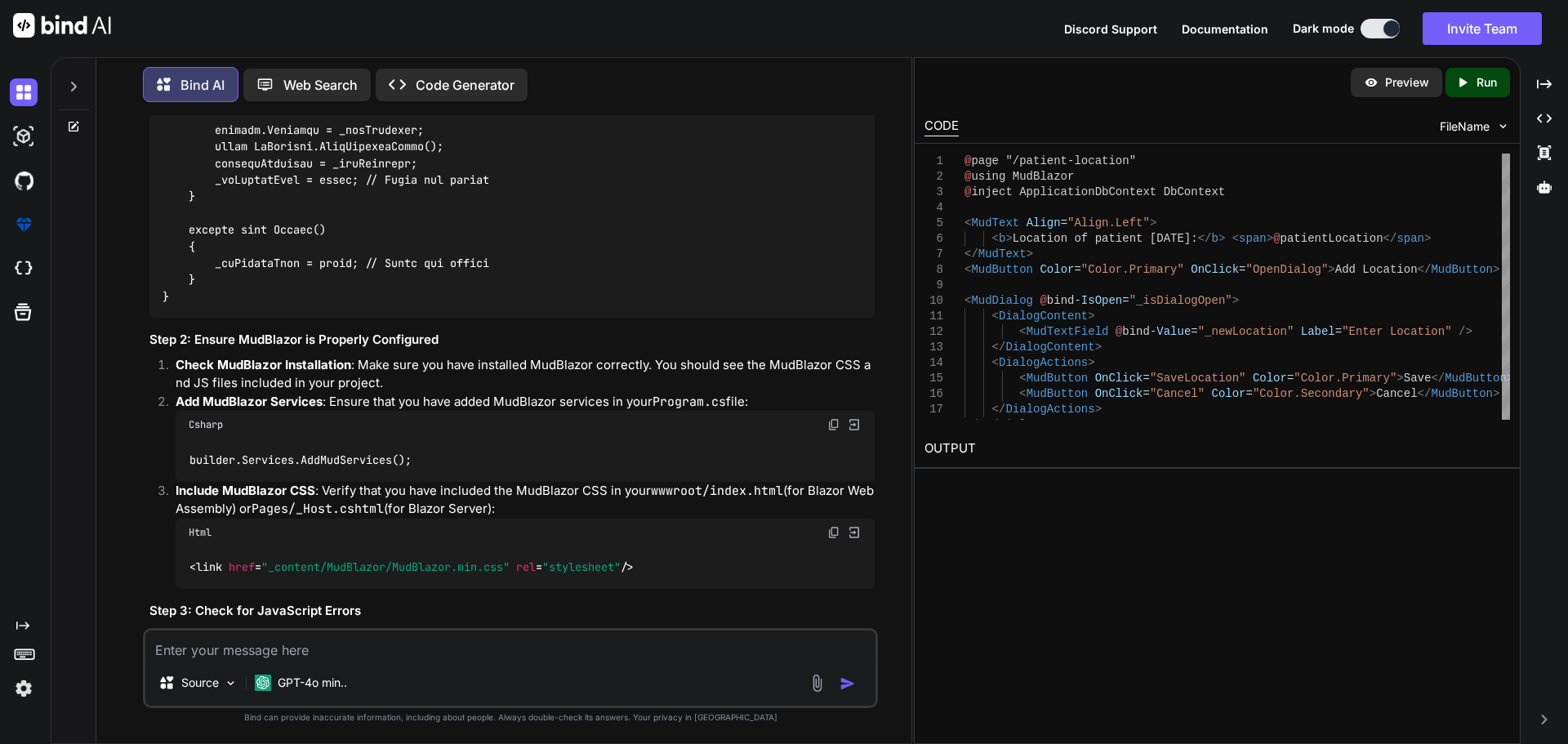
click at [669, 661] on div "Source GPT-4o min.." at bounding box center [510, 668] width 735 height 80
click at [219, 643] on textarea at bounding box center [510, 645] width 730 height 30
paste textarea "@page "/serviceprocessing/{selectedPatientId:int}/{selectedServiceId:int}/{high…"
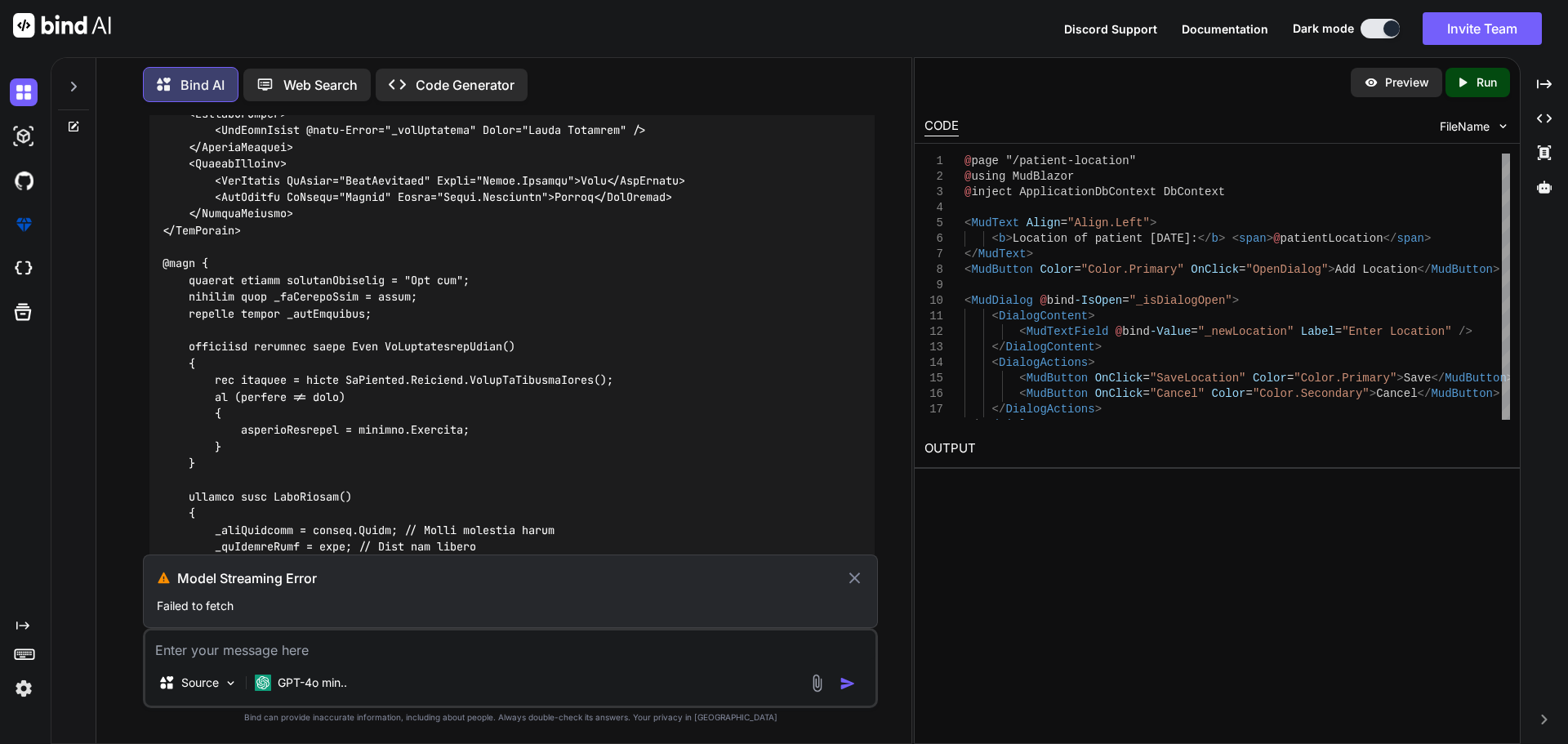
scroll to position [5051, 0]
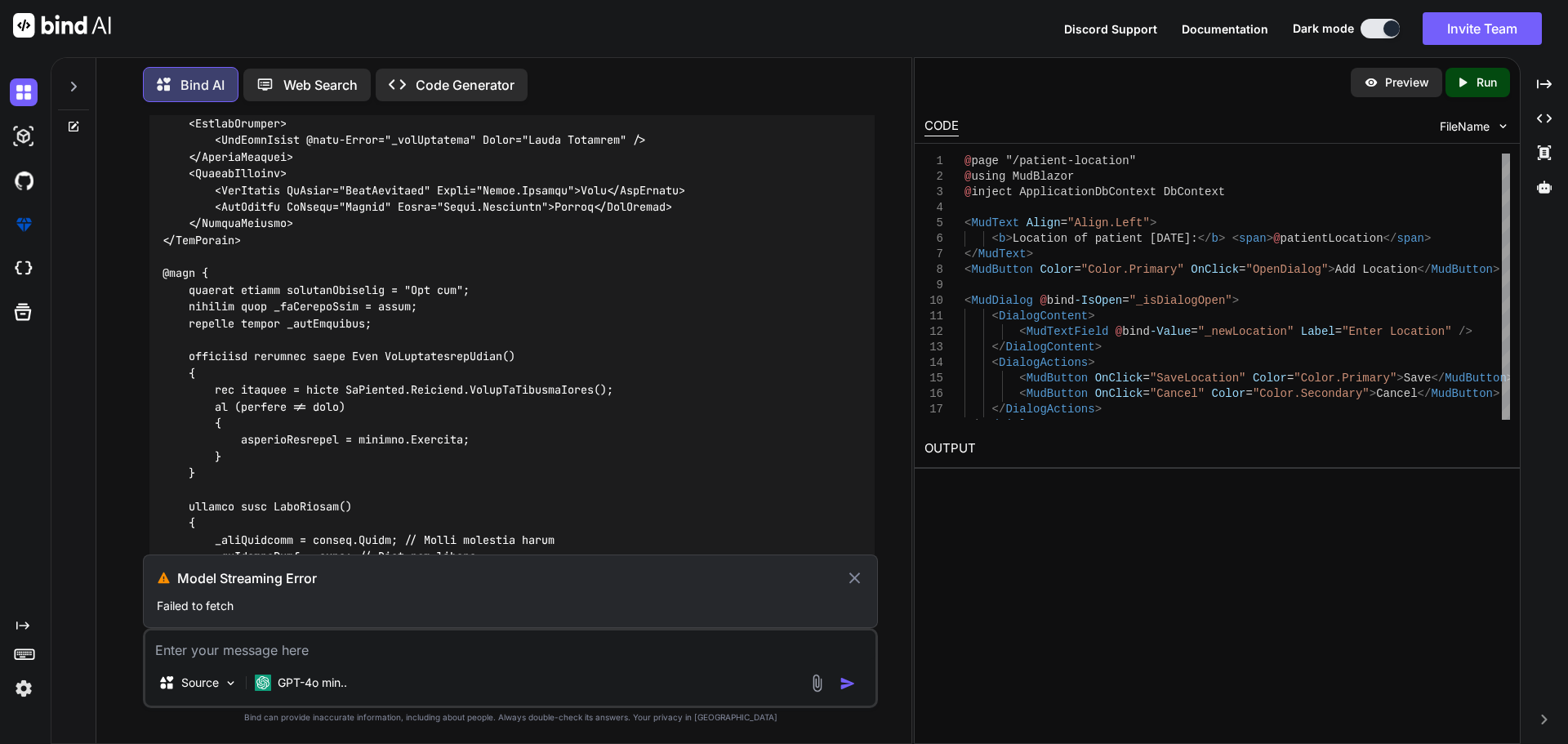
click at [855, 577] on icon at bounding box center [854, 579] width 19 height 20
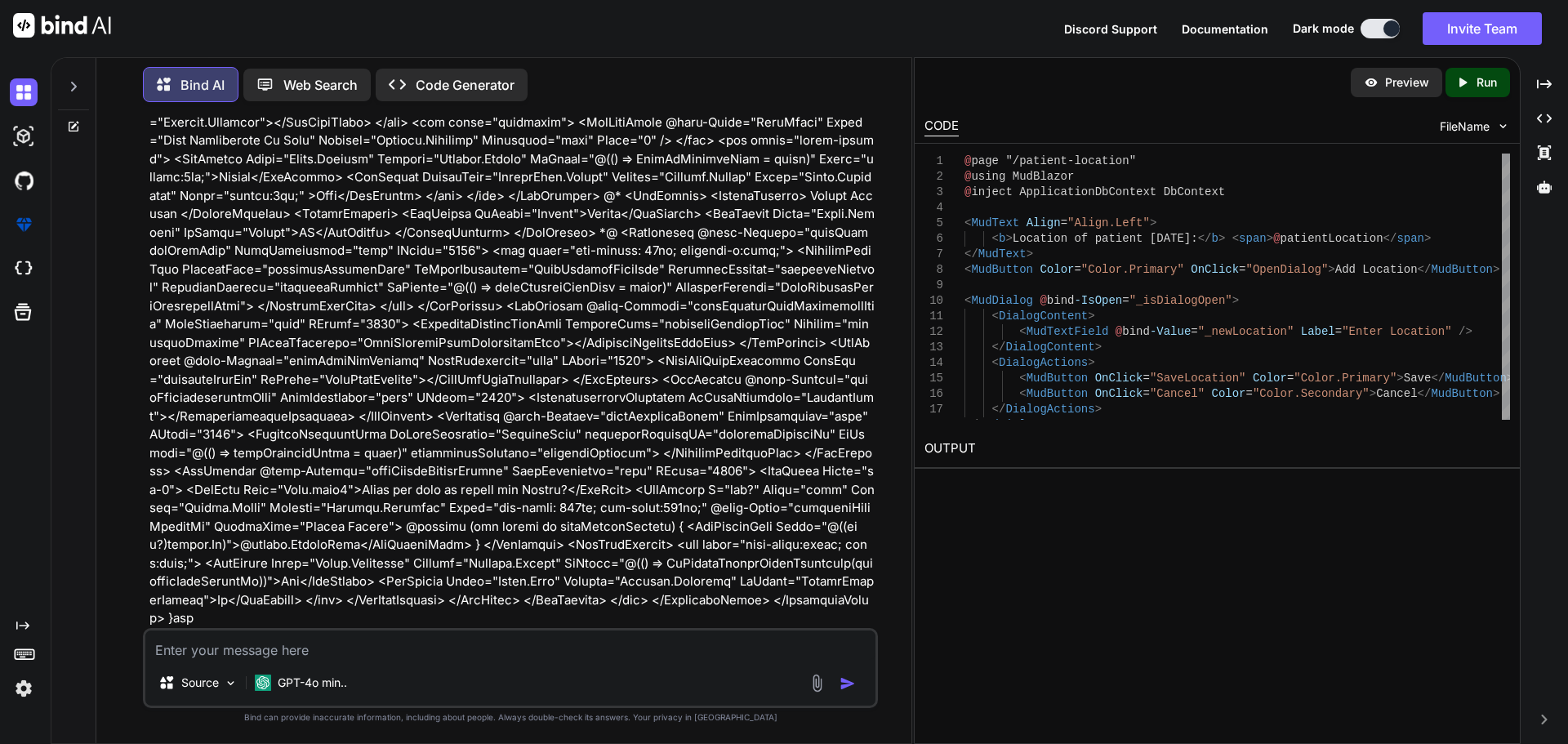
scroll to position [17339, 0]
click at [214, 652] on textarea at bounding box center [510, 645] width 730 height 30
paste textarea "<MudButton Color="Color.Primary" OnClick="OpenDialog">Add Location</MudButton> …"
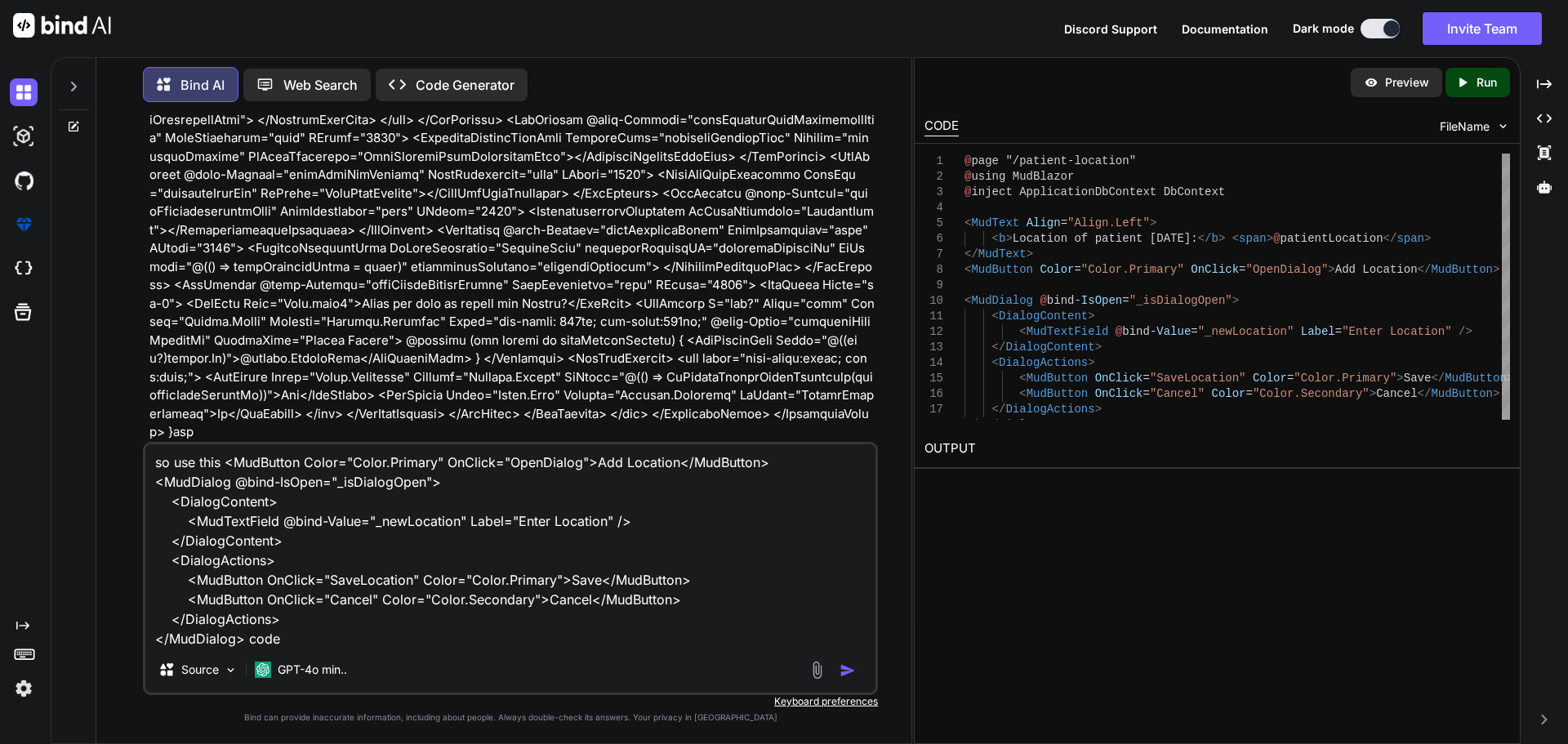
paste textarea "private string patientLocation = "Not set"; private bool _isDialogOpen = false;…"
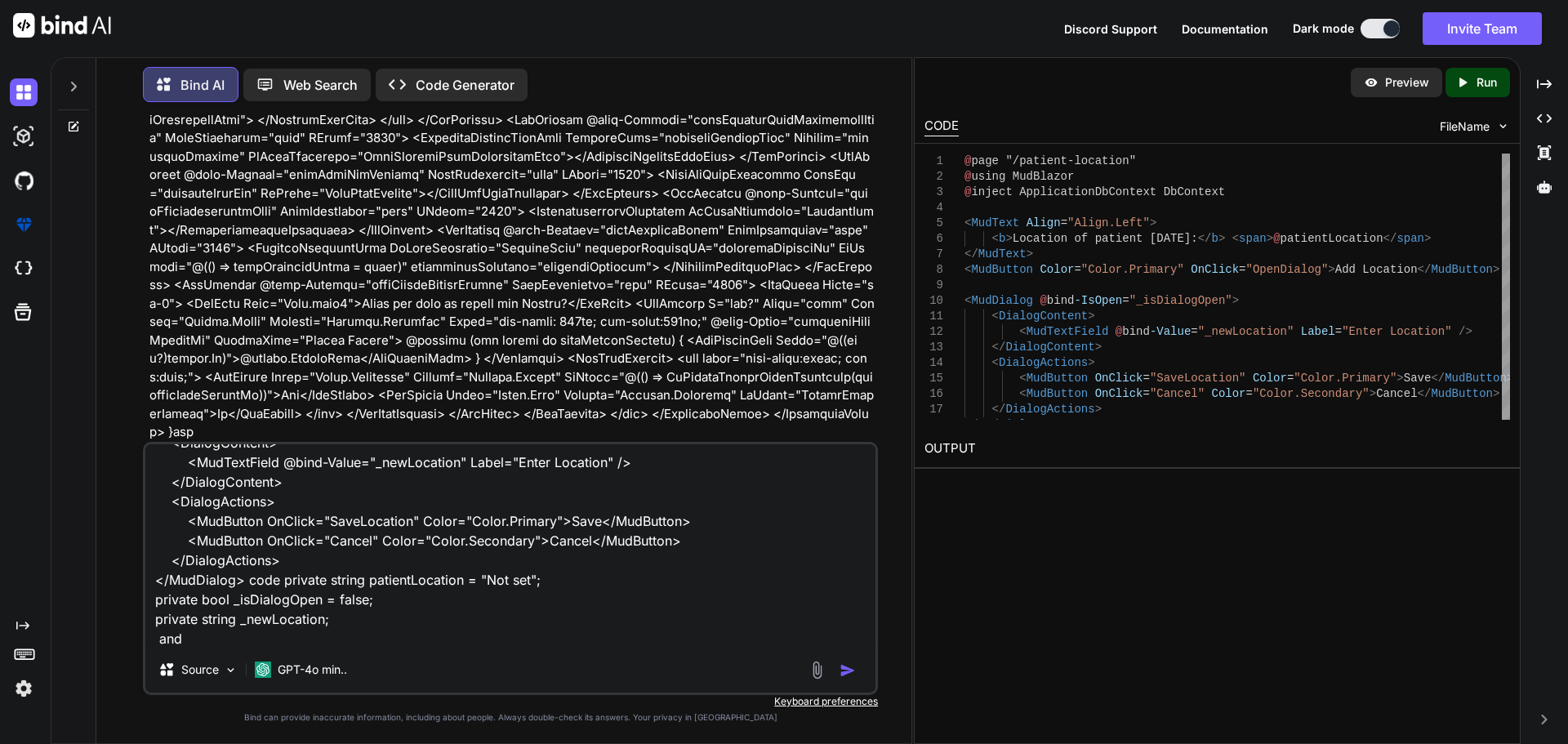
paste textarea "private void OpenDialog() { _newLocation = string.Empty; // Clear previous inpu…"
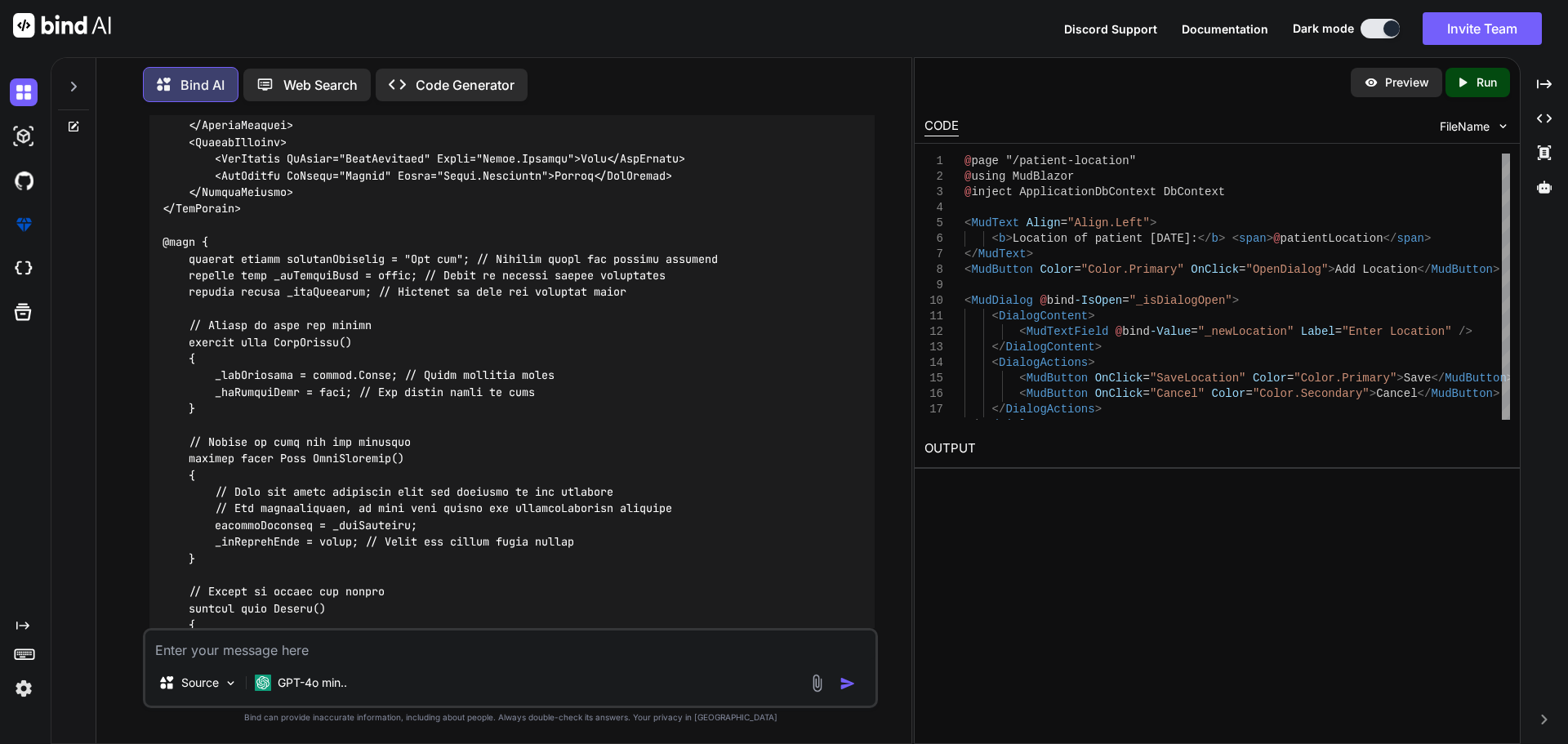
scroll to position [18135, 0]
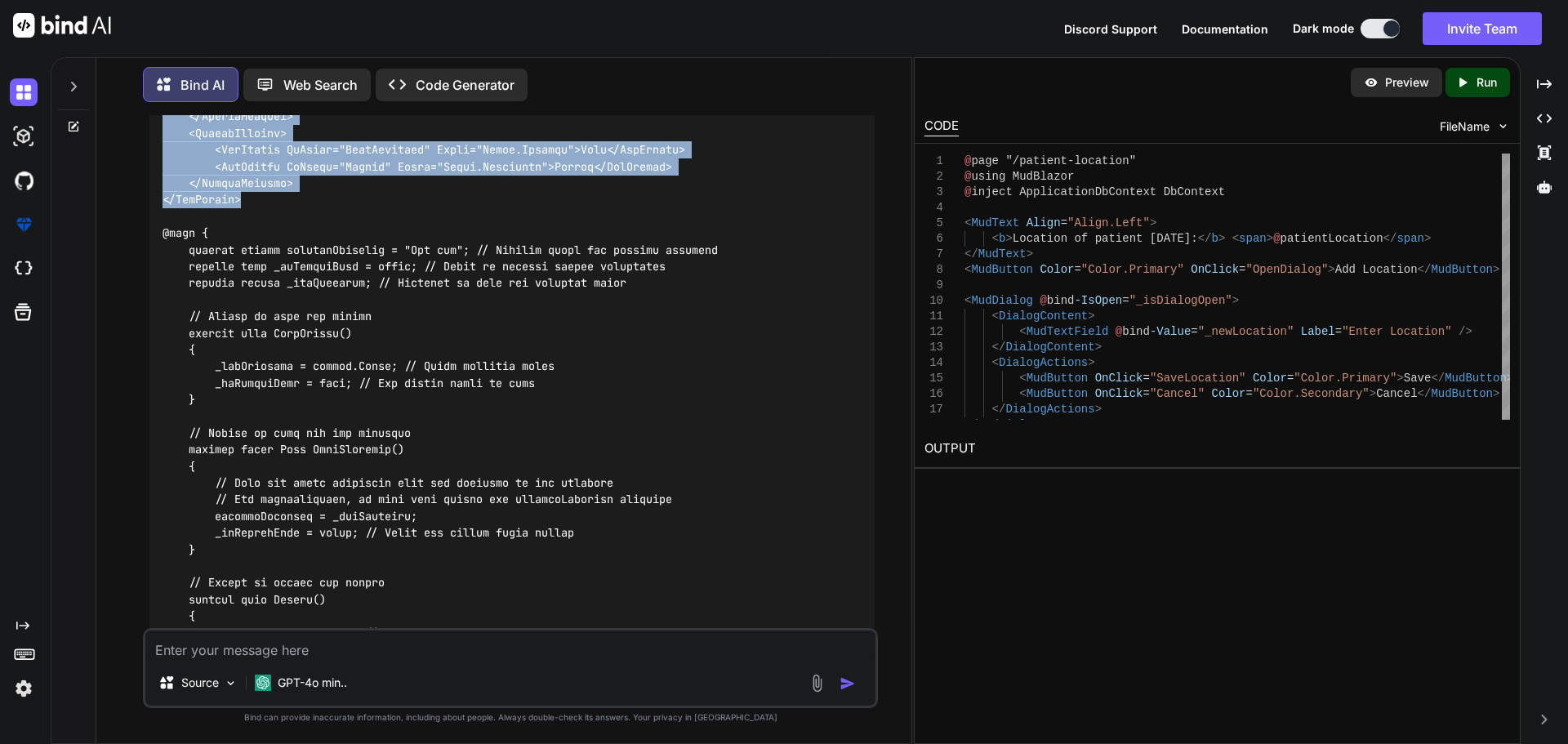
drag, startPoint x: 265, startPoint y: 452, endPoint x: 161, endPoint y: 234, distance: 241.5
click at [161, 234] on div at bounding box center [512, 291] width 725 height 792
copy code "<MudText Align="Align.Left"> <b>Location of patient [DATE]:</b> <span>@patientL…"
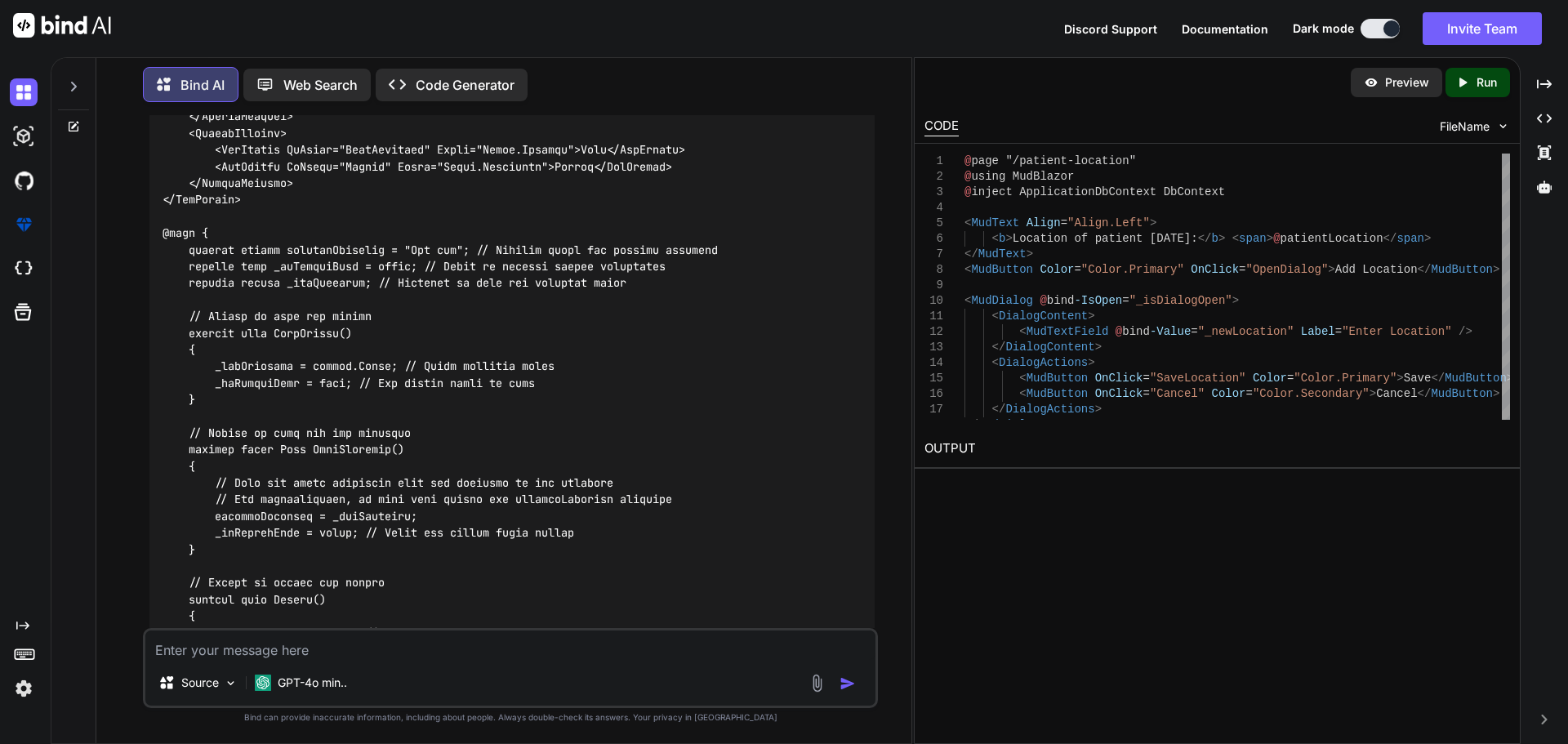
click at [326, 495] on code at bounding box center [440, 292] width 555 height 766
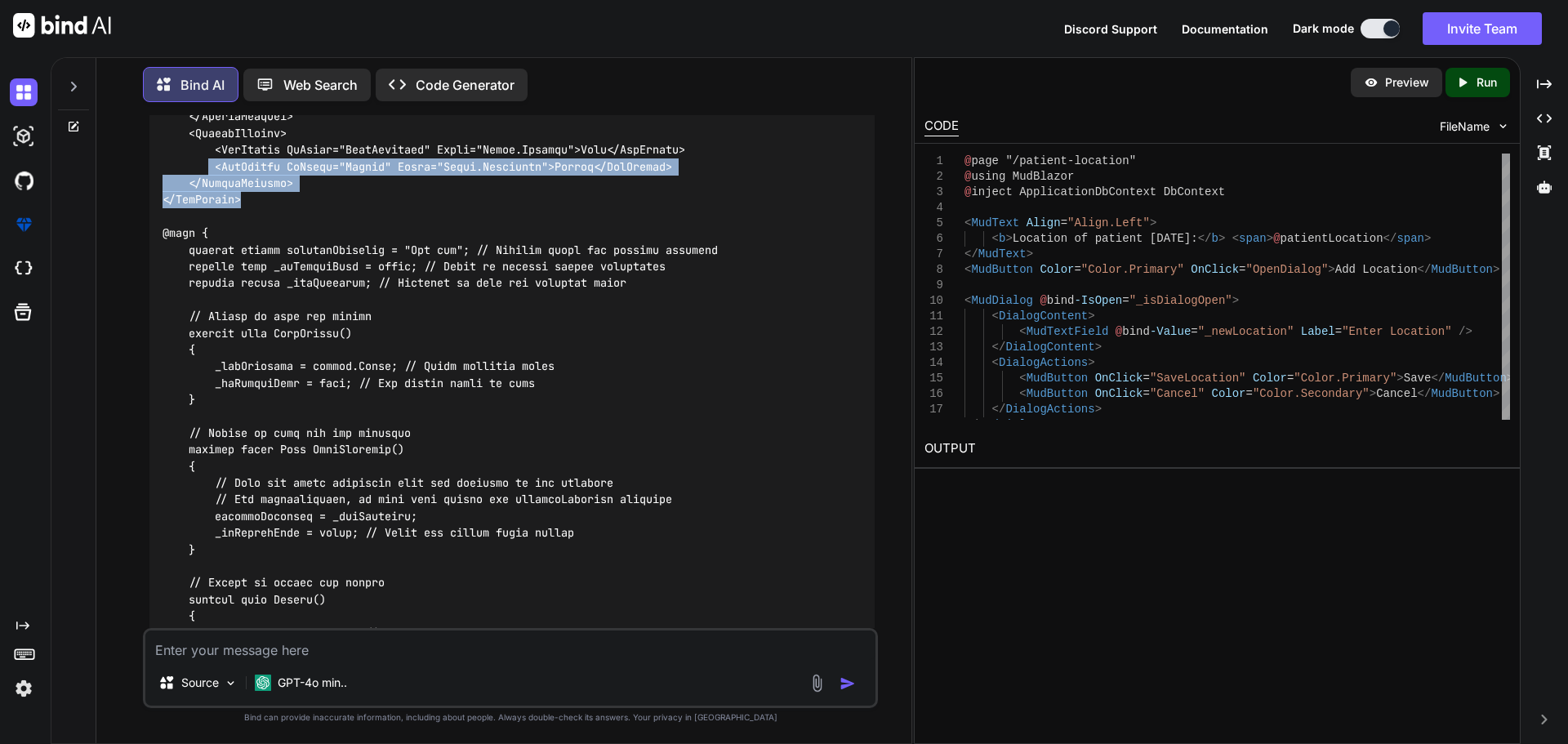
drag, startPoint x: 260, startPoint y: 451, endPoint x: 206, endPoint y: 417, distance: 63.8
click at [206, 417] on div at bounding box center [512, 291] width 725 height 792
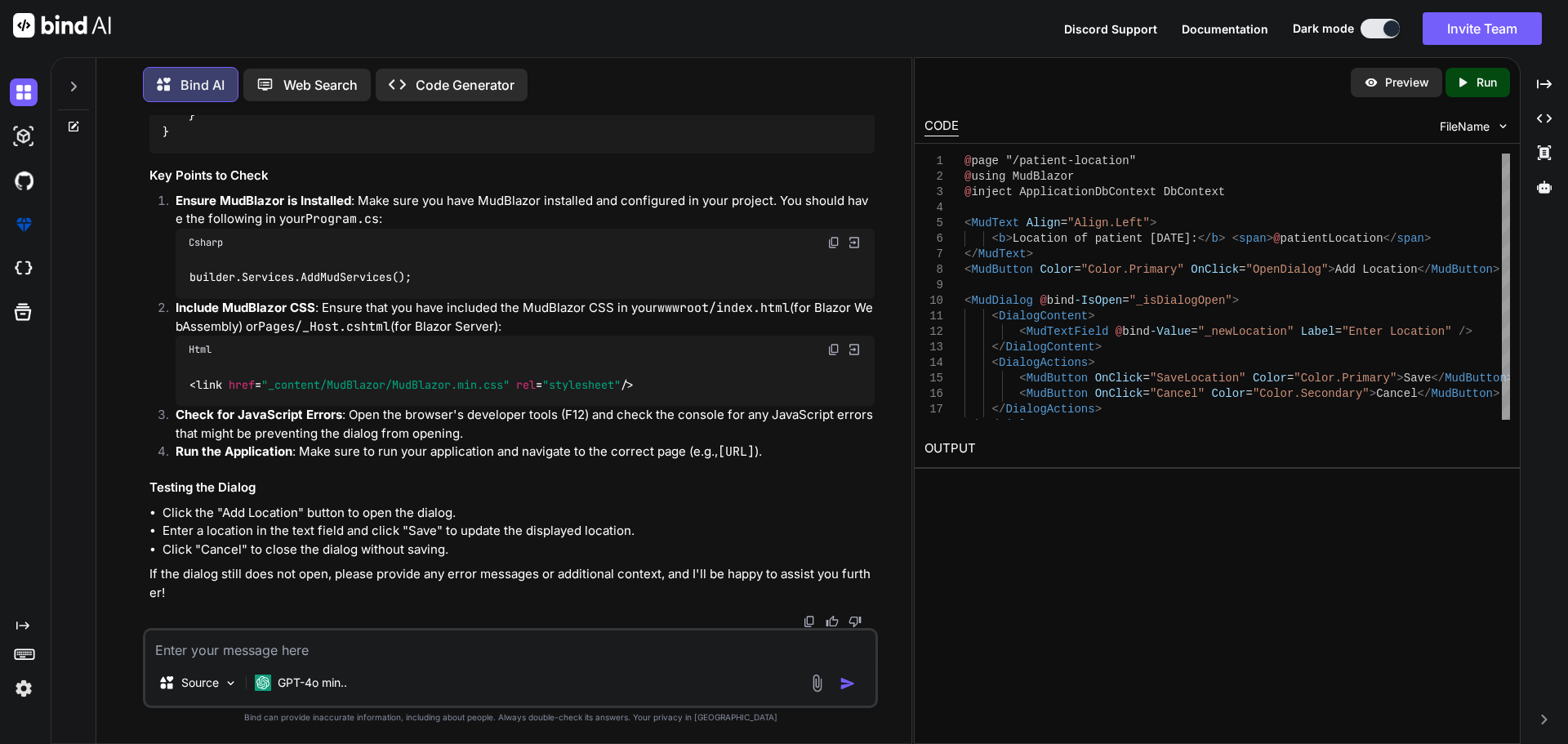
scroll to position [18932, 0]
click at [248, 643] on textarea at bounding box center [510, 645] width 730 height 30
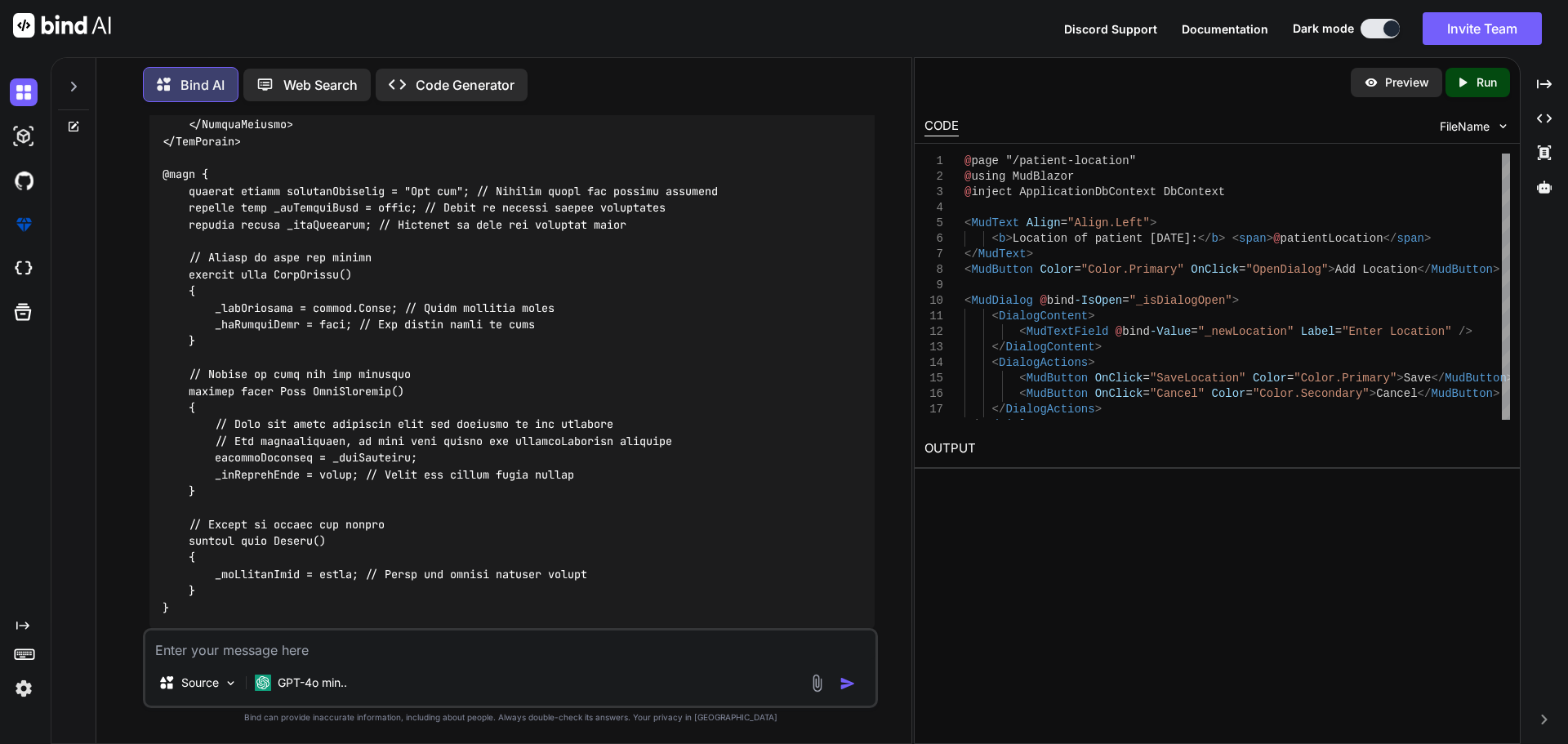
scroll to position [19747, 0]
click at [396, 420] on div at bounding box center [512, 231] width 725 height 792
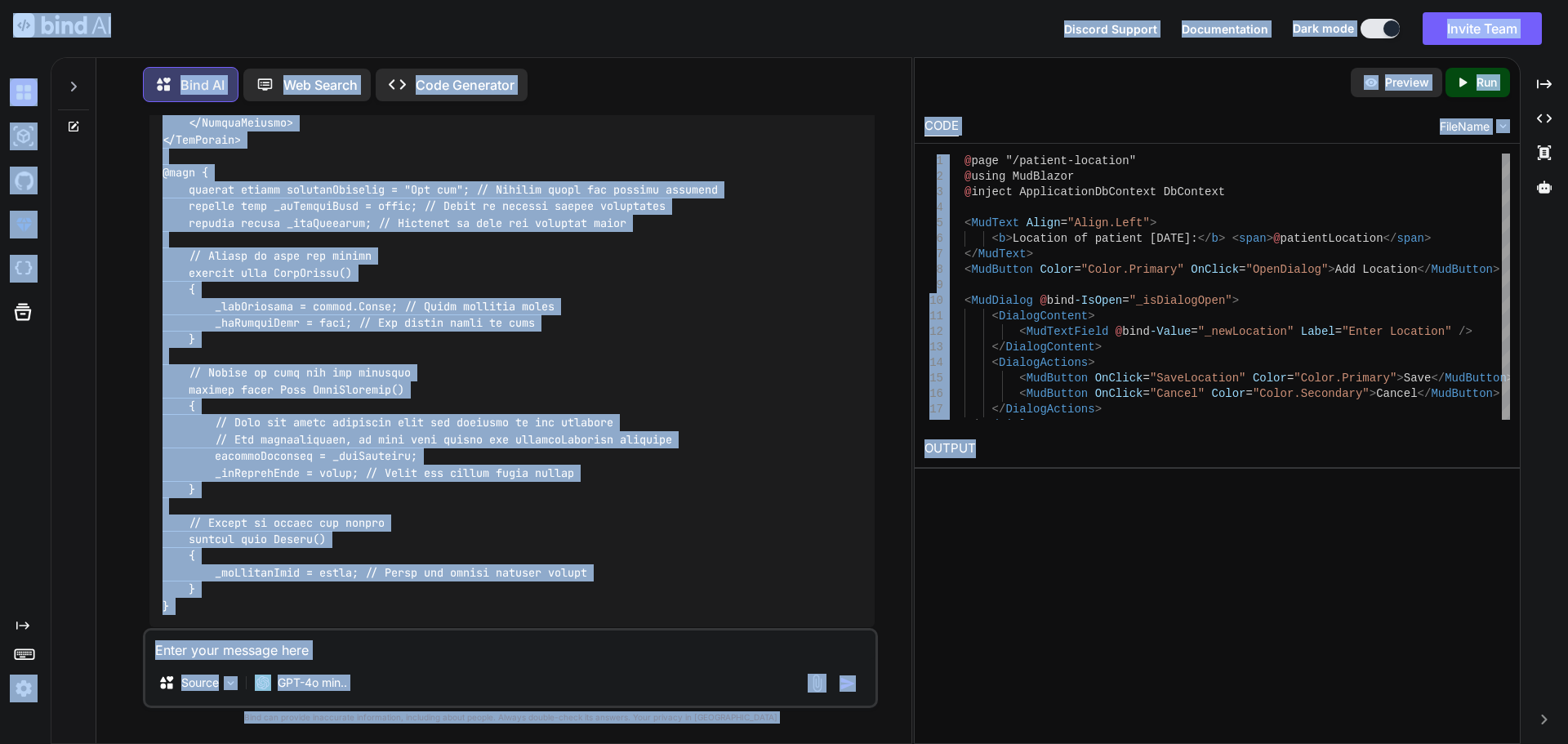
click at [395, 416] on div at bounding box center [512, 231] width 725 height 792
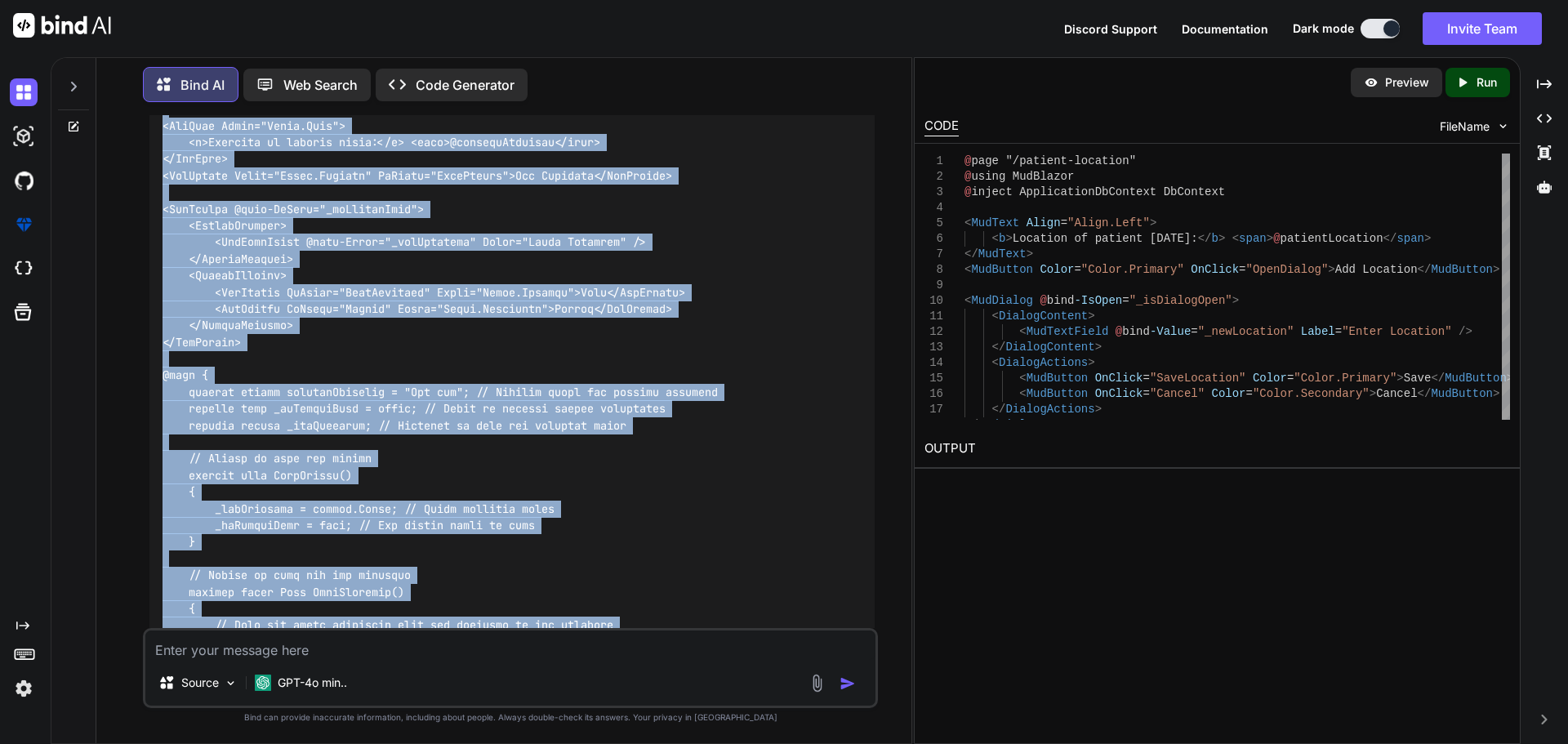
scroll to position [19502, 0]
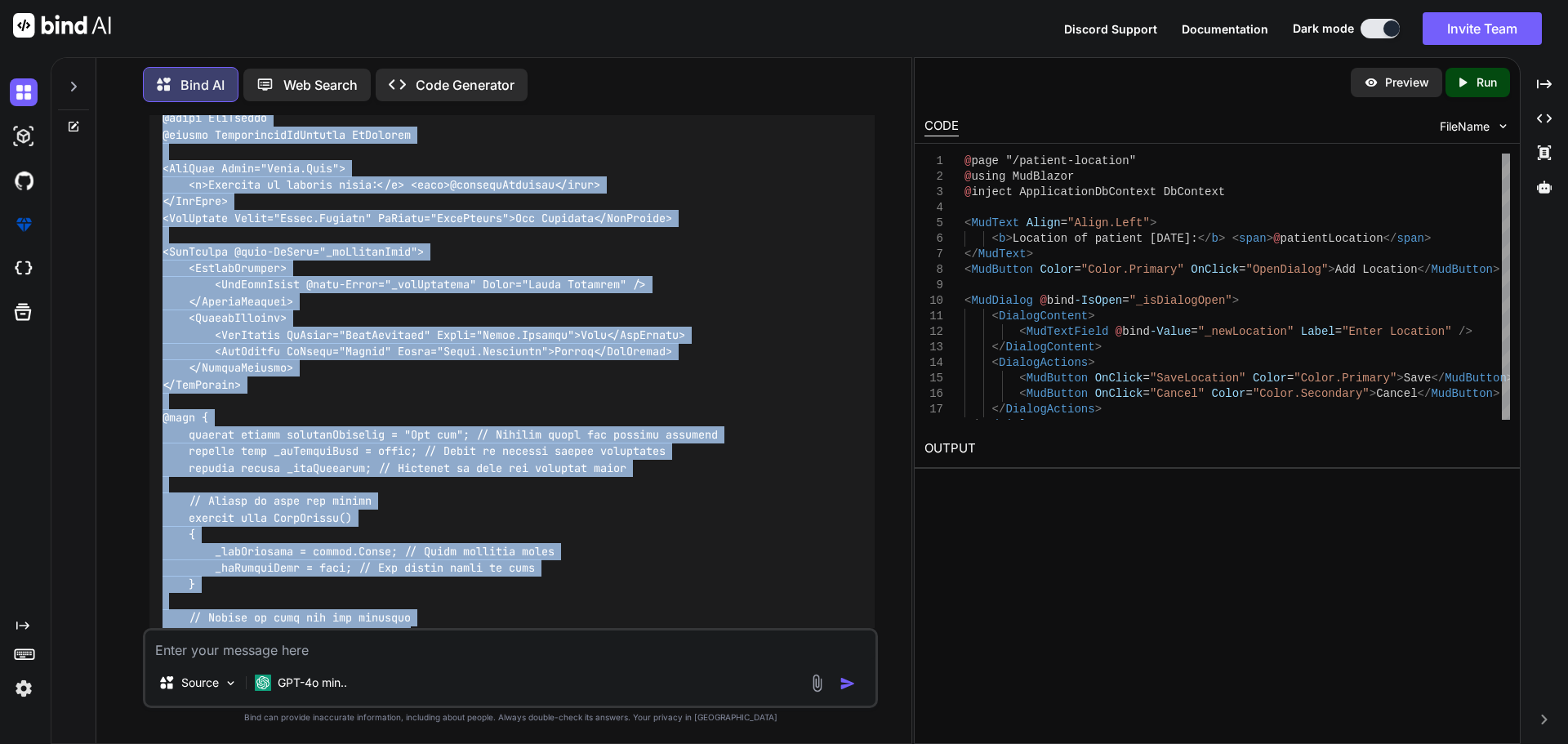
drag, startPoint x: 180, startPoint y: 462, endPoint x: 157, endPoint y: 346, distance: 118.3
click at [157, 346] on div at bounding box center [512, 476] width 725 height 792
copy code "@page "/patient-location" @using MudBlazor @inject ApplicationDbContext DbConte…"
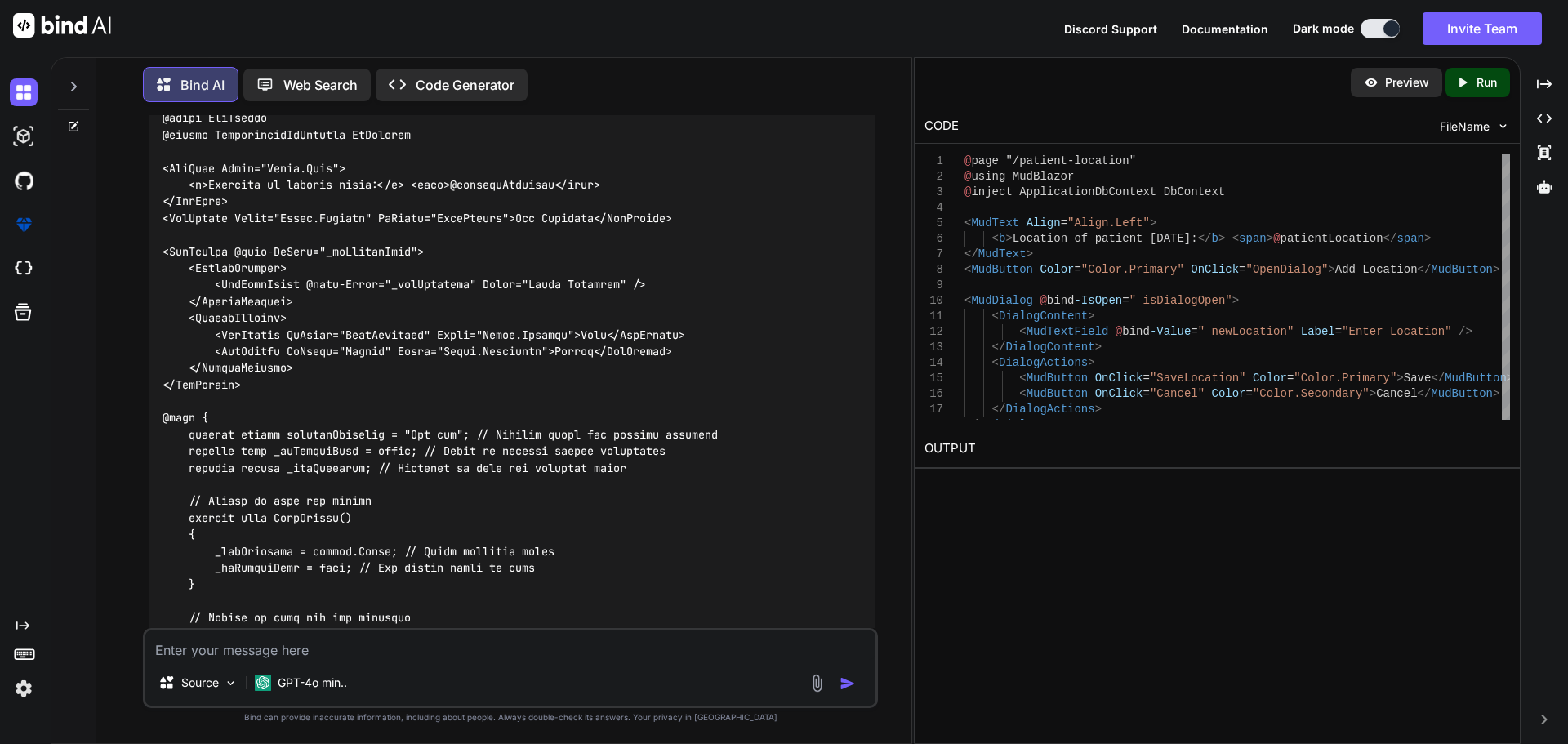
click at [359, 654] on textarea at bounding box center [510, 645] width 730 height 30
paste textarea "@page "/patient-location" @using MudBlazor @inject ApplicationDbContext DbConte…"
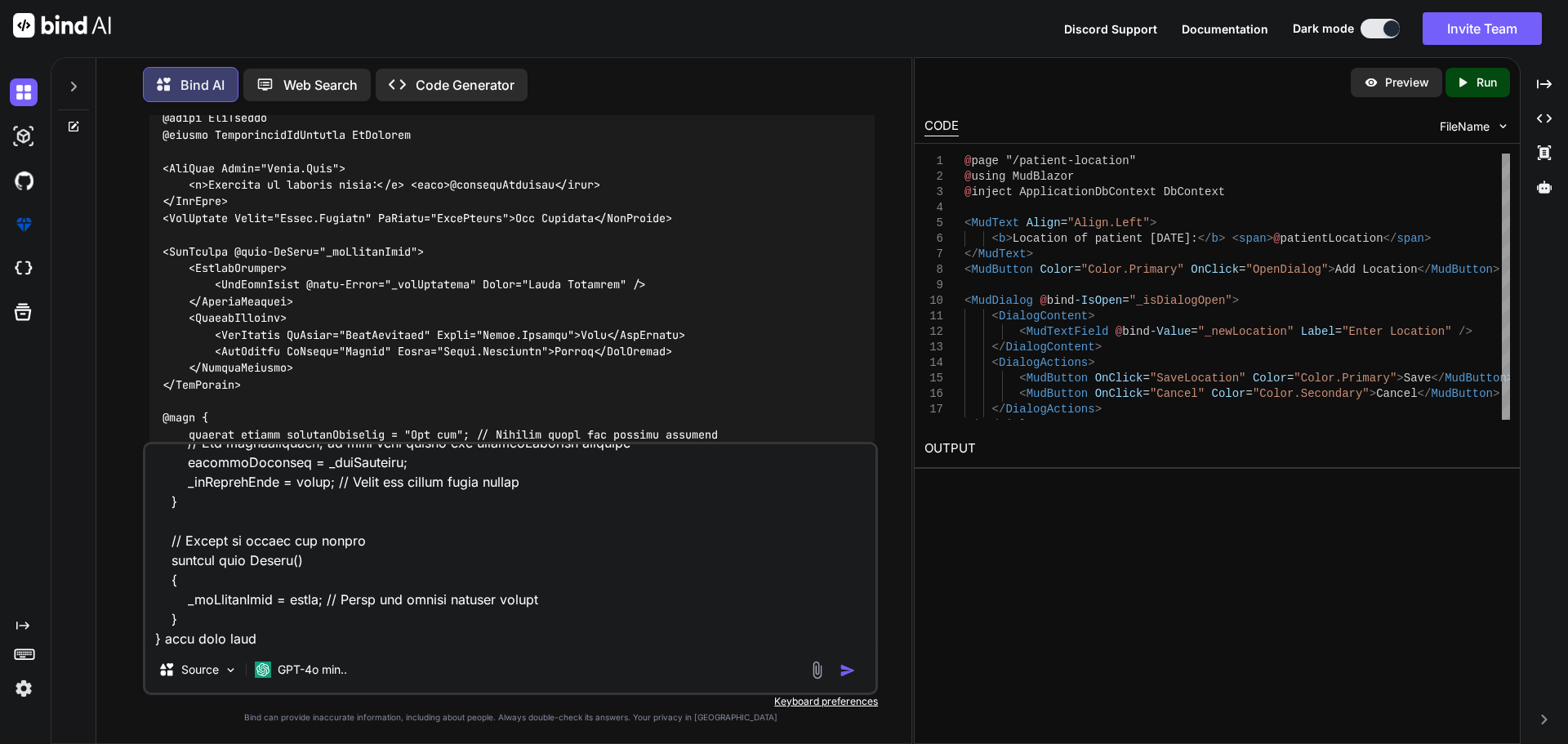
paste textarea "<MudText Align="Align.Left"> <b>Location of patient [DATE]:</b> <span>@patientL…"
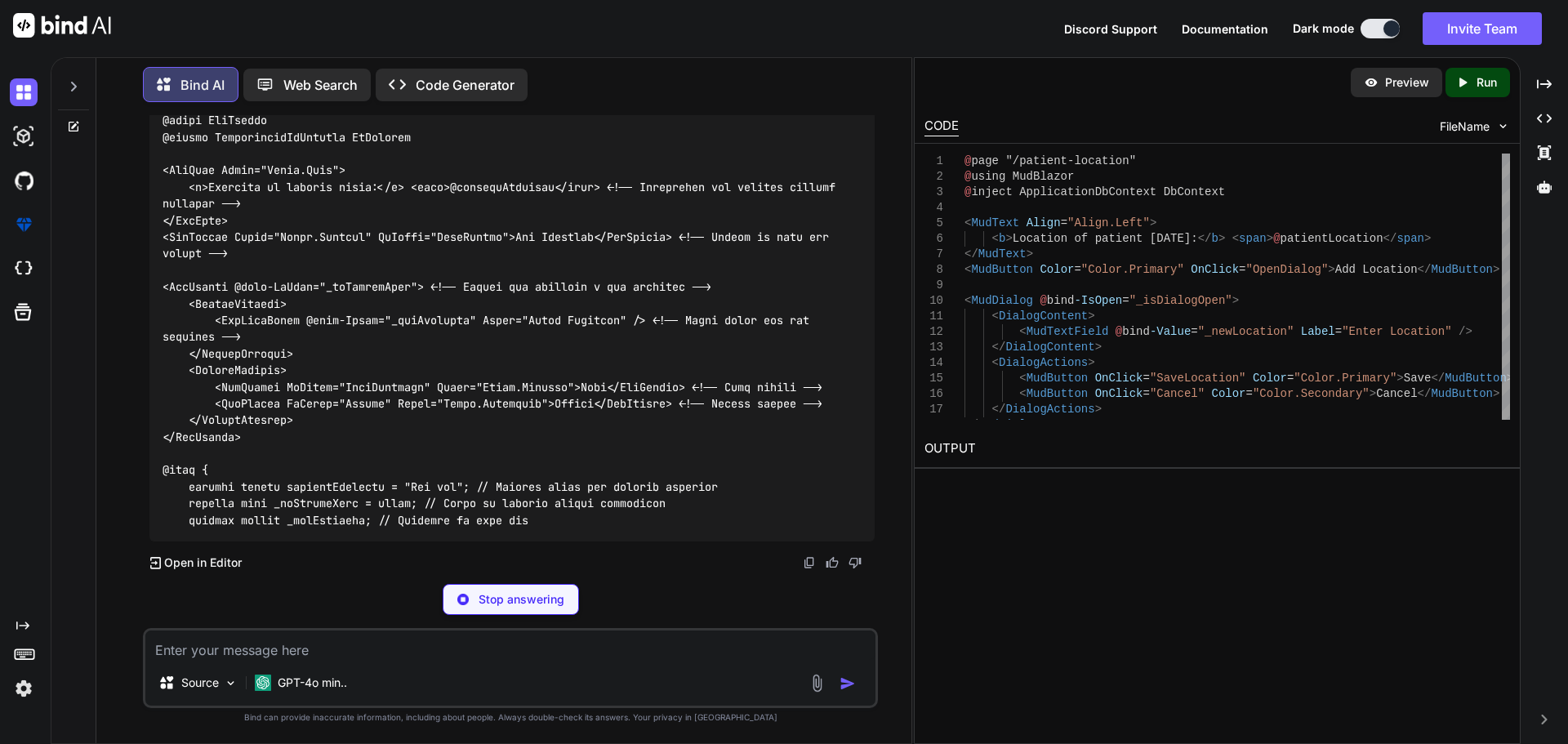
scroll to position [21892, 0]
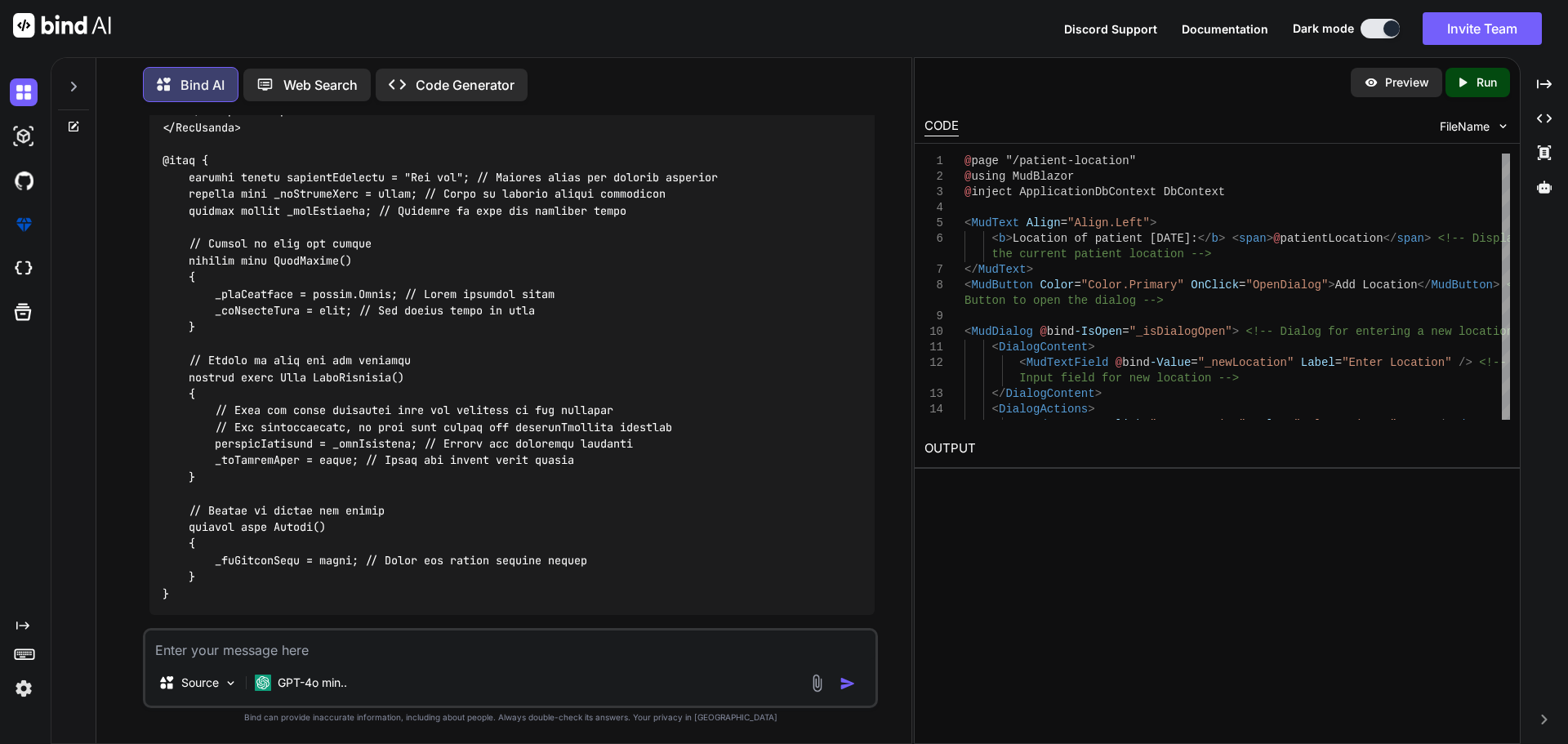
drag, startPoint x: 607, startPoint y: 223, endPoint x: 186, endPoint y: 227, distance: 421.0
click at [186, 227] on code at bounding box center [502, 194] width 680 height 817
drag, startPoint x: 238, startPoint y: 252, endPoint x: 158, endPoint y: 206, distance: 92.3
click at [158, 206] on div at bounding box center [512, 194] width 725 height 843
copy code "<MudText Align="Align.Left"> <b>Location of patient [DATE]:</b> <span>@patientL…"
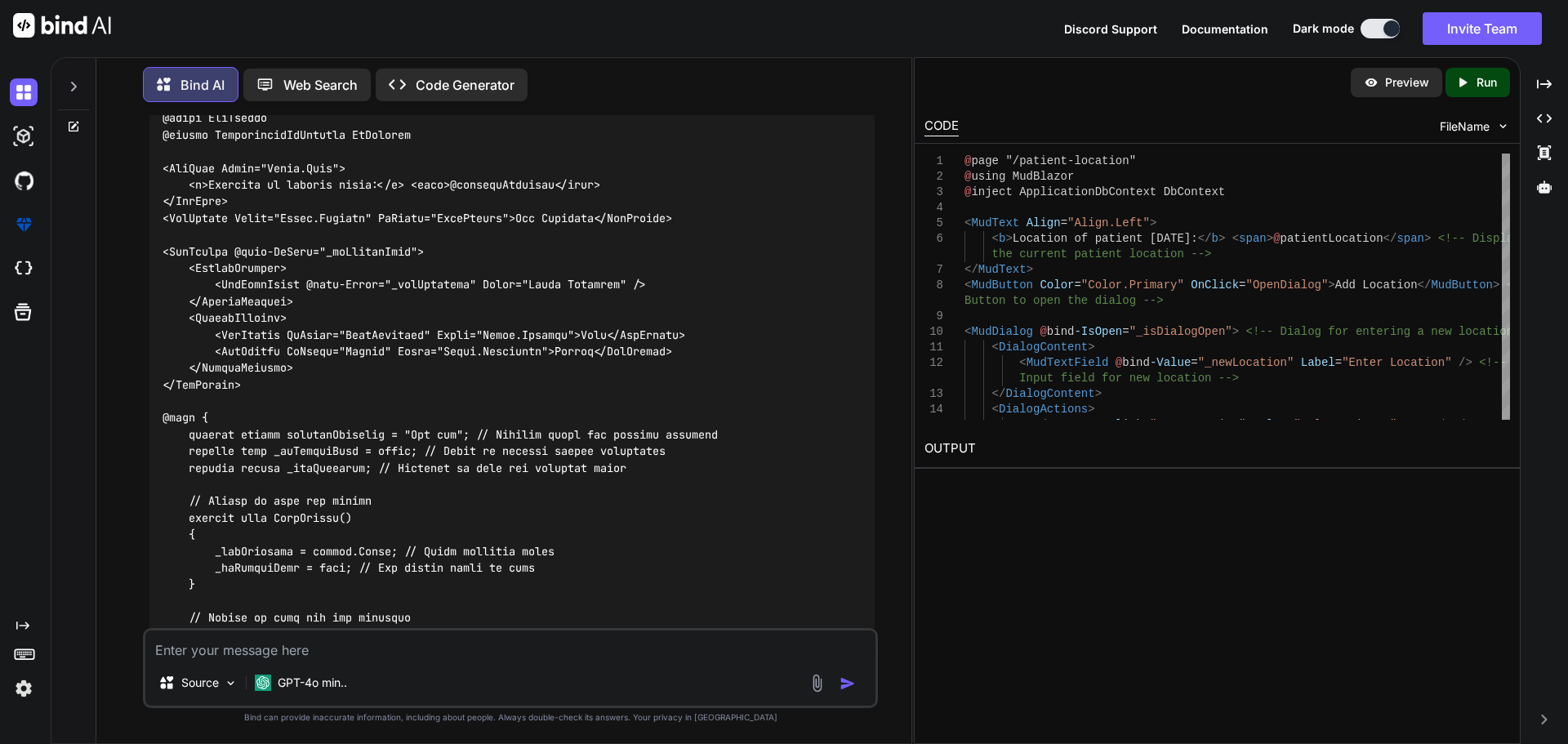
scroll to position [19475, 0]
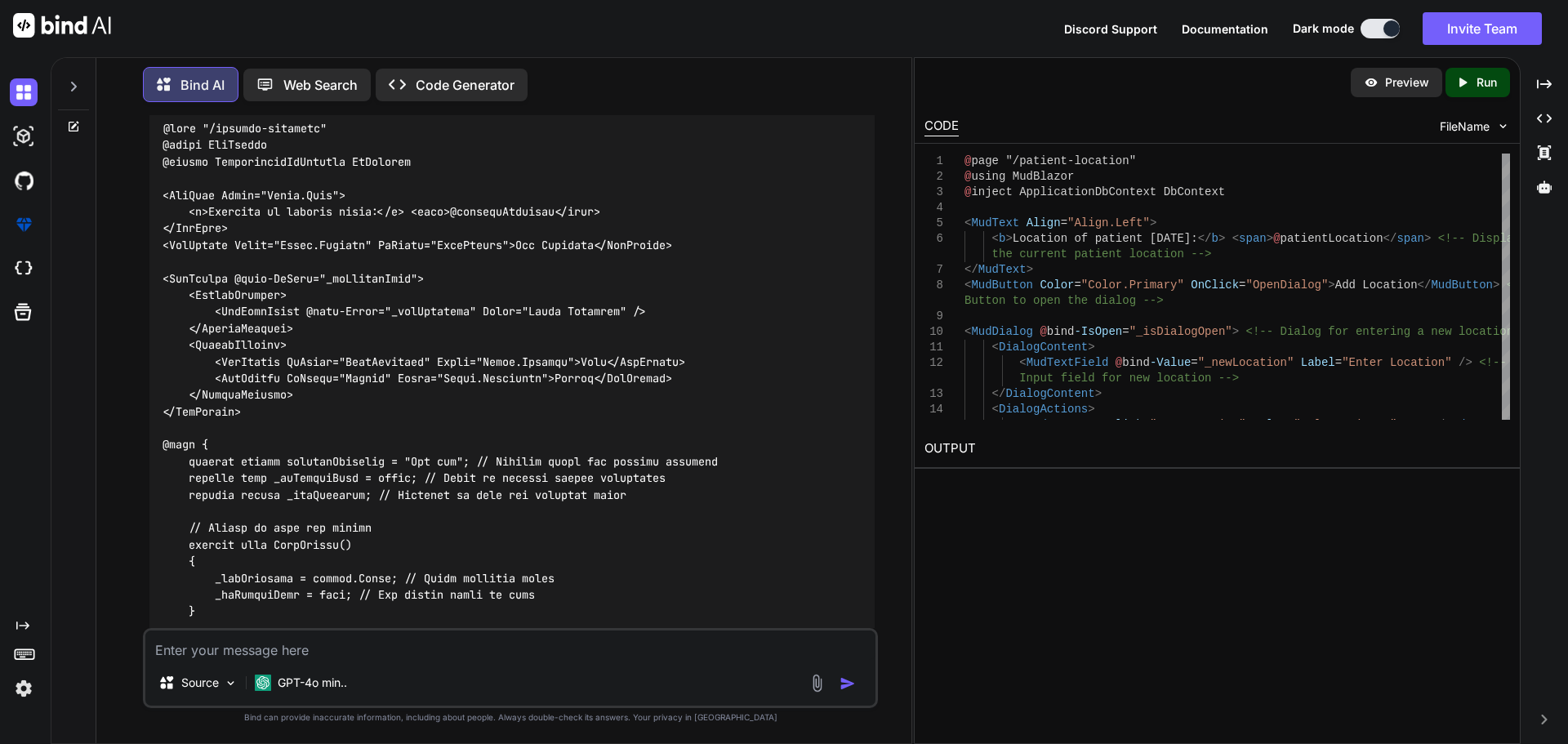
click at [403, 75] on code "PatientLocation.razor" at bounding box center [419, 67] width 154 height 16
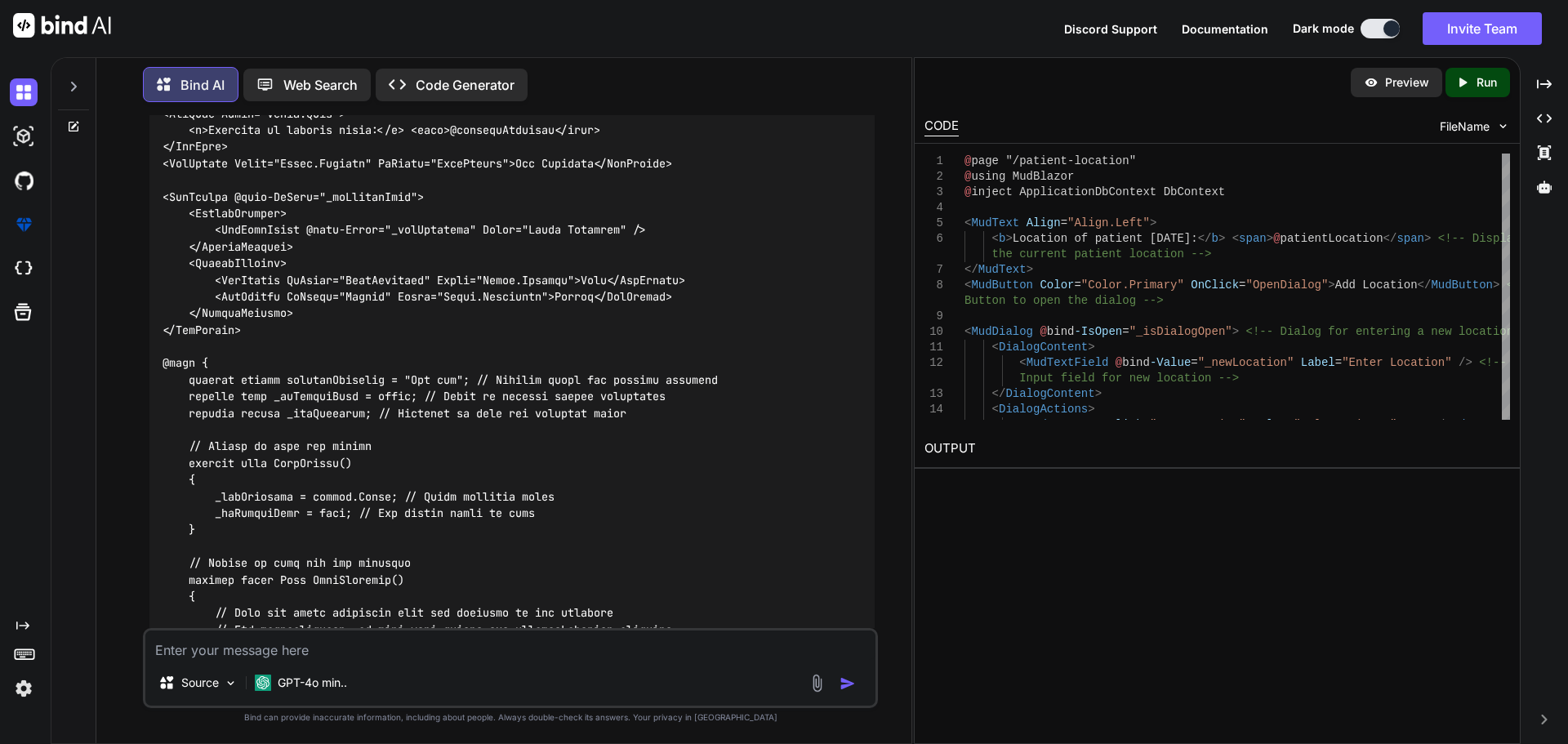
scroll to position [19720, 0]
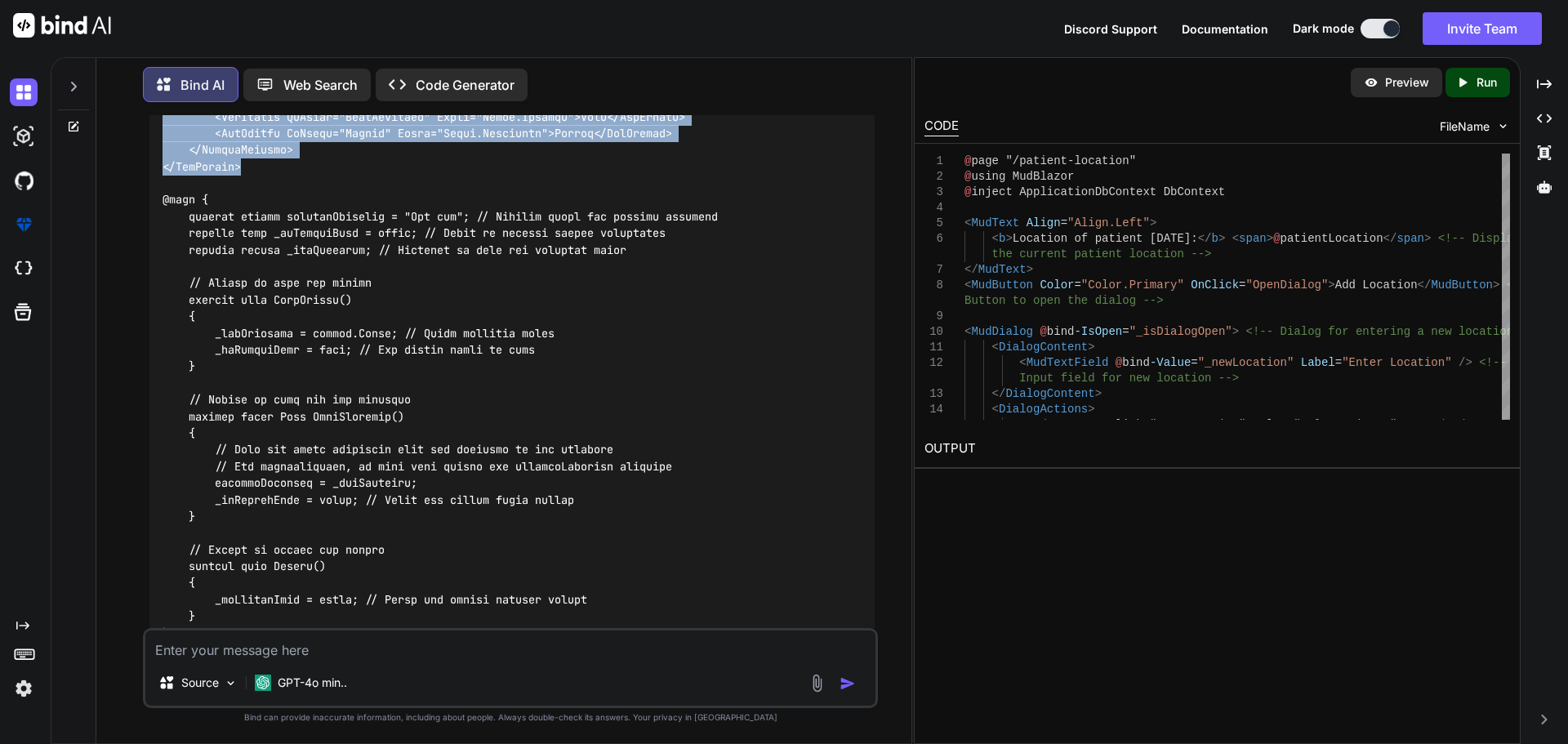
drag, startPoint x: 165, startPoint y: 258, endPoint x: 261, endPoint y: 429, distance: 196.1
click at [261, 429] on div at bounding box center [512, 258] width 725 height 792
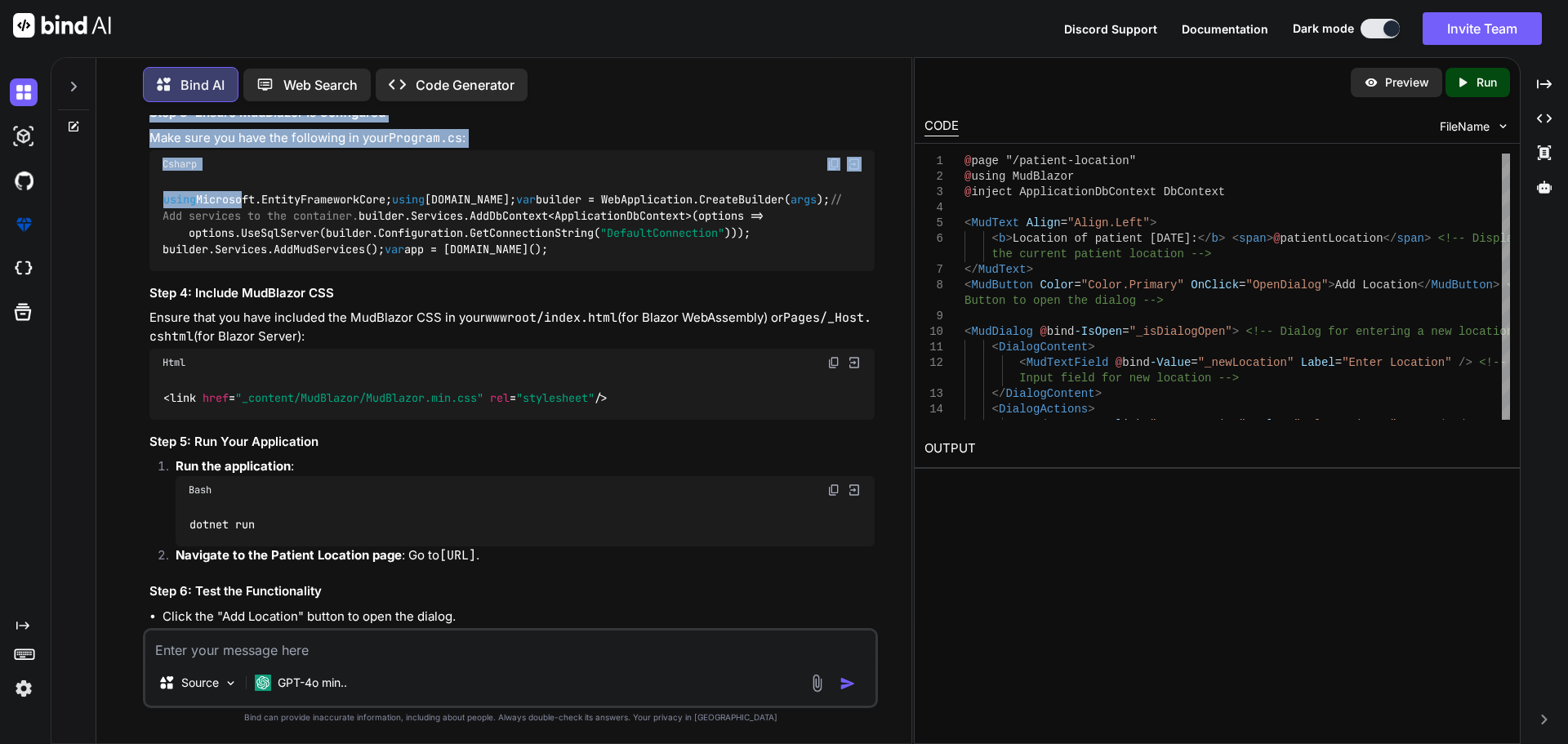
scroll to position [20292, 0]
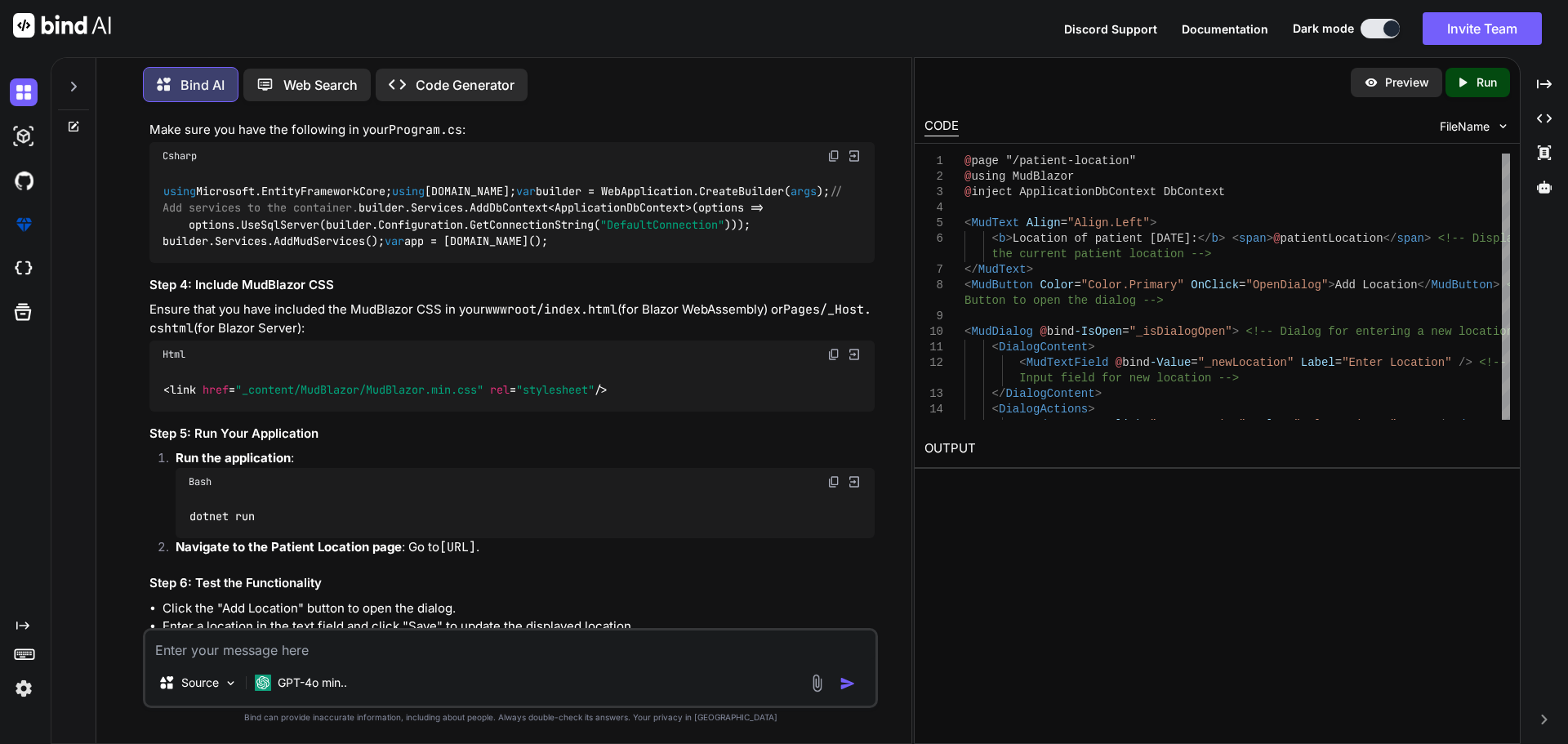
drag, startPoint x: 187, startPoint y: 232, endPoint x: 247, endPoint y: 315, distance: 102.4
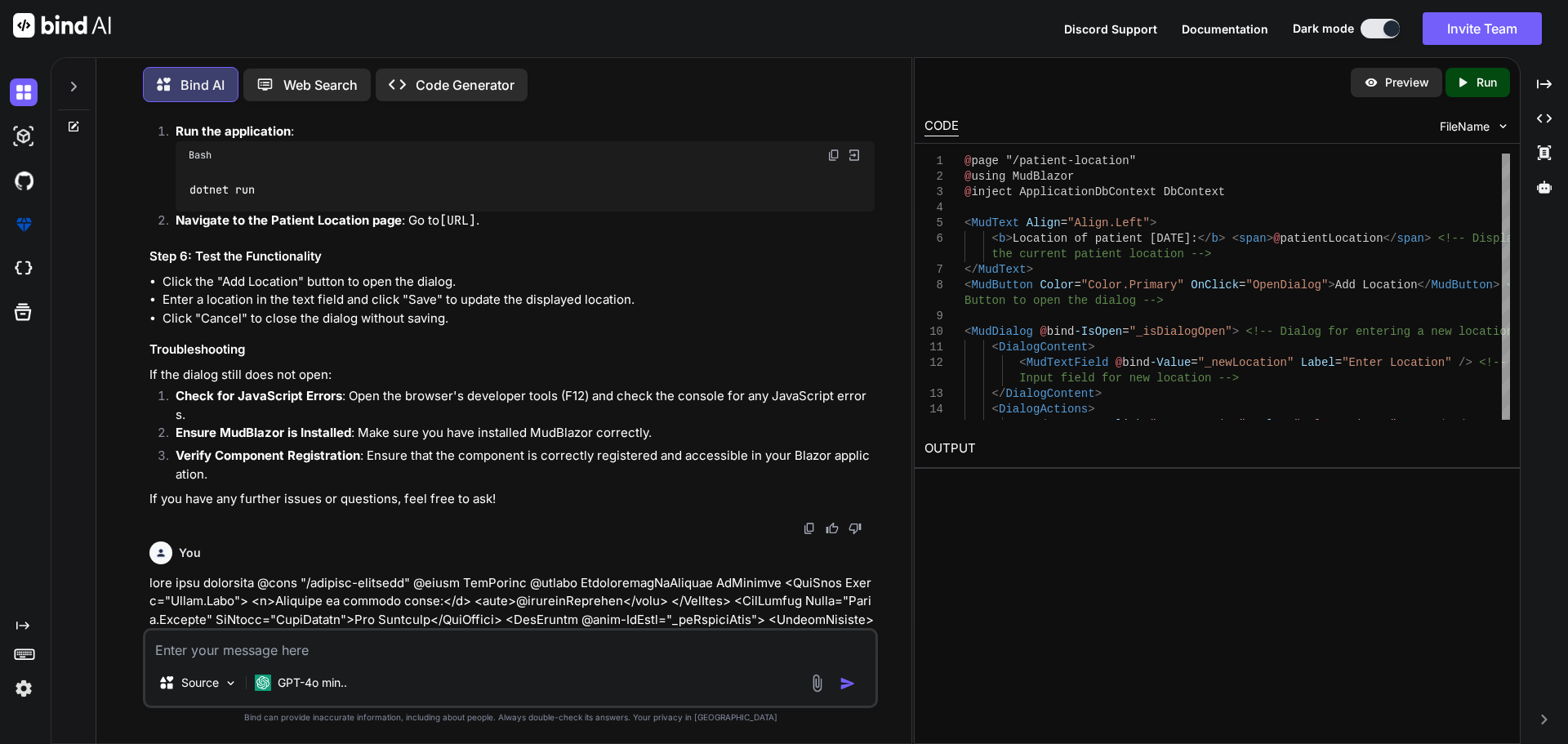
scroll to position [20864, 0]
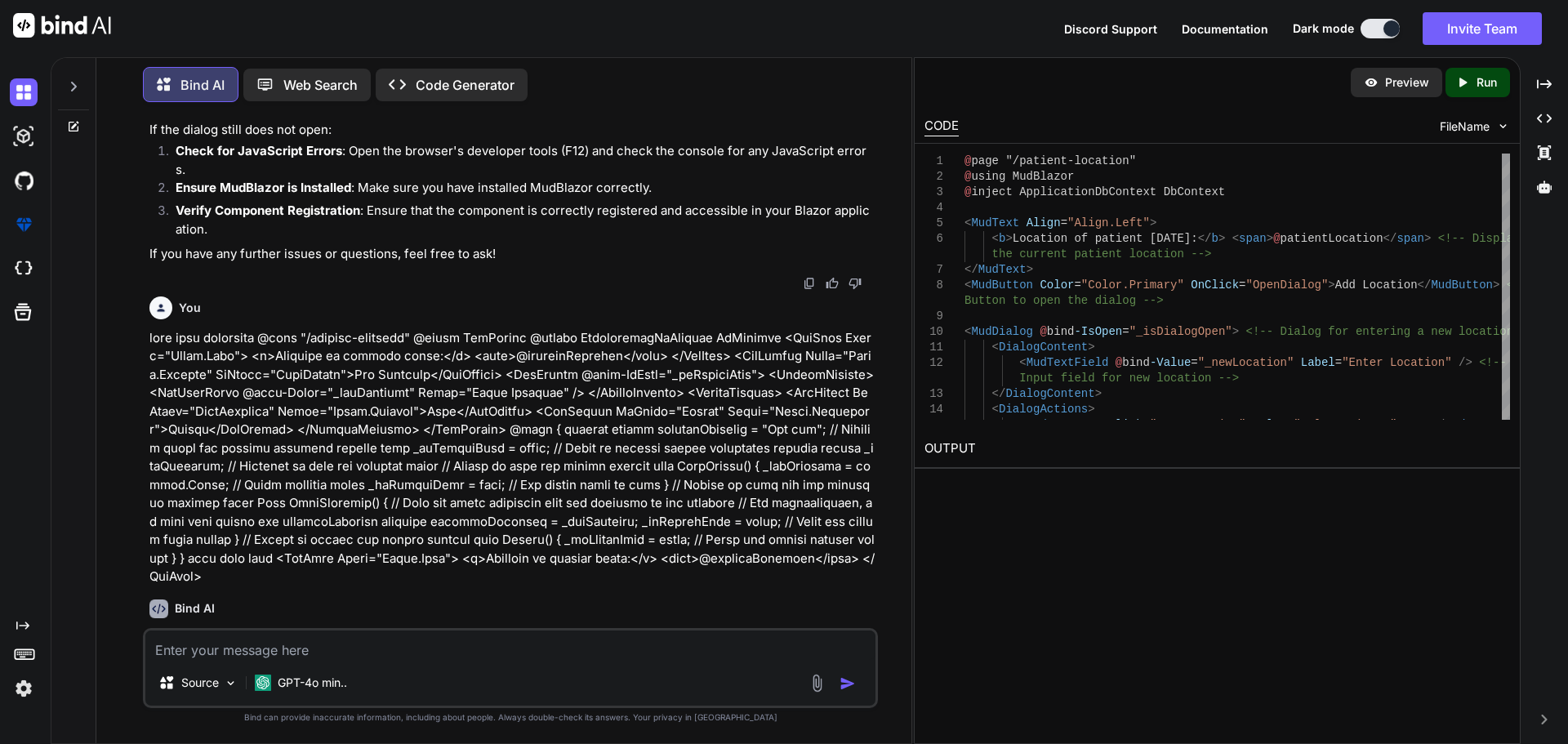
click at [405, 648] on textarea at bounding box center [510, 645] width 730 height 30
paste textarea "<MudText Align="Align.Left"> <b>Location of patient [DATE]:</b> <span>@patientL…"
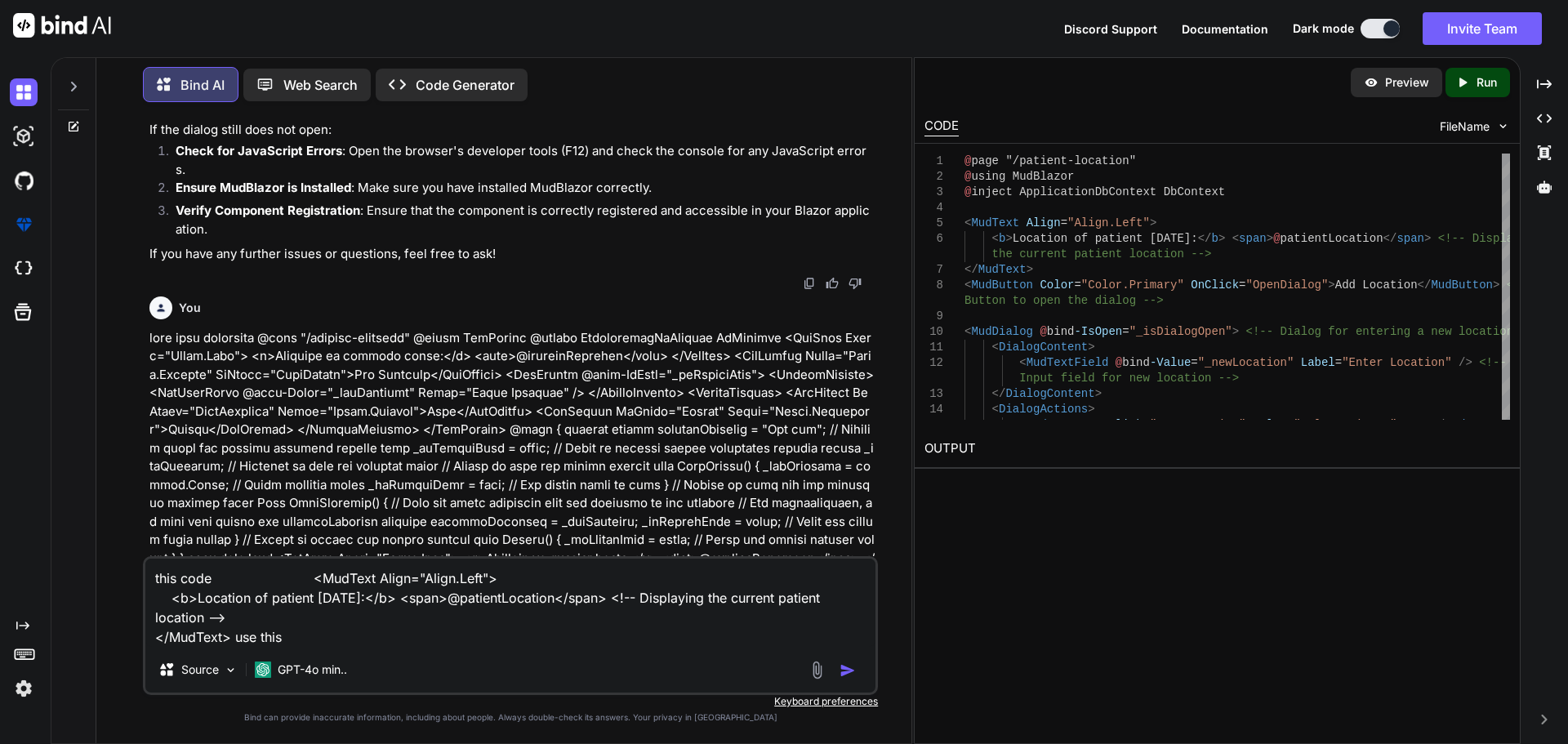
paste textarea "serviceprocessing"
paste textarea "<MudButton Color="Color.Primary" OnClick="OpenDialog">Add Location</MudButton> …"
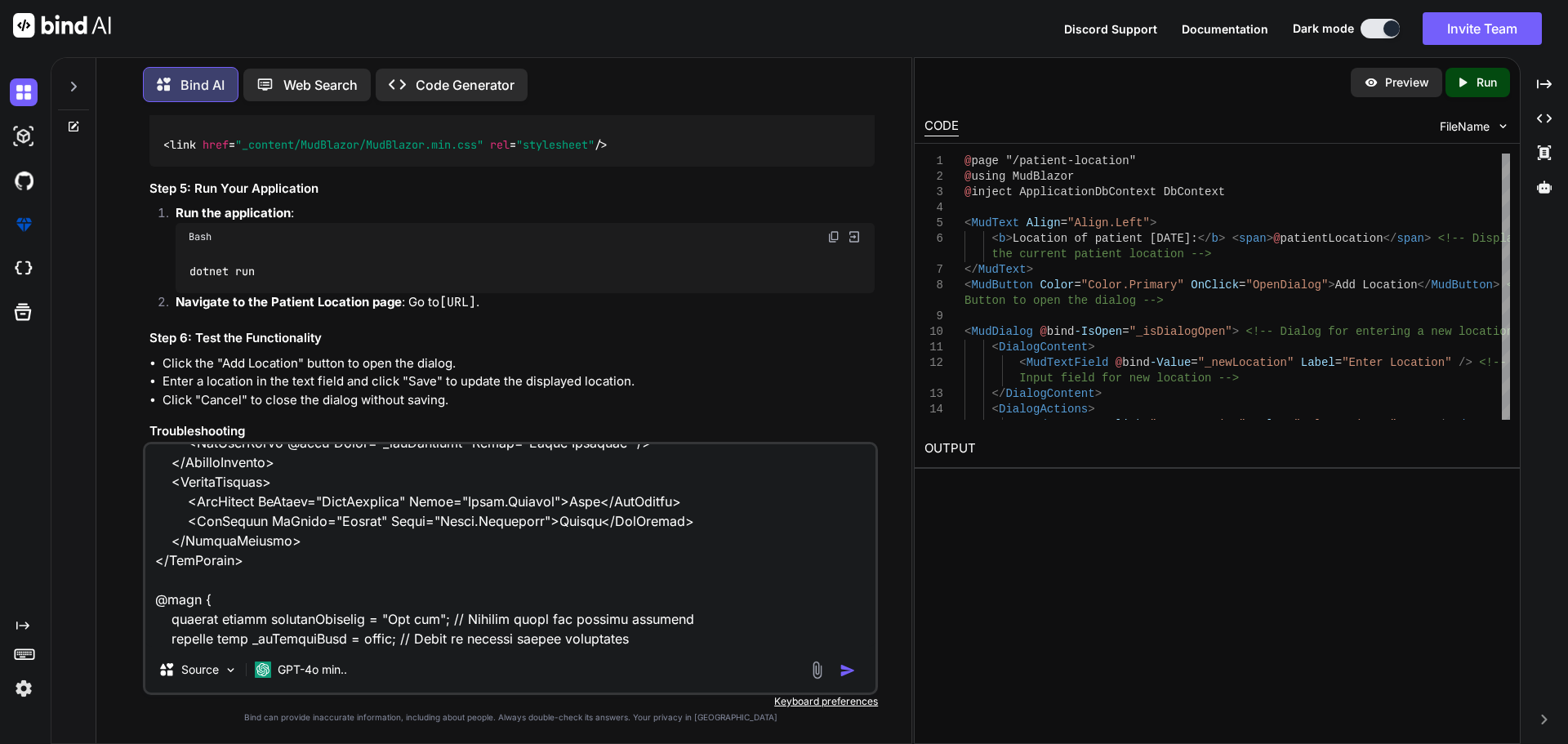
scroll to position [0, 0]
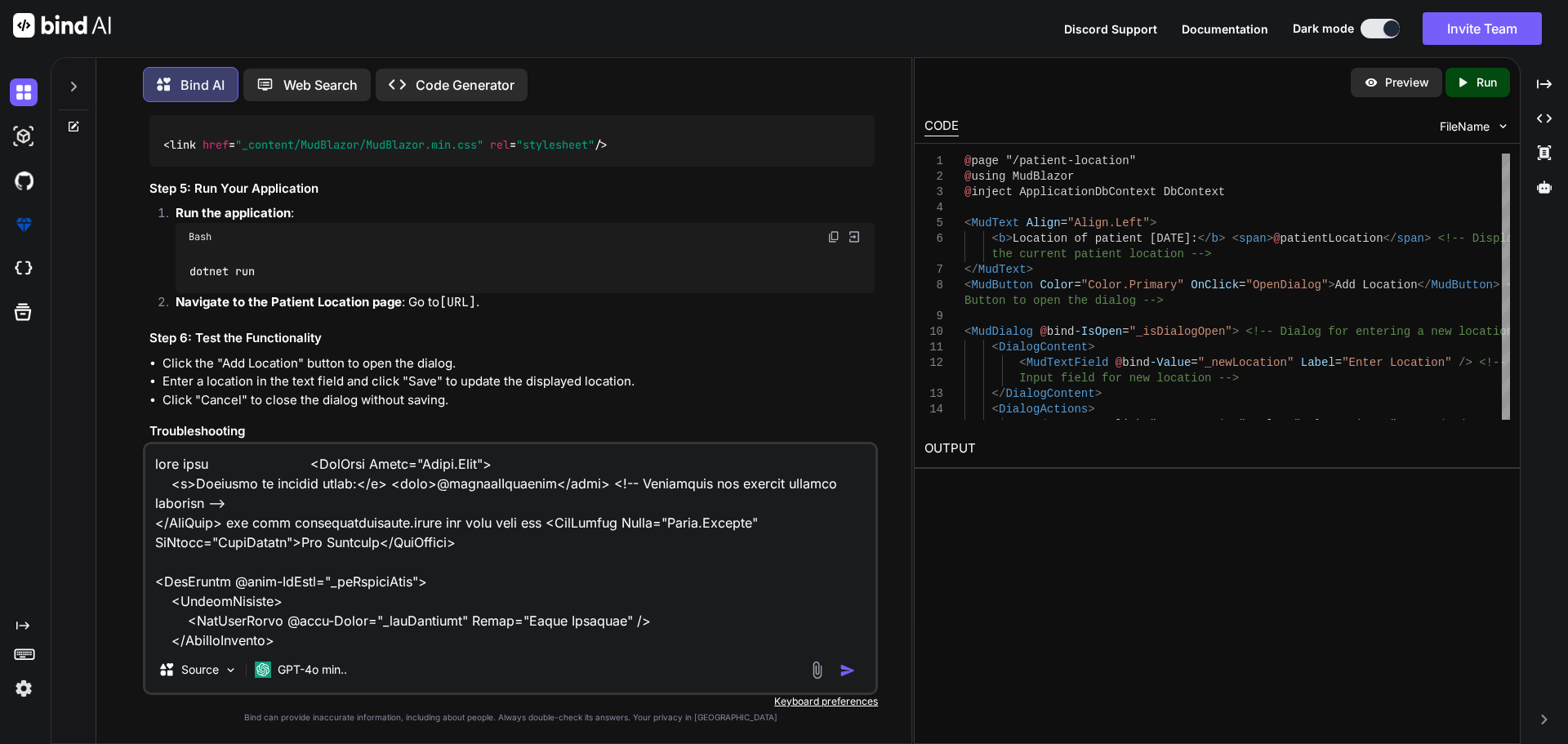
click at [219, 470] on textarea at bounding box center [510, 546] width 730 height 203
paste textarea "@using CareBook.Pages.PatientLocation;"
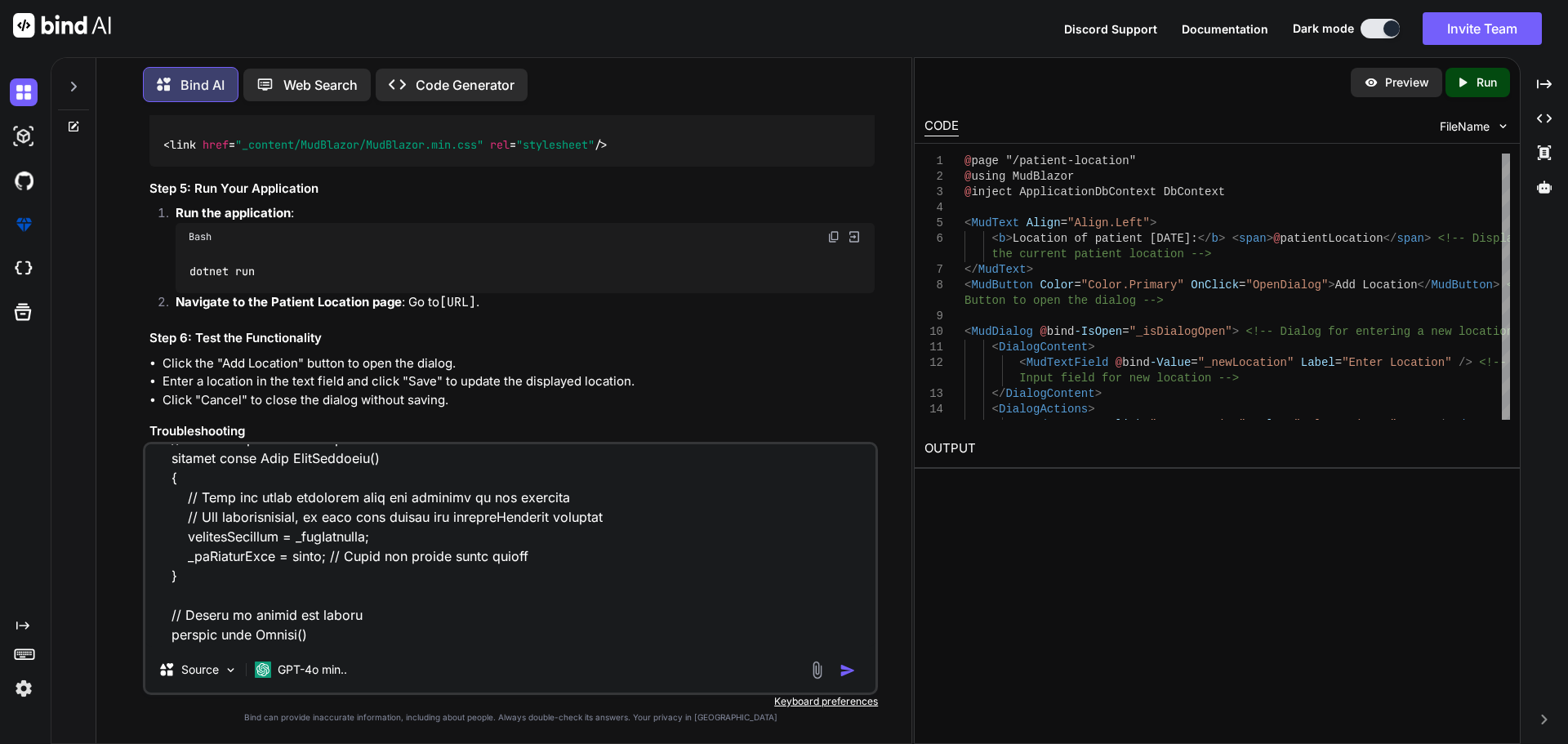
scroll to position [670, 0]
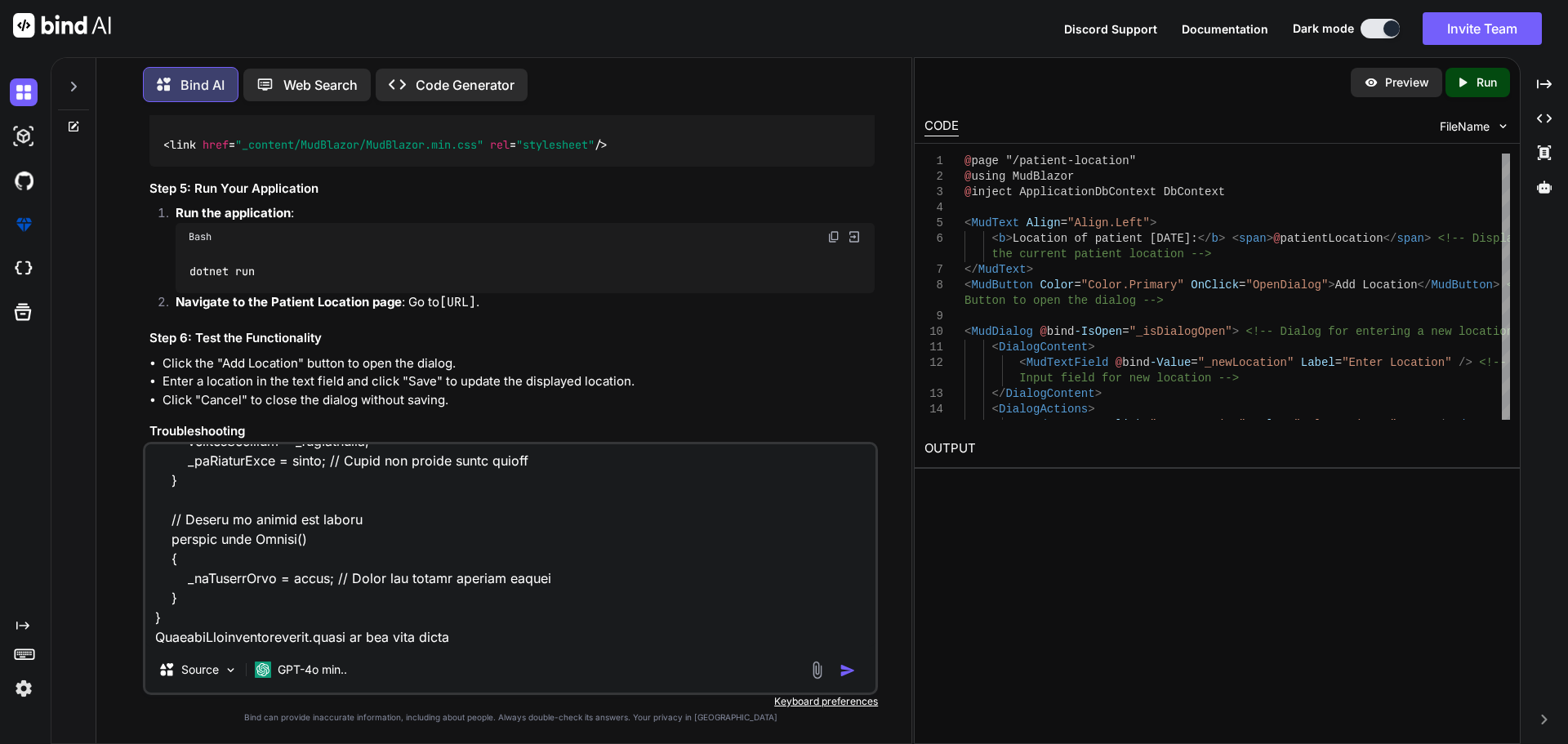
click at [497, 635] on textarea at bounding box center [510, 546] width 730 height 203
paste textarea "patientLocation"
paste textarea "Compiler Error CS0103 [DATE] The name 'identifier' does not exist in the curren…"
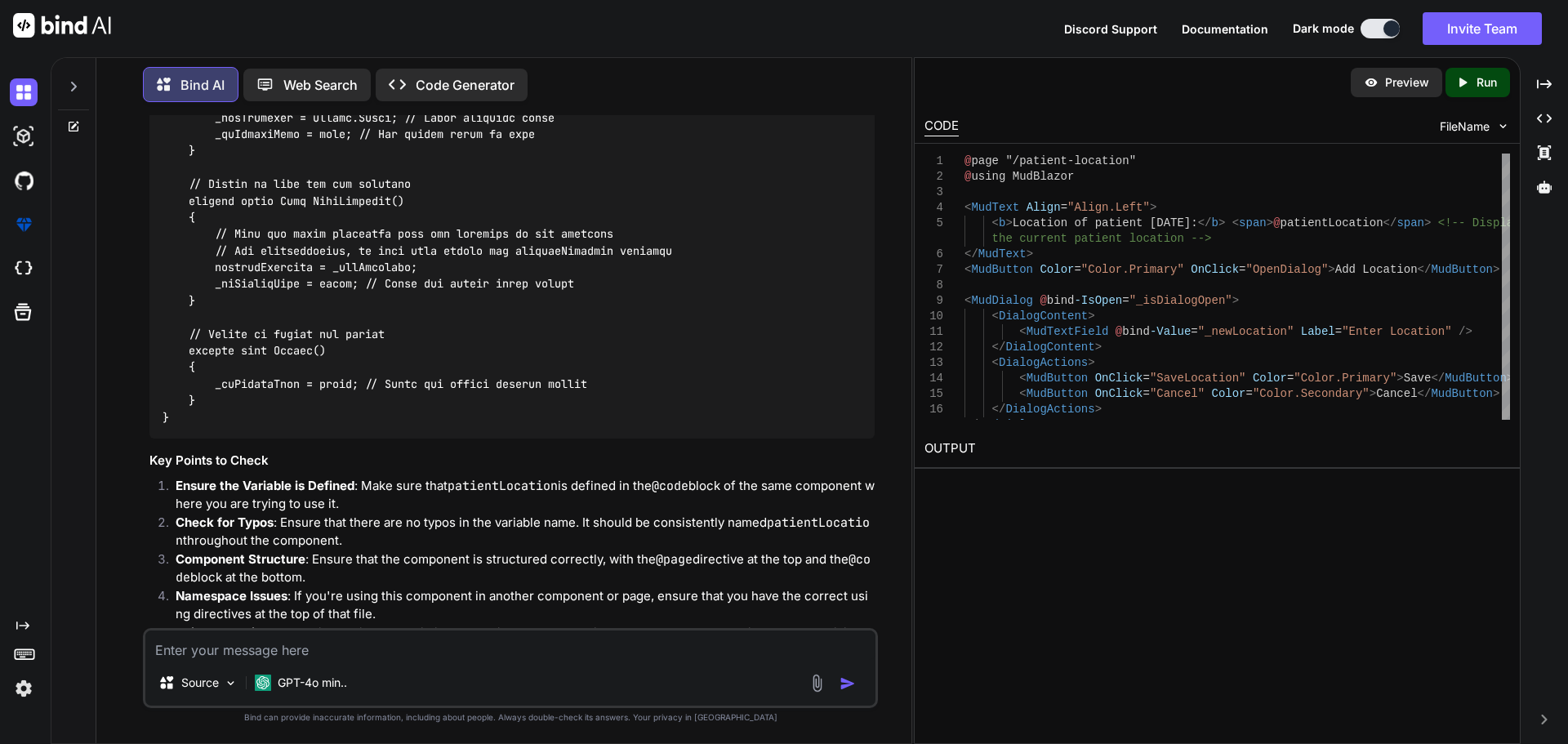
scroll to position [23645, 0]
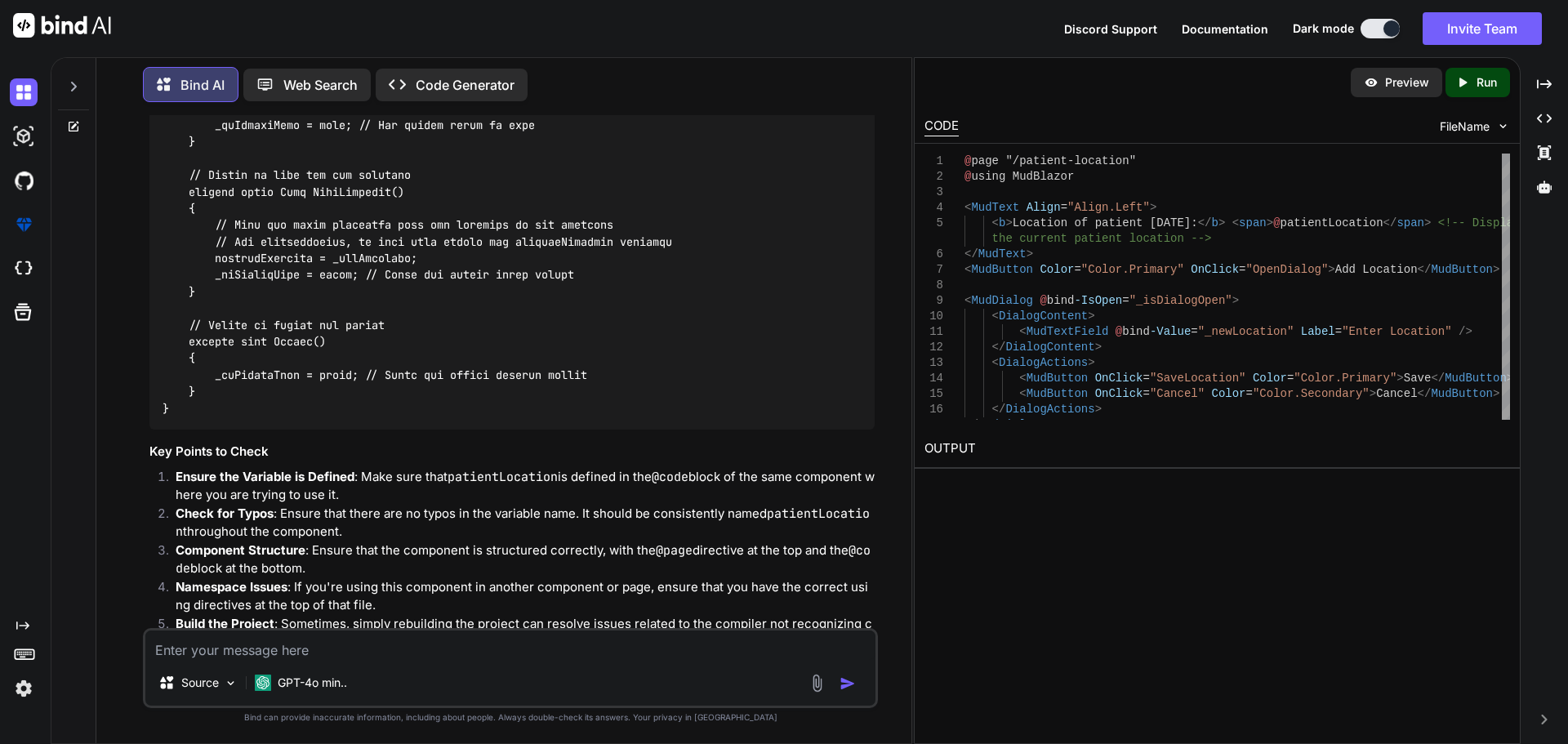
drag, startPoint x: 744, startPoint y: 337, endPoint x: 189, endPoint y: 342, distance: 555.0
click at [189, 342] on div at bounding box center [512, 33] width 725 height 792
click at [352, 652] on textarea at bounding box center [510, 645] width 730 height 30
paste textarea "<MudText Align="Align.Left"> <b>Location of patient [DATE]:</b> <span>@patientL…"
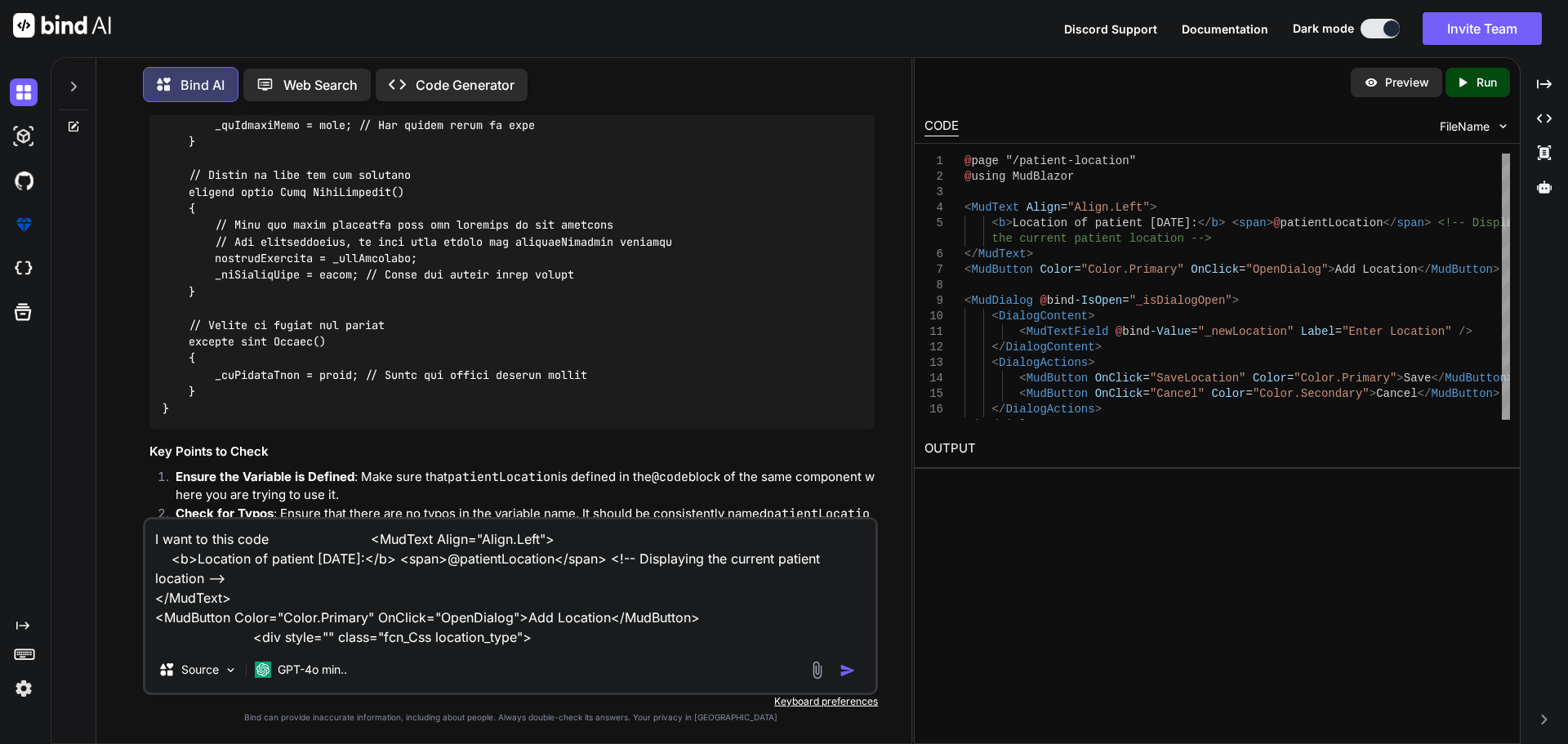
paste textarea "// Method to open the dialog private void OpenDialog() { _newLocation = string.…"
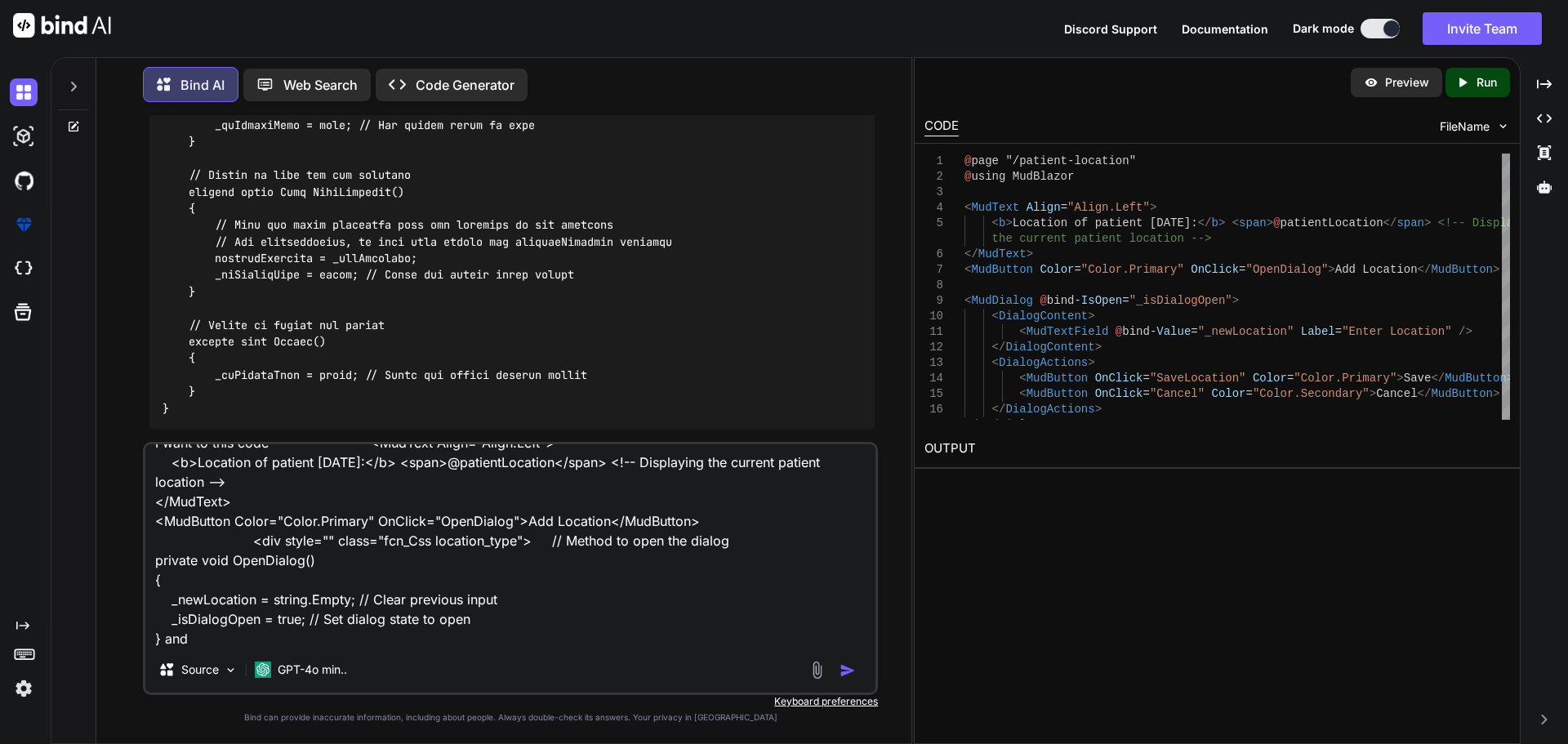
paste textarea "private string patientLocation = "Not set"; // Default value for patient locati…"
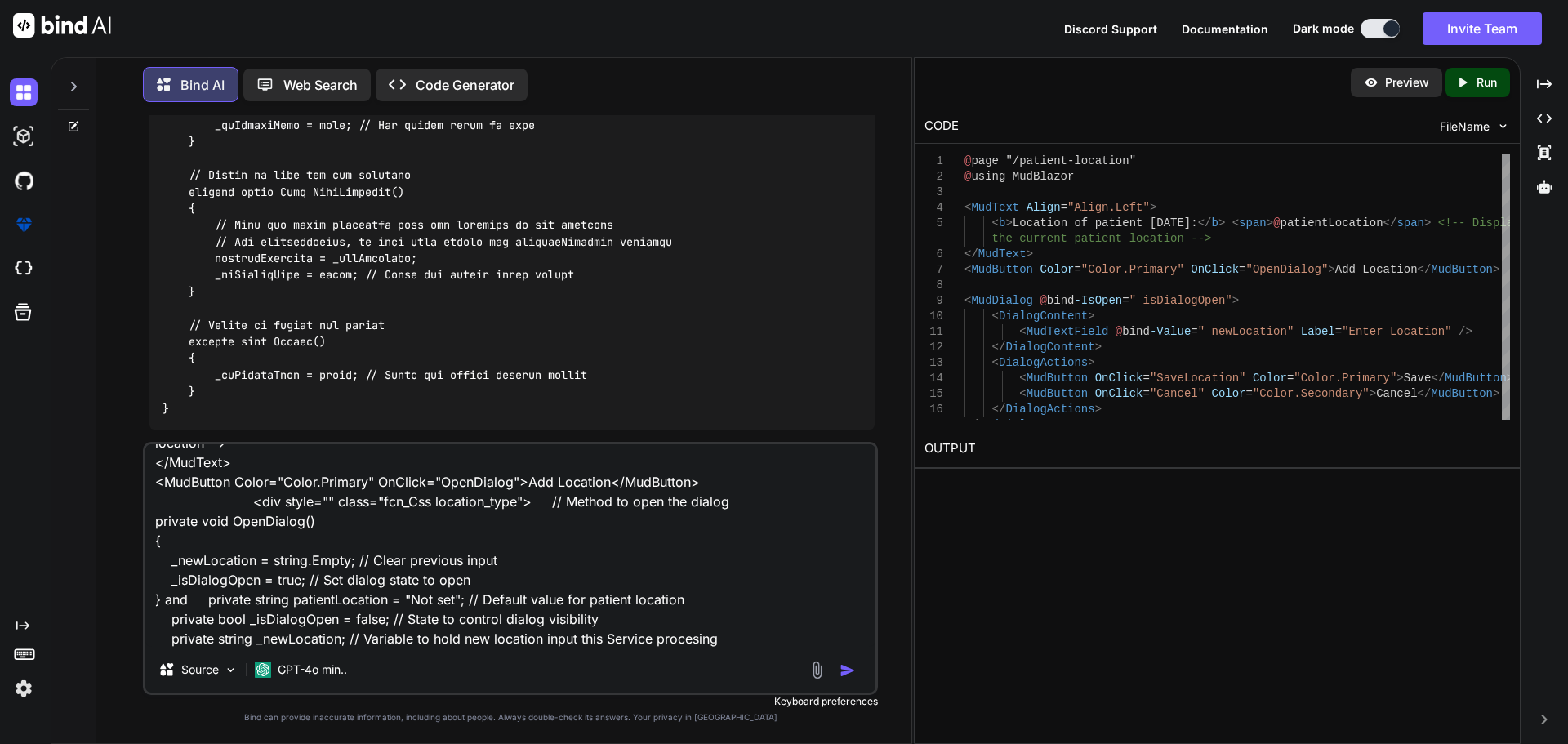
click at [654, 635] on textarea "I want to this code <MudText Align="Align.Left"> <b>Location of patient [DATE]:…" at bounding box center [510, 546] width 730 height 203
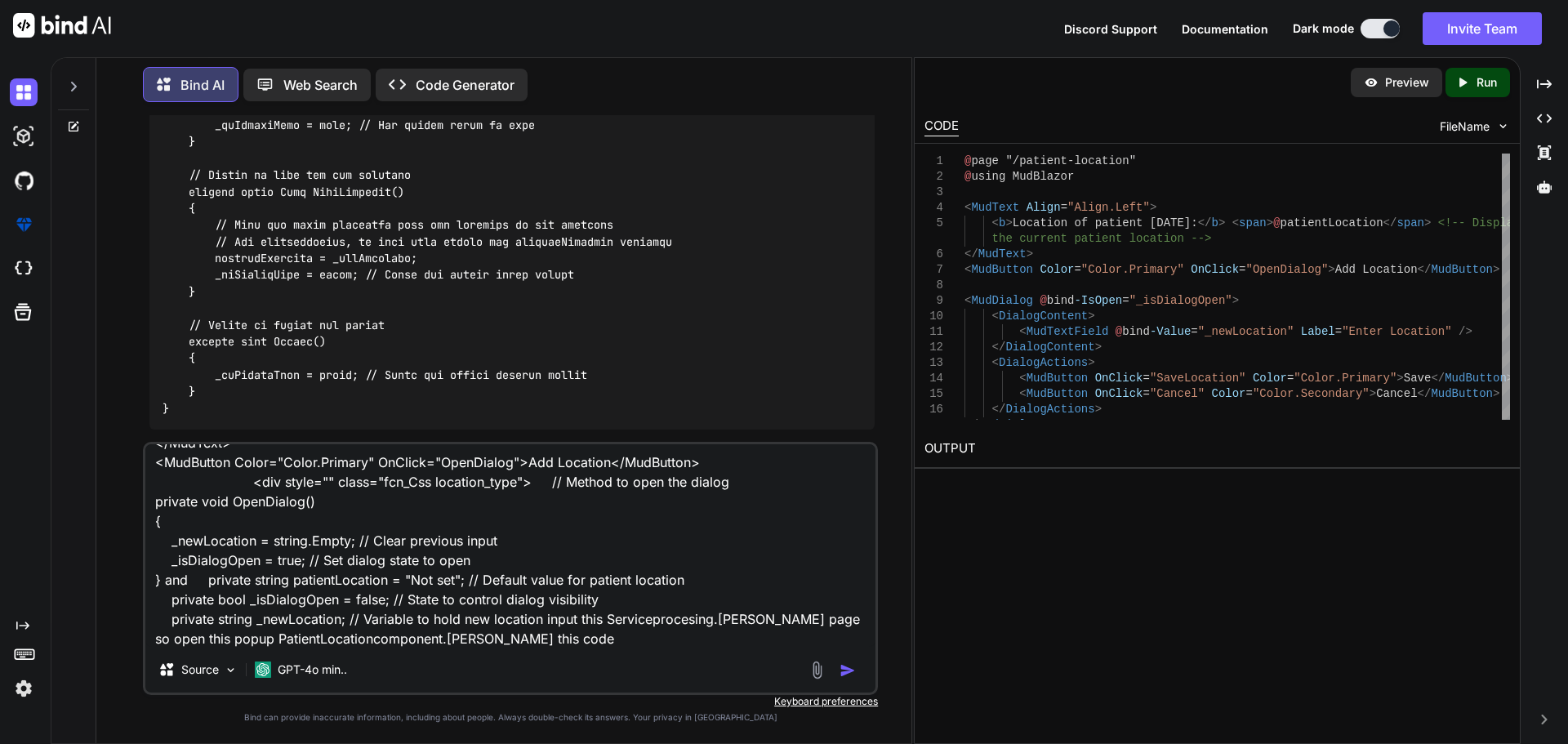
paste textarea "<MudButton Color="Color.Primary" OnClick="OpenDialog">Add Location</MudButton> …"
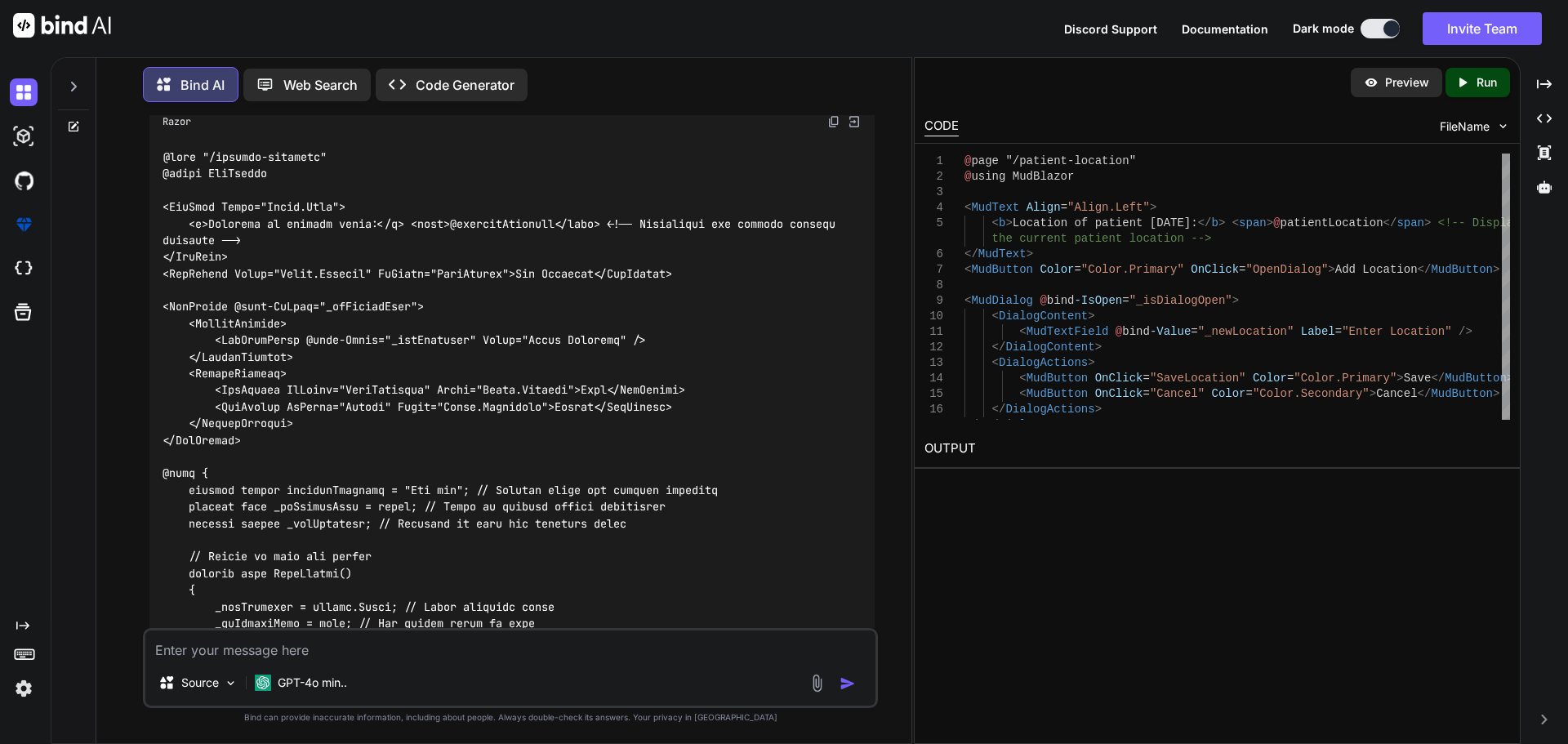
scroll to position [24508, 0]
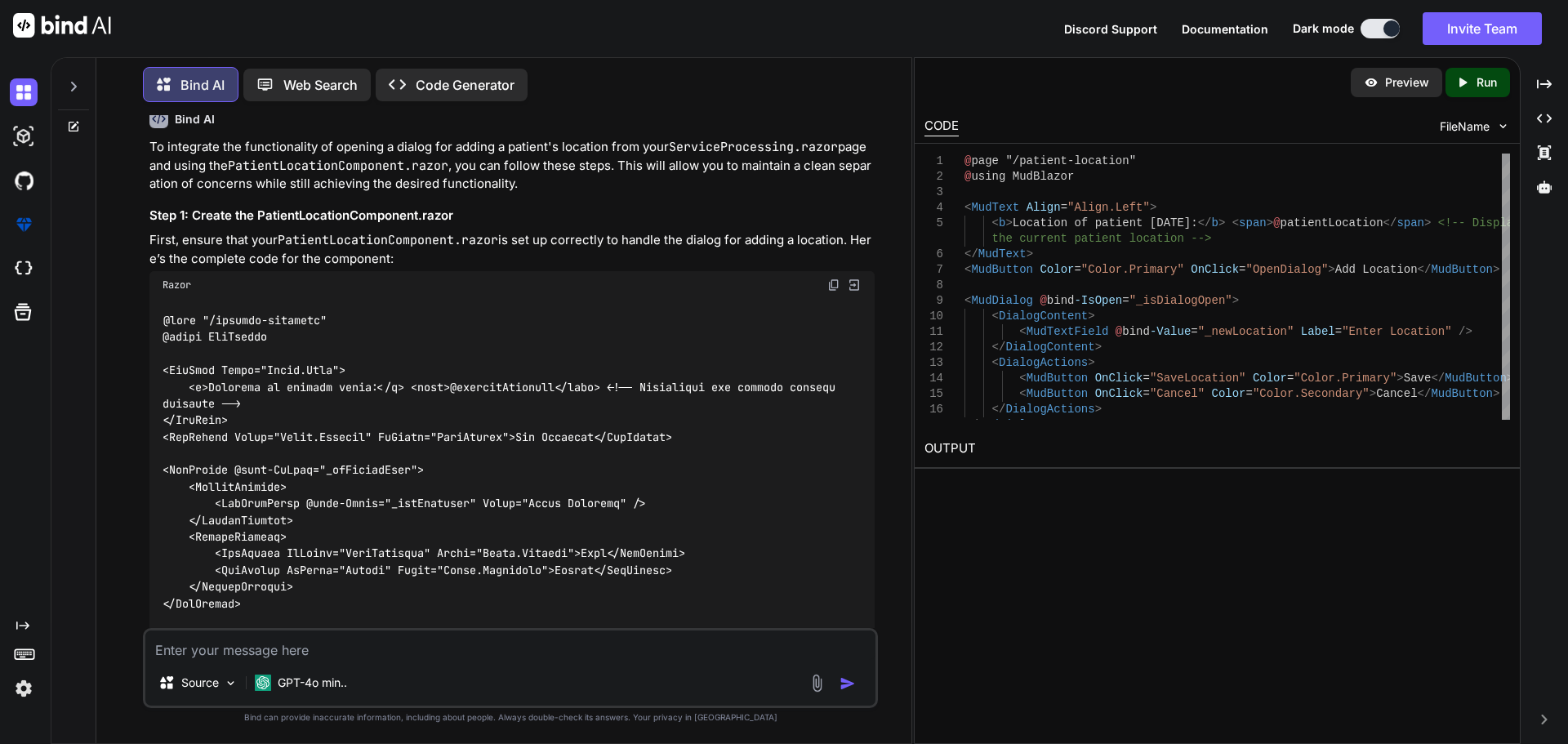
click at [363, 655] on textarea at bounding box center [510, 645] width 730 height 30
paste textarea "The error message you're encountering, `CS0103: The name 'identifier' does not …"
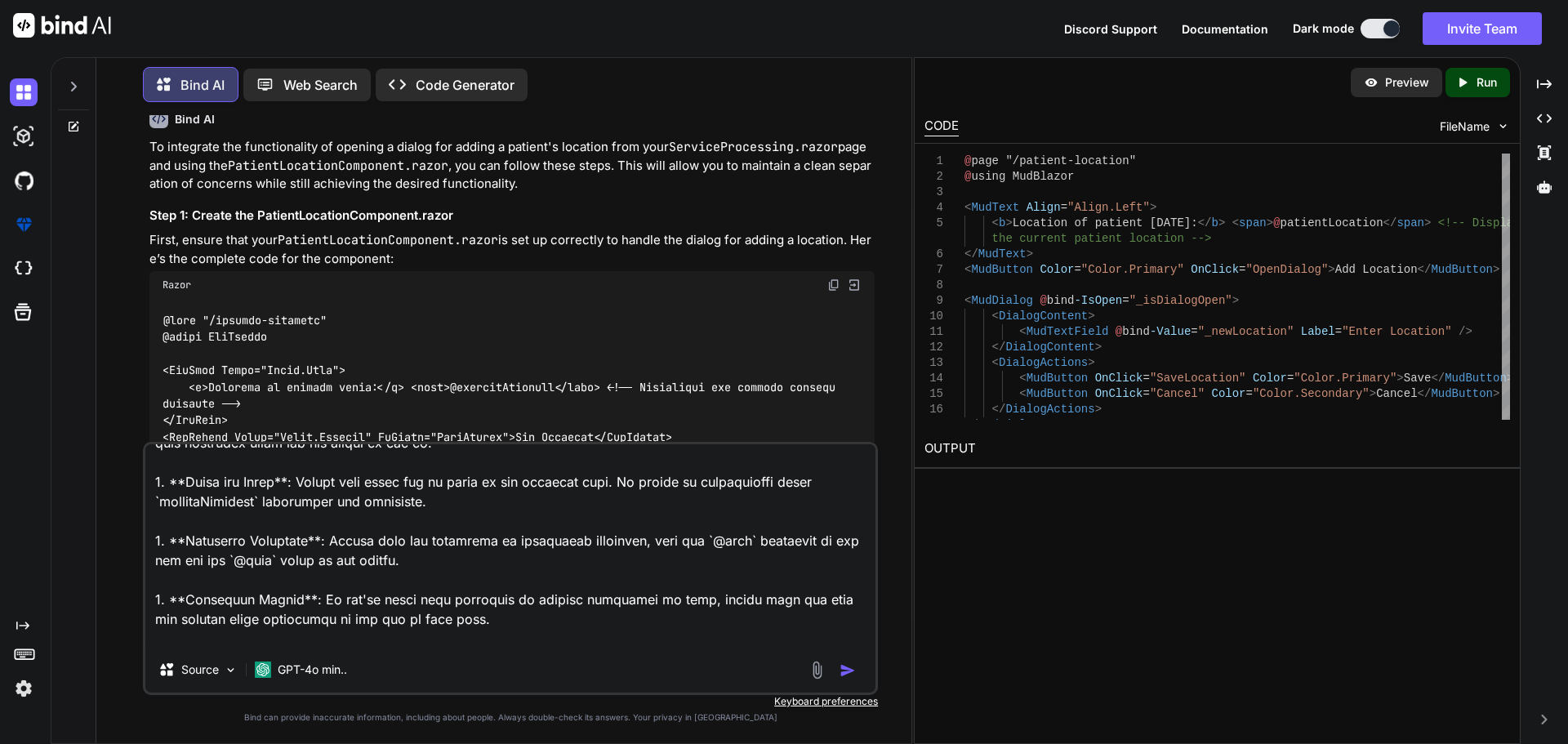
scroll to position [1232, 0]
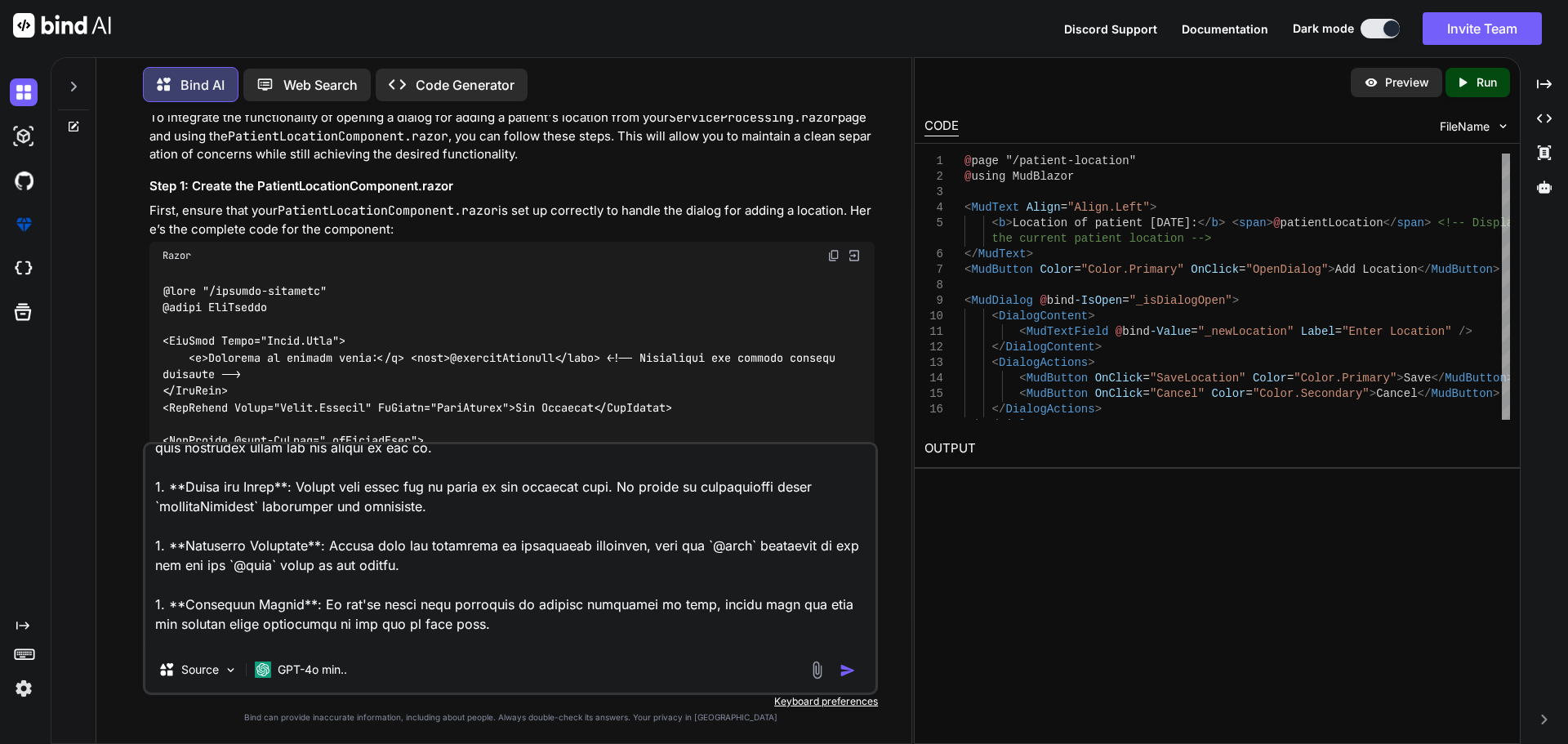
scroll to position [24753, 0]
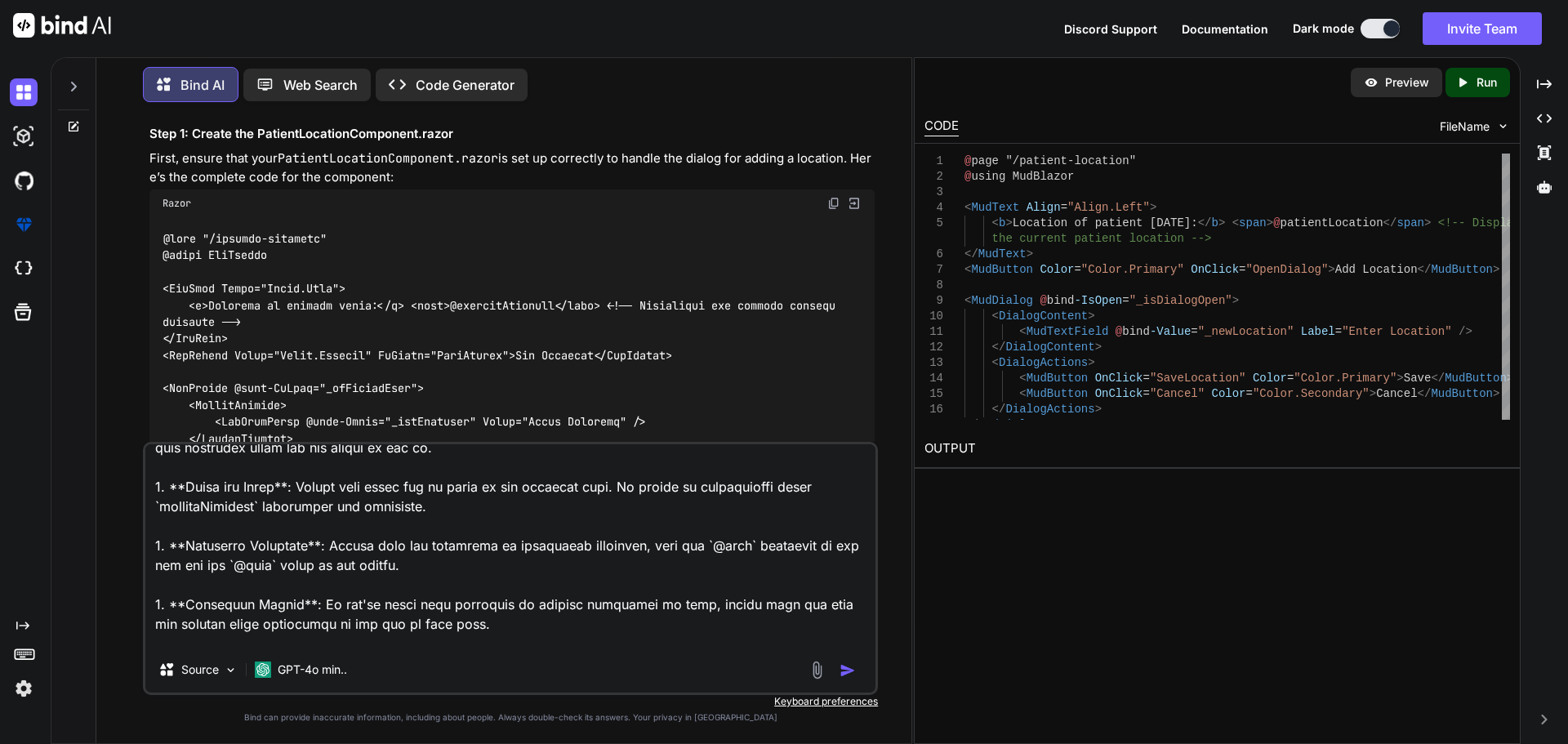
click at [633, 624] on textarea at bounding box center [510, 546] width 730 height 203
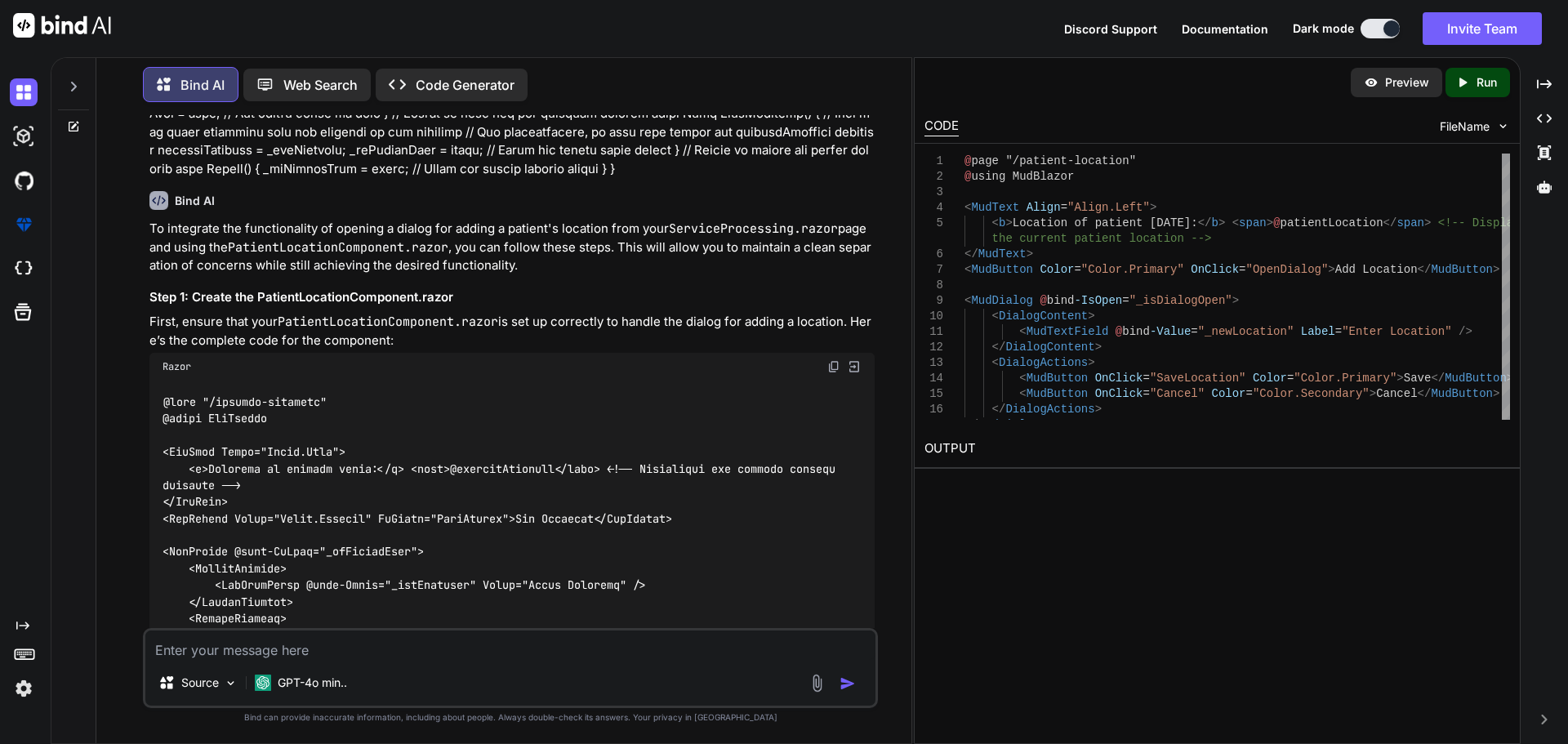
scroll to position [24508, 0]
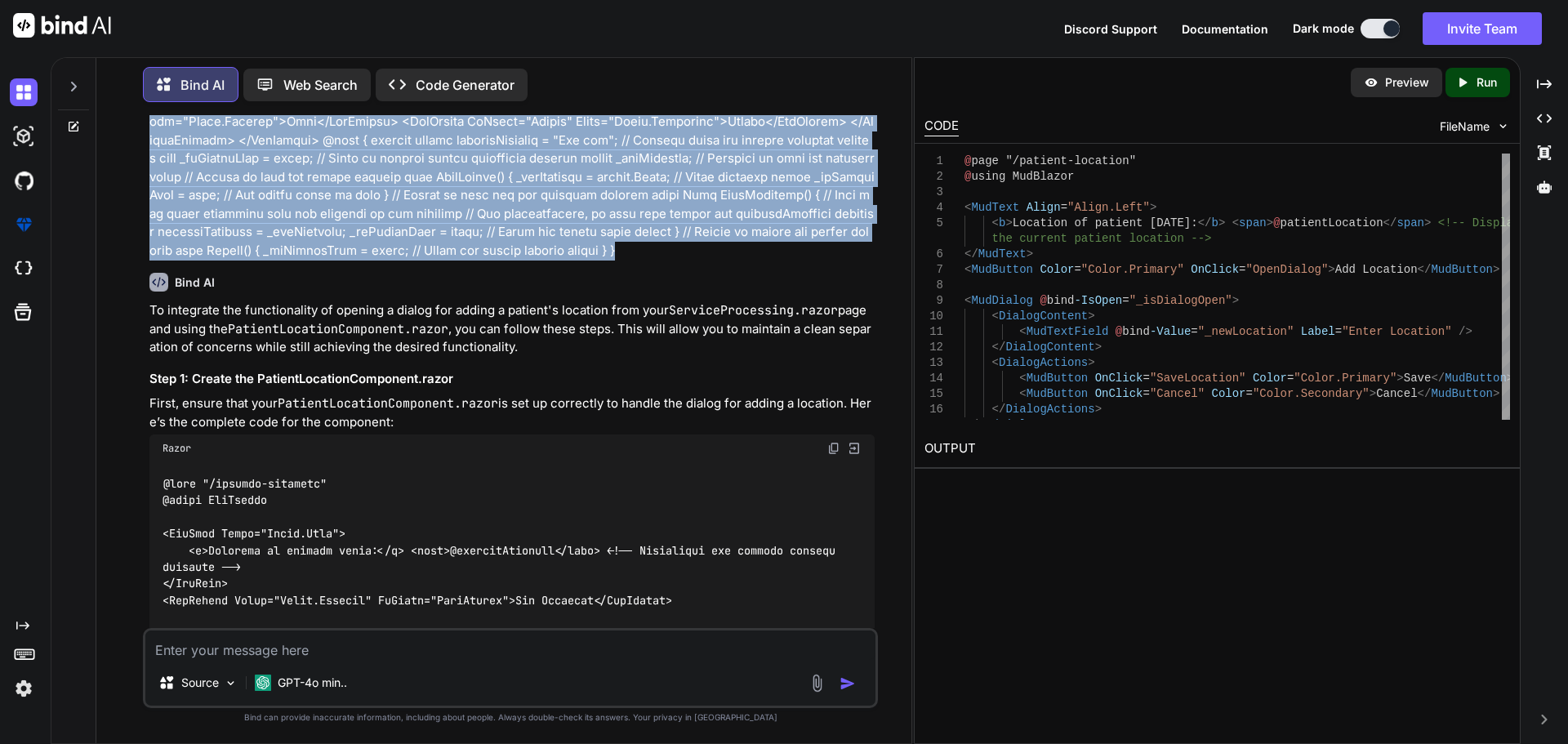
drag, startPoint x: 372, startPoint y: 598, endPoint x: 146, endPoint y: 295, distance: 378.0
click at [146, 295] on div "You I want to this code <MudText Align="Align.Left"> <b> Location of patient [D…" at bounding box center [512, 372] width 732 height 513
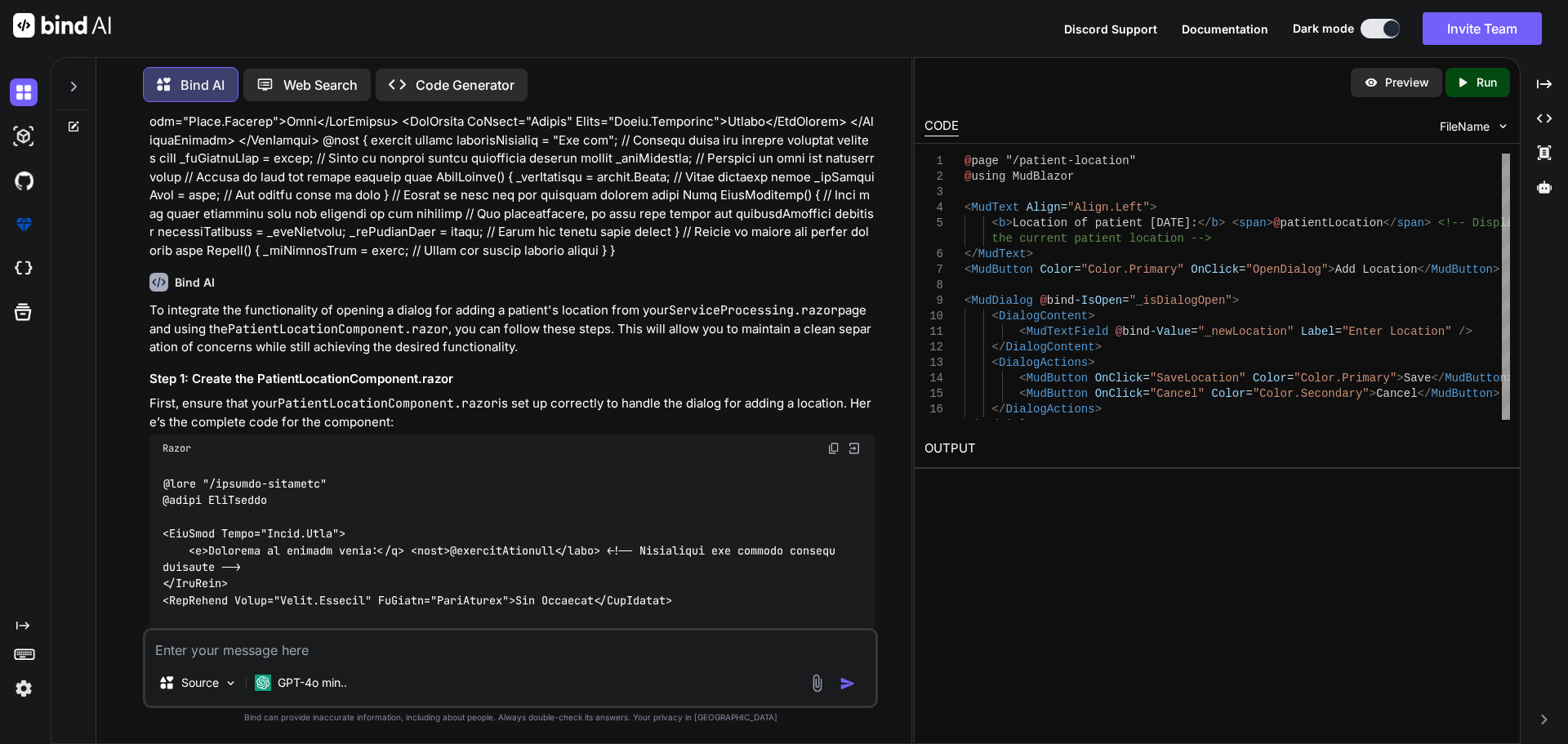
click at [288, 644] on textarea at bounding box center [510, 645] width 730 height 30
paste textarea "I want to this code <MudText Align="Align.Left"> <b>Location of patient [DATE]:…"
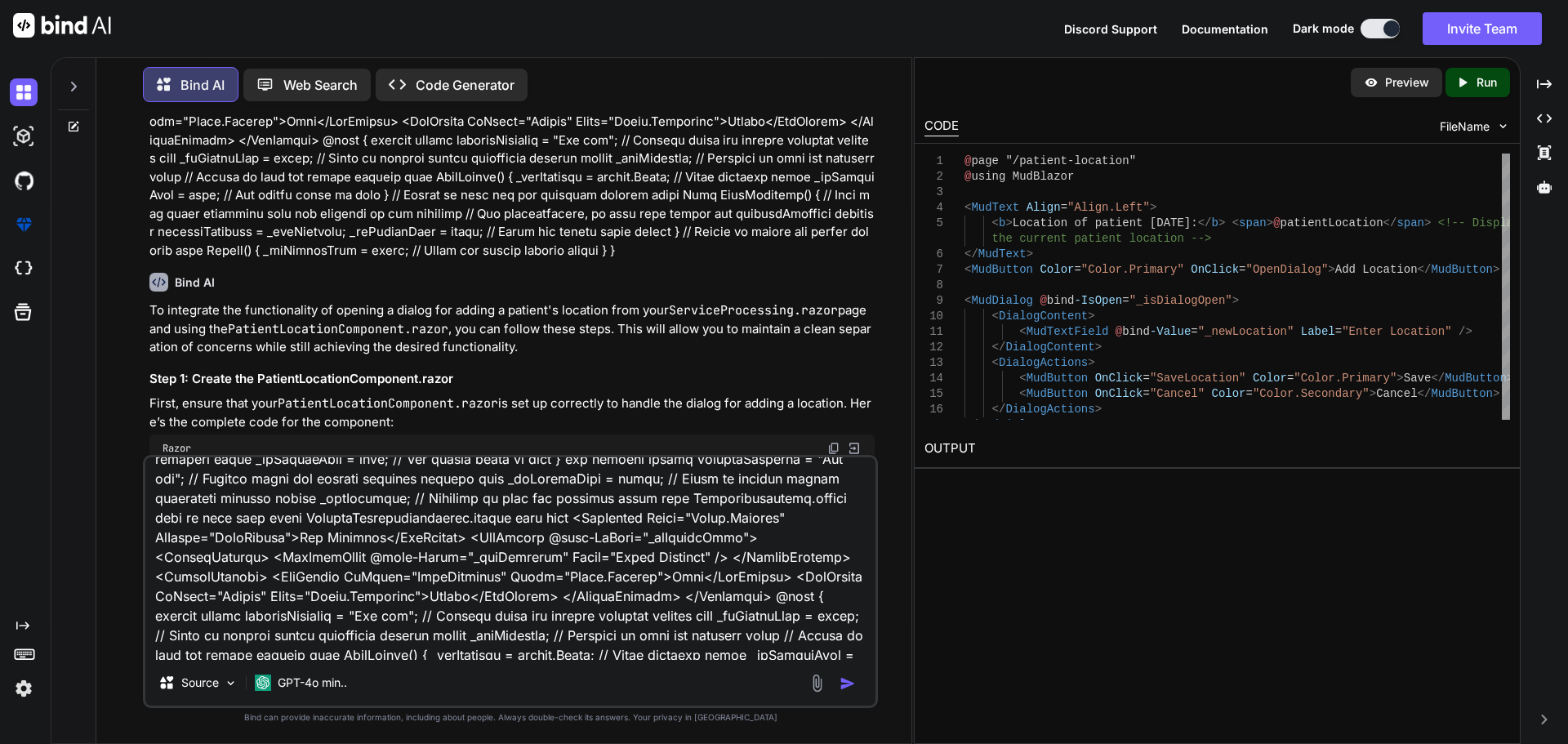
scroll to position [179, 0]
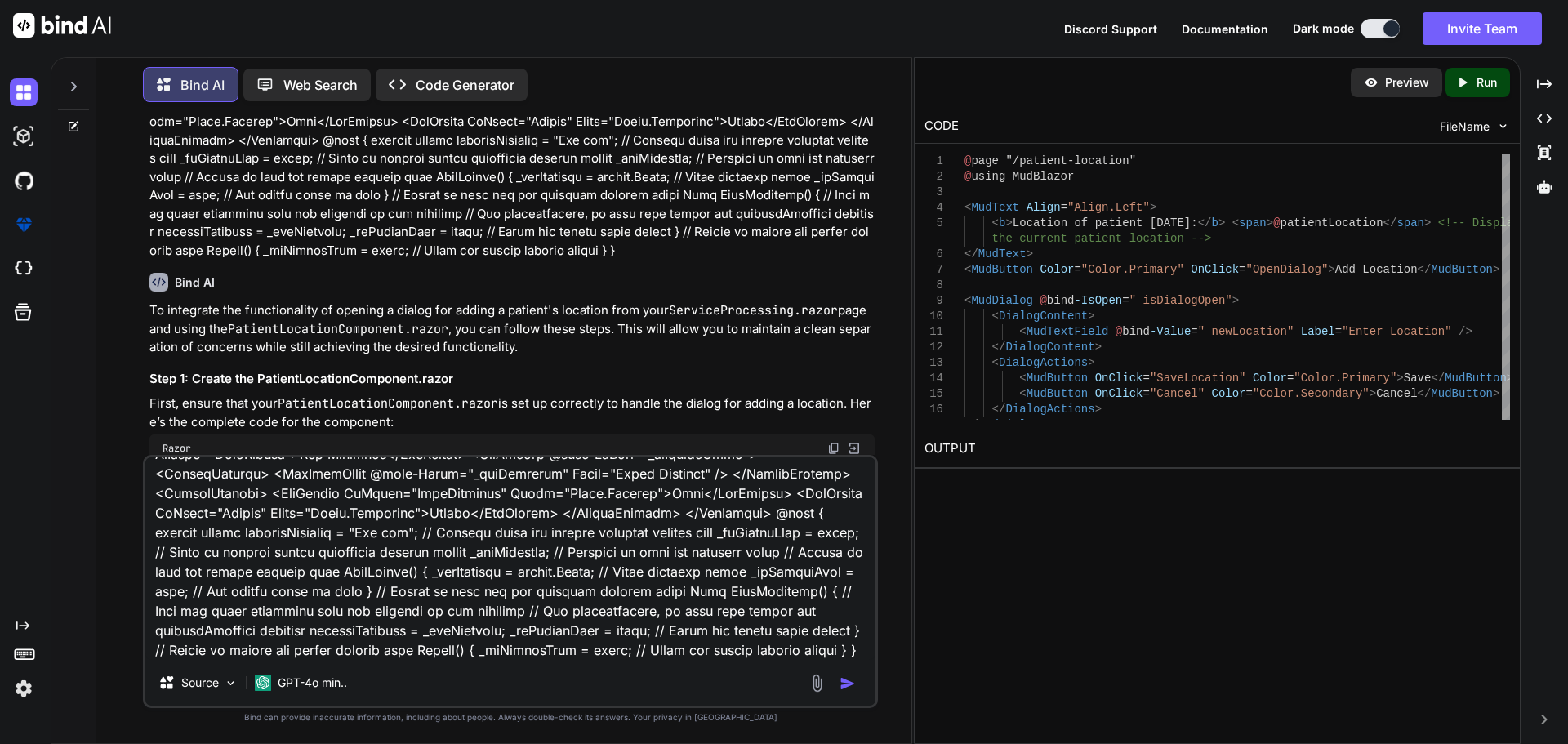
drag, startPoint x: 429, startPoint y: 521, endPoint x: 787, endPoint y: 659, distance: 383.7
click at [787, 659] on textarea at bounding box center [510, 559] width 730 height 203
paste textarea "<MudDialog @bind-IsOpen="_isDialogOpen"> <DialogContent> <MudTextField @bind-Va…"
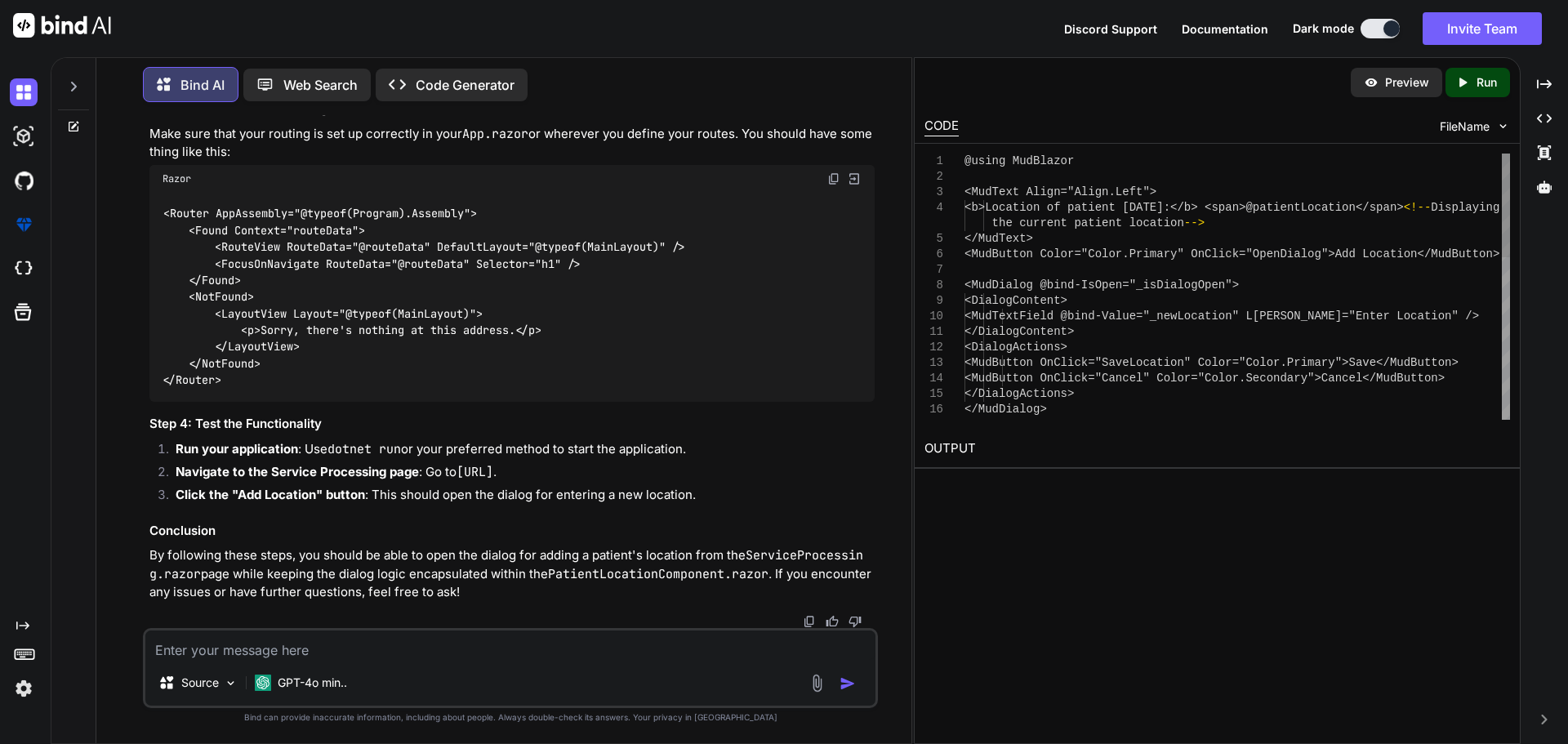
scroll to position [28422, 0]
